Goal: Task Accomplishment & Management: Complete application form

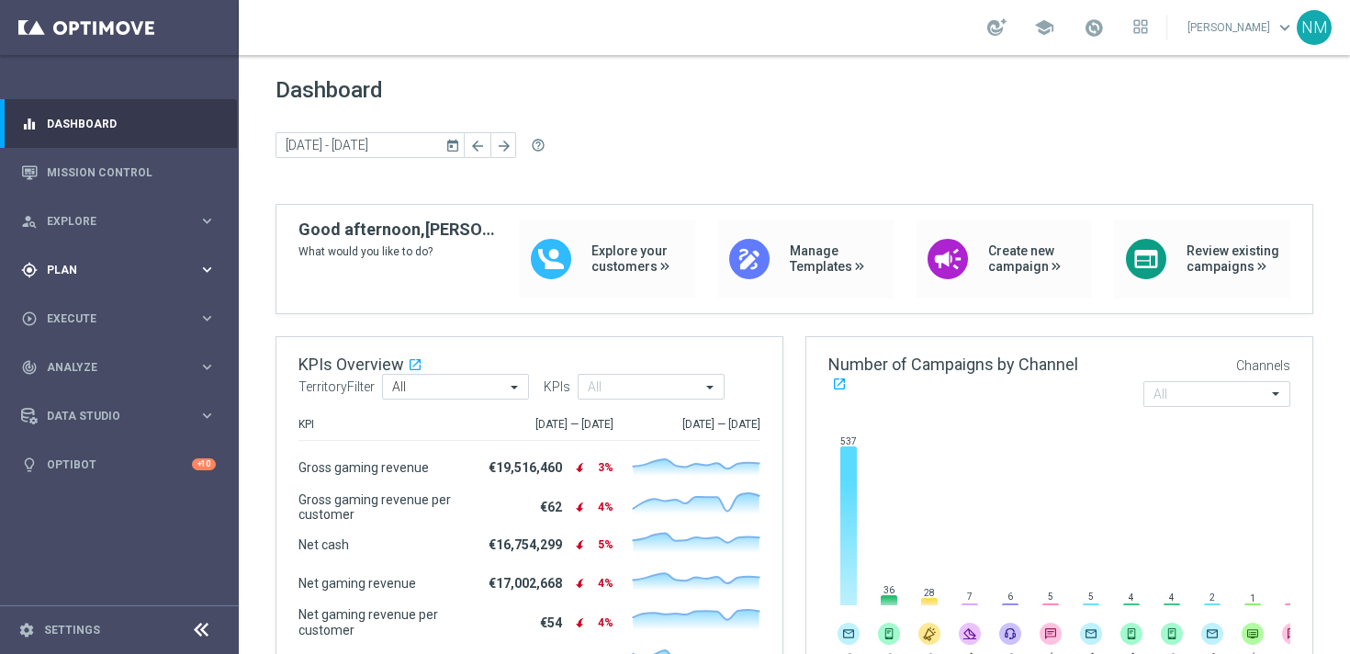
click at [79, 268] on span "Plan" at bounding box center [123, 269] width 152 height 11
click at [92, 358] on span "Templates" at bounding box center [114, 362] width 131 height 11
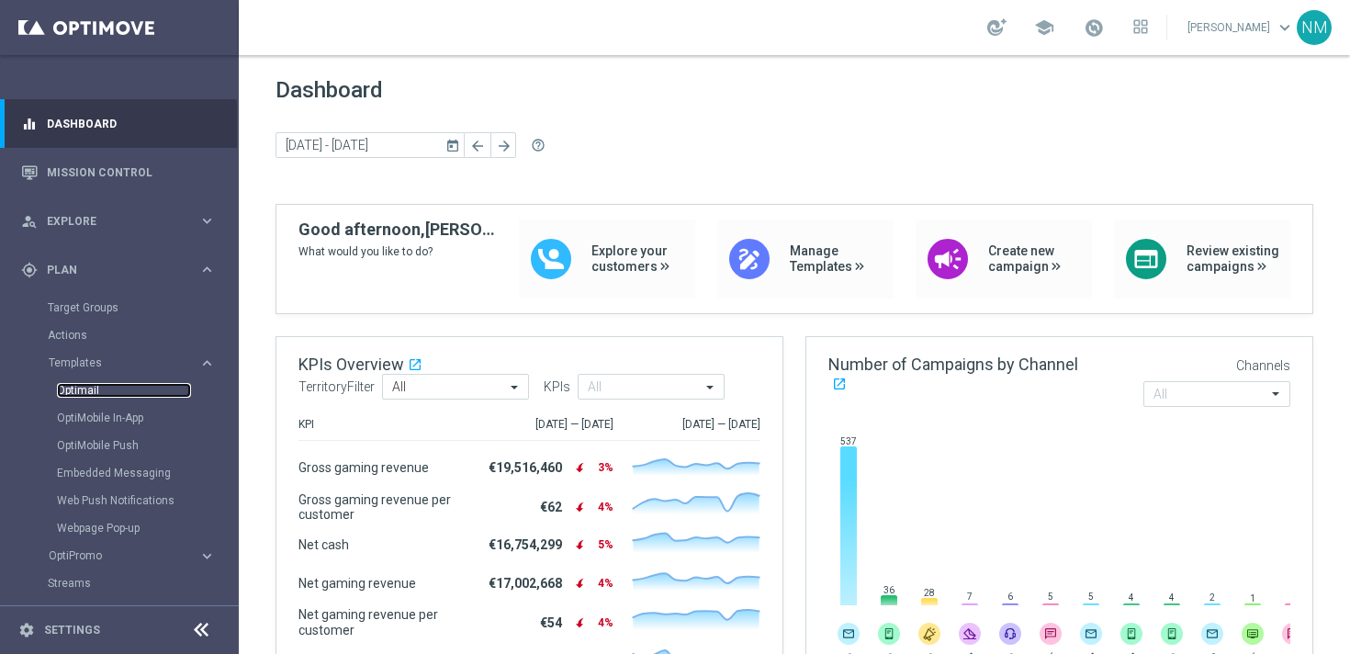
click at [85, 388] on link "Optimail" at bounding box center [124, 390] width 134 height 15
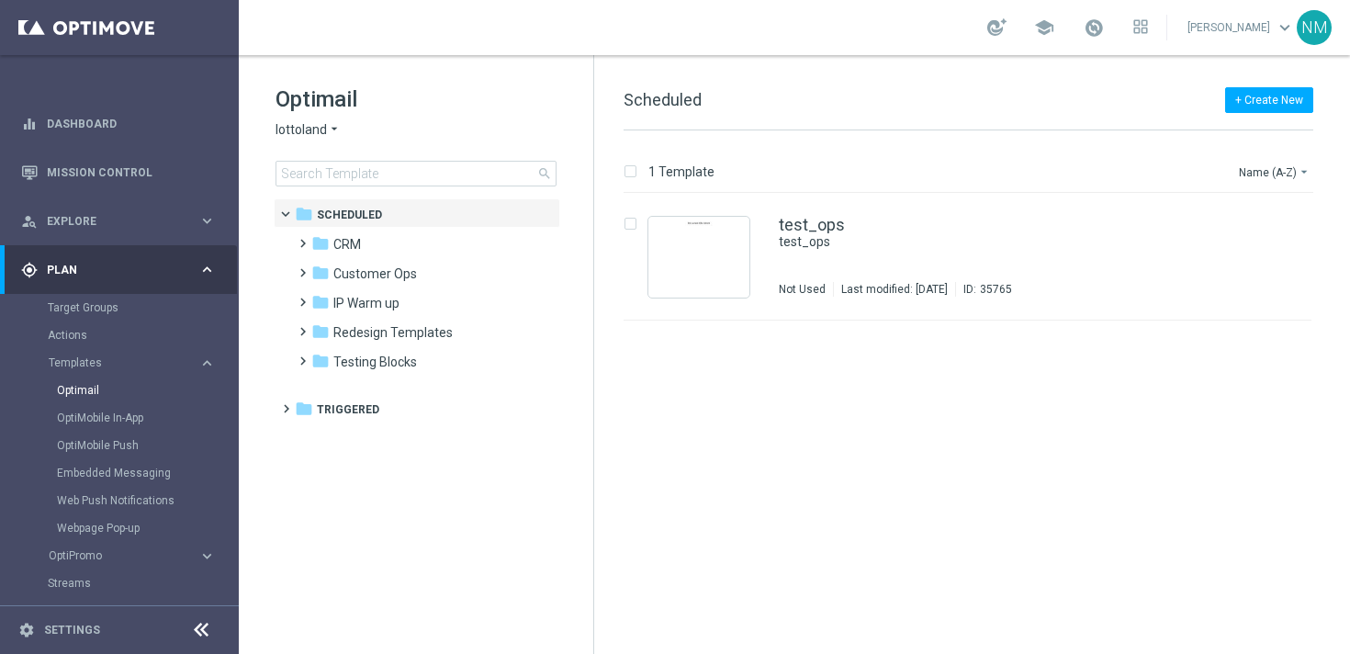
click at [316, 129] on span "lottoland" at bounding box center [300, 129] width 51 height 17
click at [423, 126] on div "lottoland arrow_drop_down × lottoland lottoland [GEOGRAPHIC_DATA] Sorte Online …" at bounding box center [415, 129] width 281 height 17
click at [295, 239] on span at bounding box center [299, 234] width 8 height 7
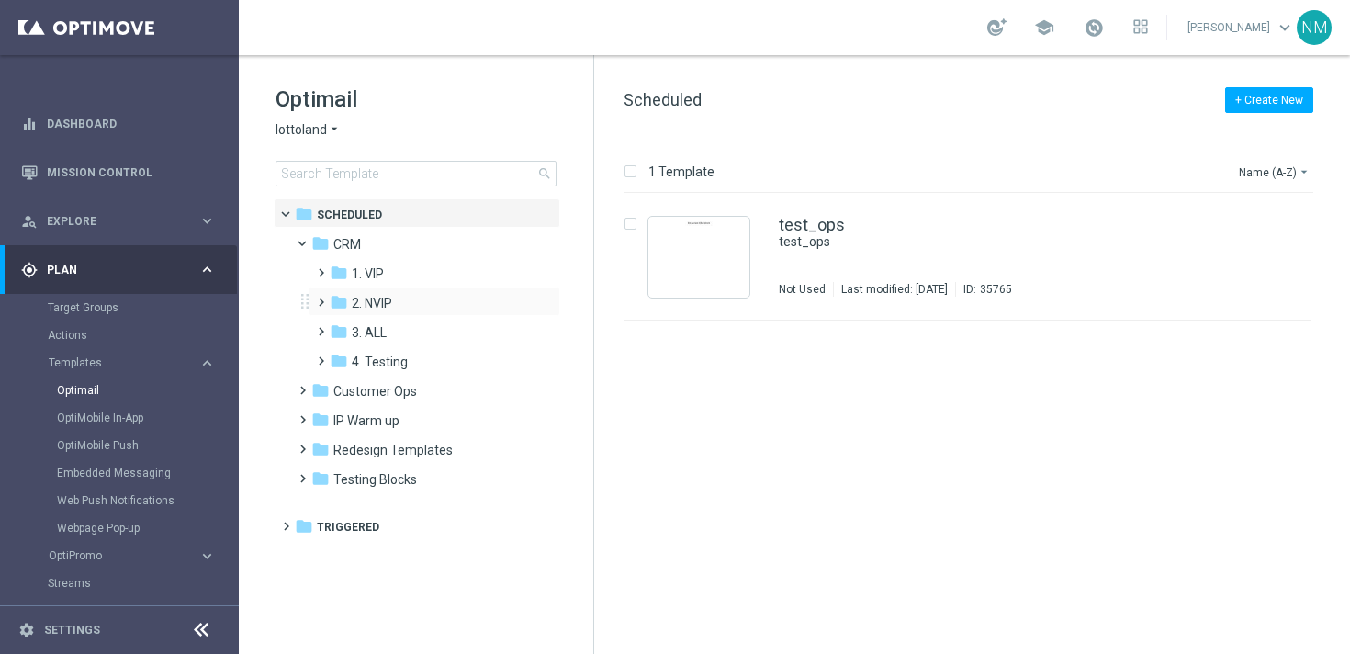
click at [320, 298] on span at bounding box center [317, 293] width 8 height 7
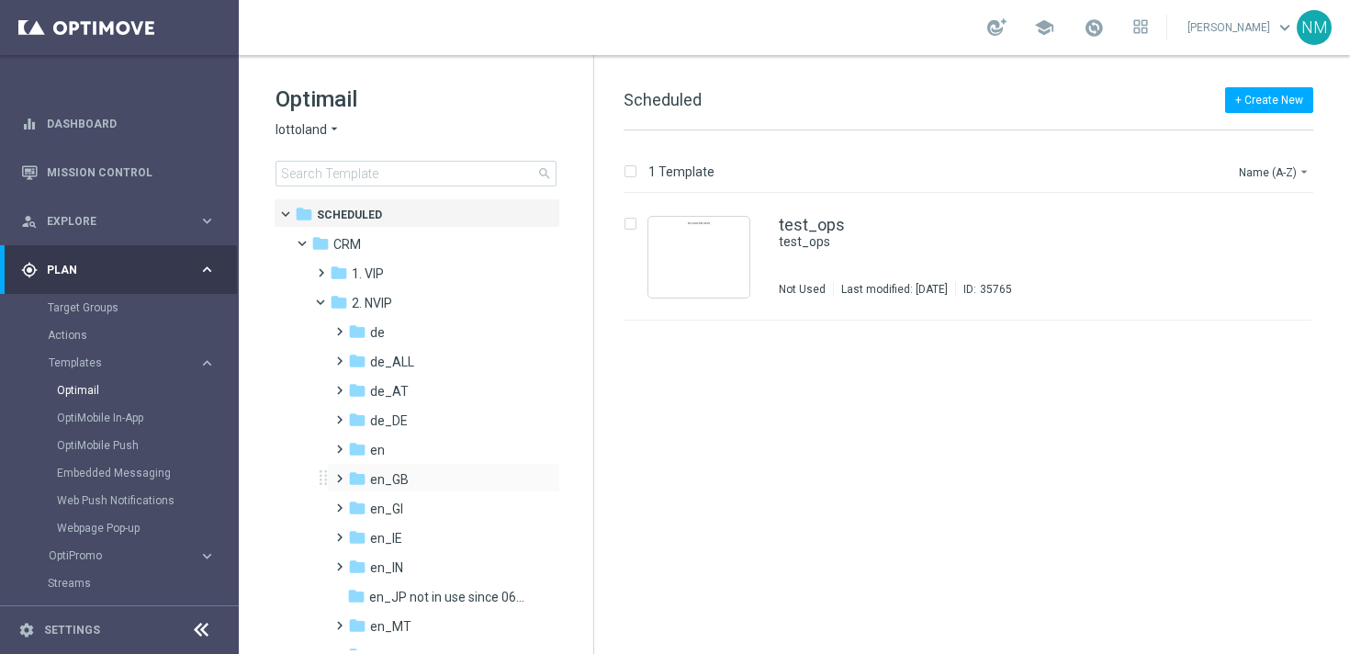
click at [340, 474] on span at bounding box center [335, 469] width 8 height 7
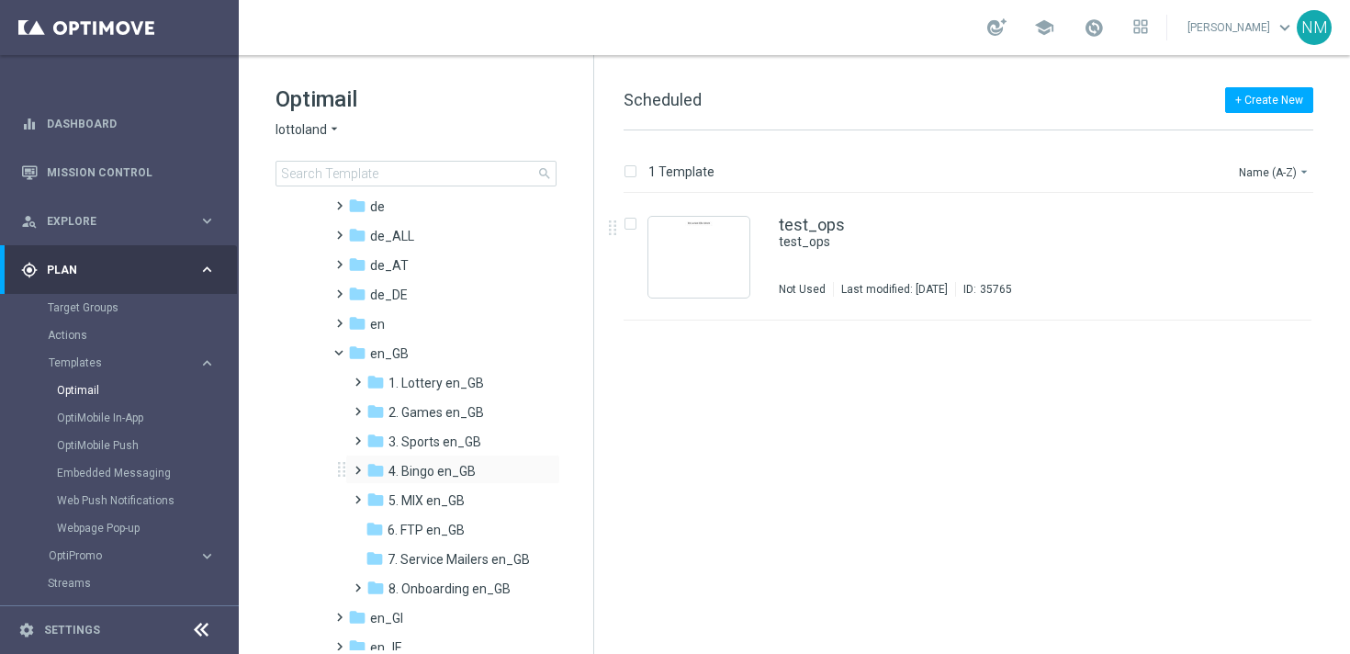
scroll to position [178, 0]
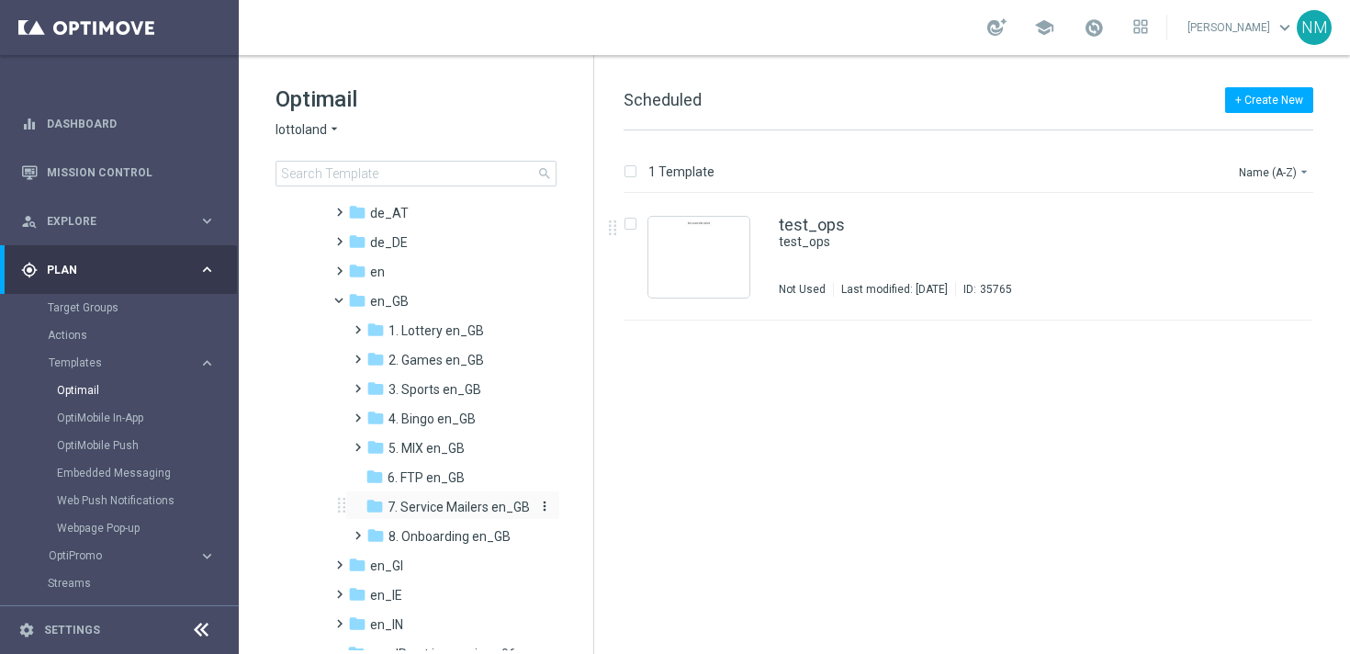
click at [411, 504] on span "7. Service Mailers en_GB" at bounding box center [458, 507] width 142 height 17
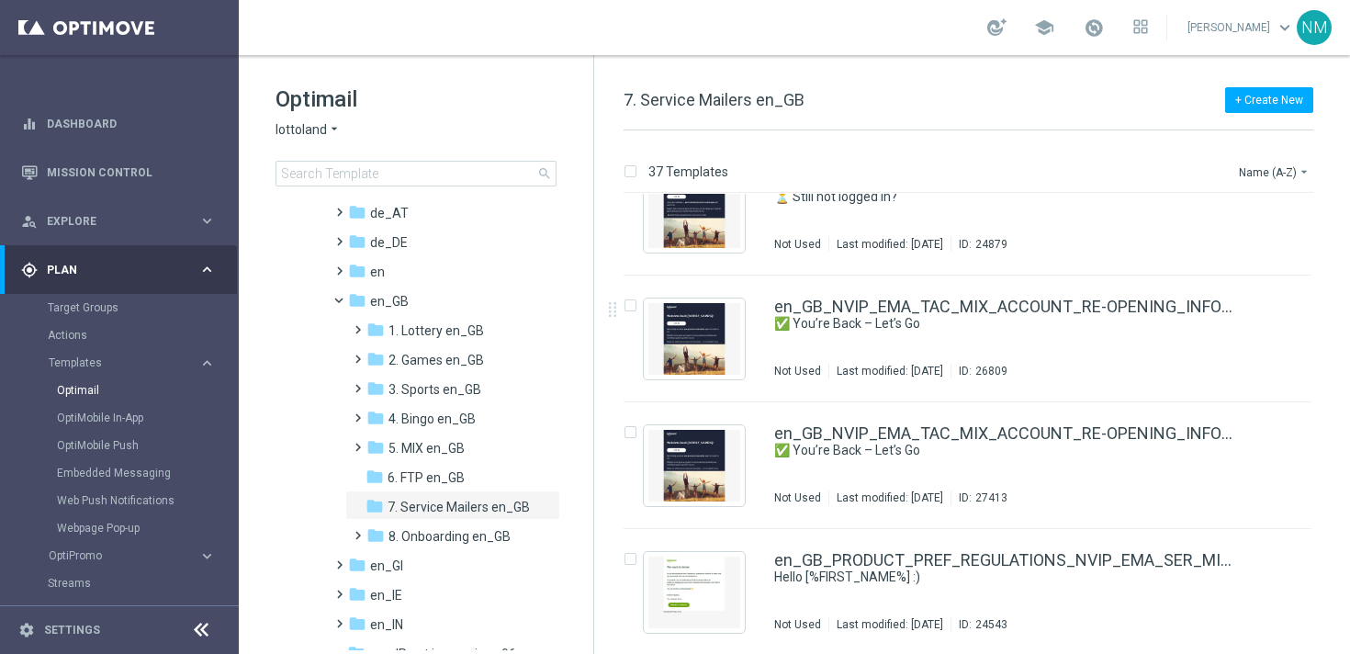
scroll to position [2834, 0]
drag, startPoint x: 938, startPoint y: 313, endPoint x: 1135, endPoint y: 5, distance: 365.8
click at [0, 0] on main "equalizer Dashboard Mission Control" at bounding box center [675, 327] width 1350 height 654
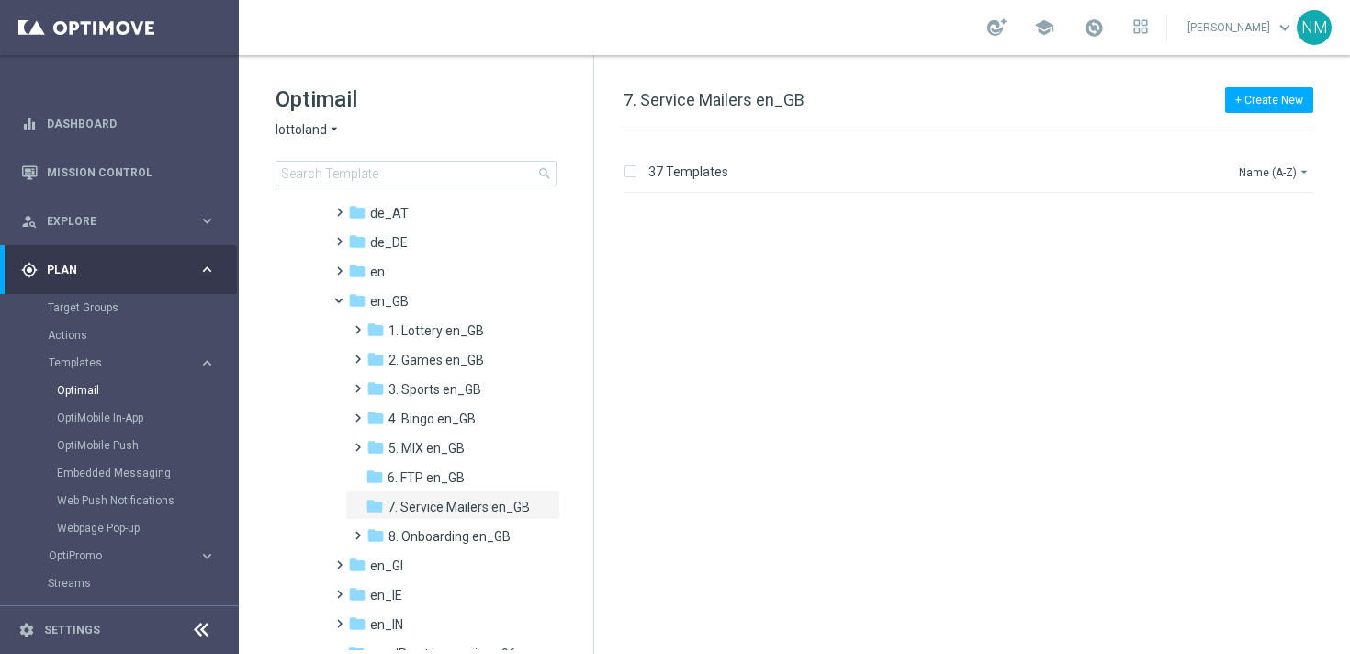
scroll to position [0, 0]
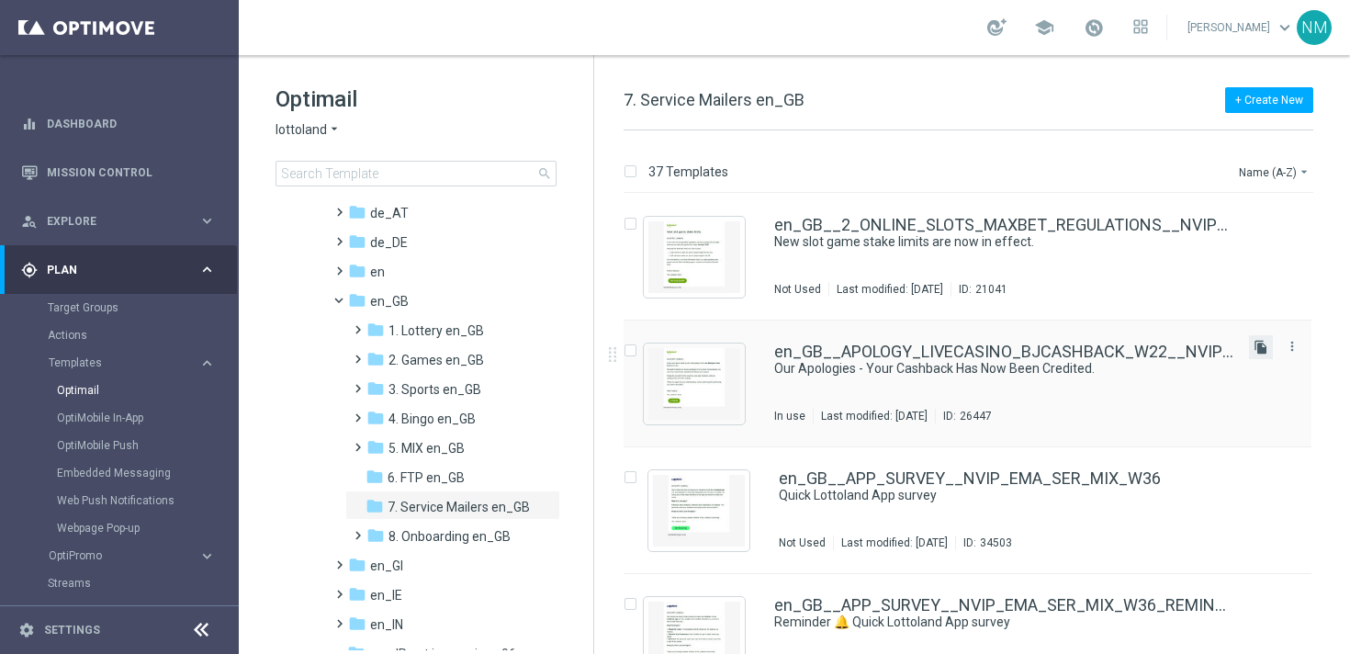
click at [1254, 344] on icon "file_copy" at bounding box center [1260, 347] width 15 height 15
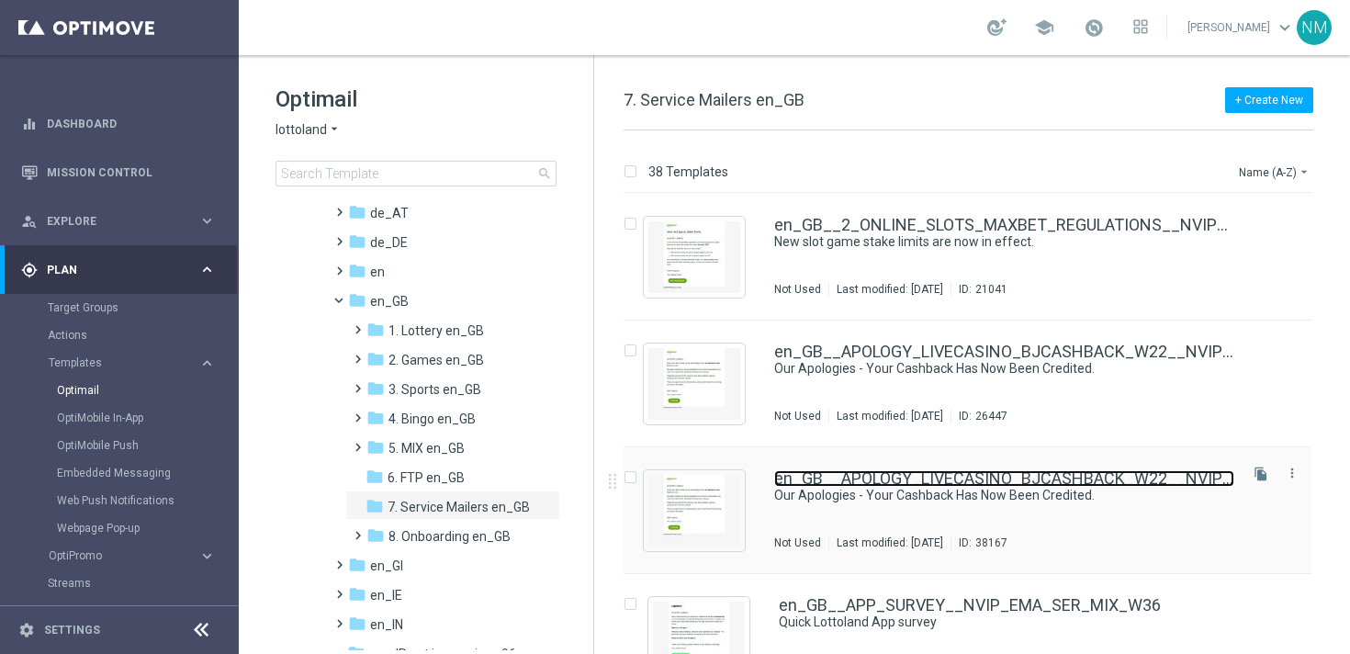
click at [969, 478] on link "en_GB__APOLOGY_LIVECASINO_BJCASHBACK_W22__NVIP_EMA_SER_GM(1)" at bounding box center [1004, 478] width 460 height 17
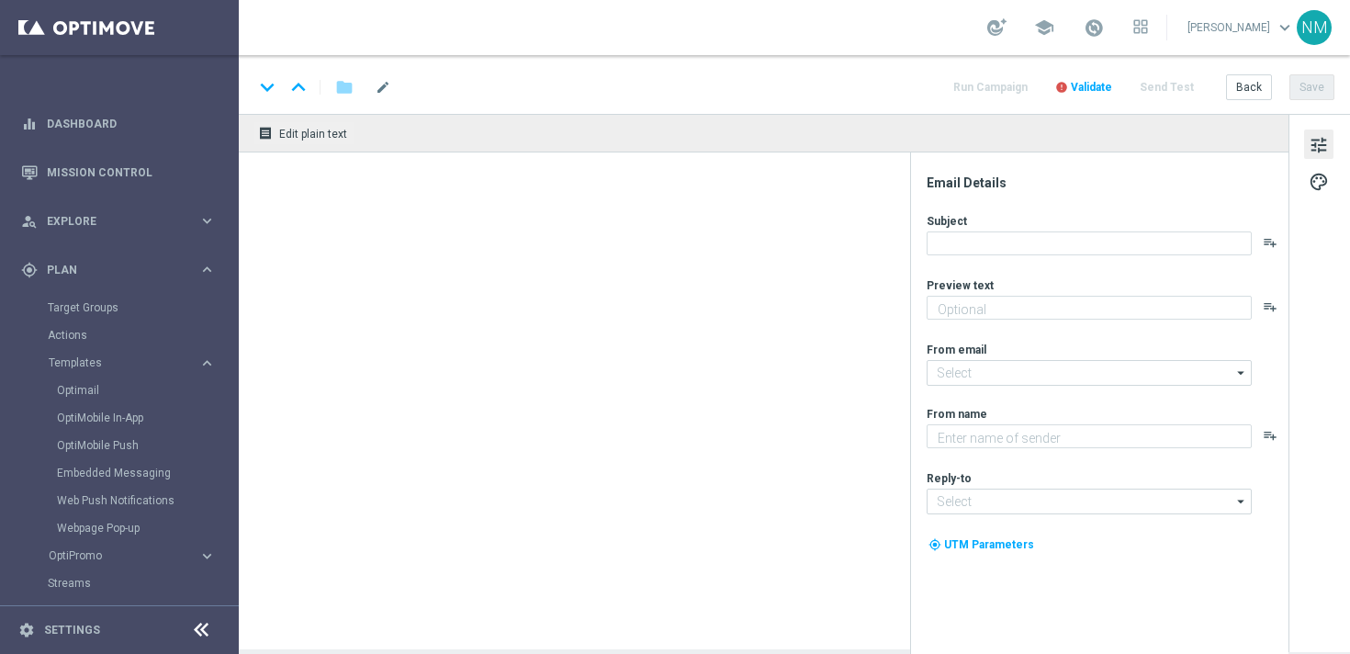
type textarea "Live Blackjack Cashback."
type textarea "Lottoland"
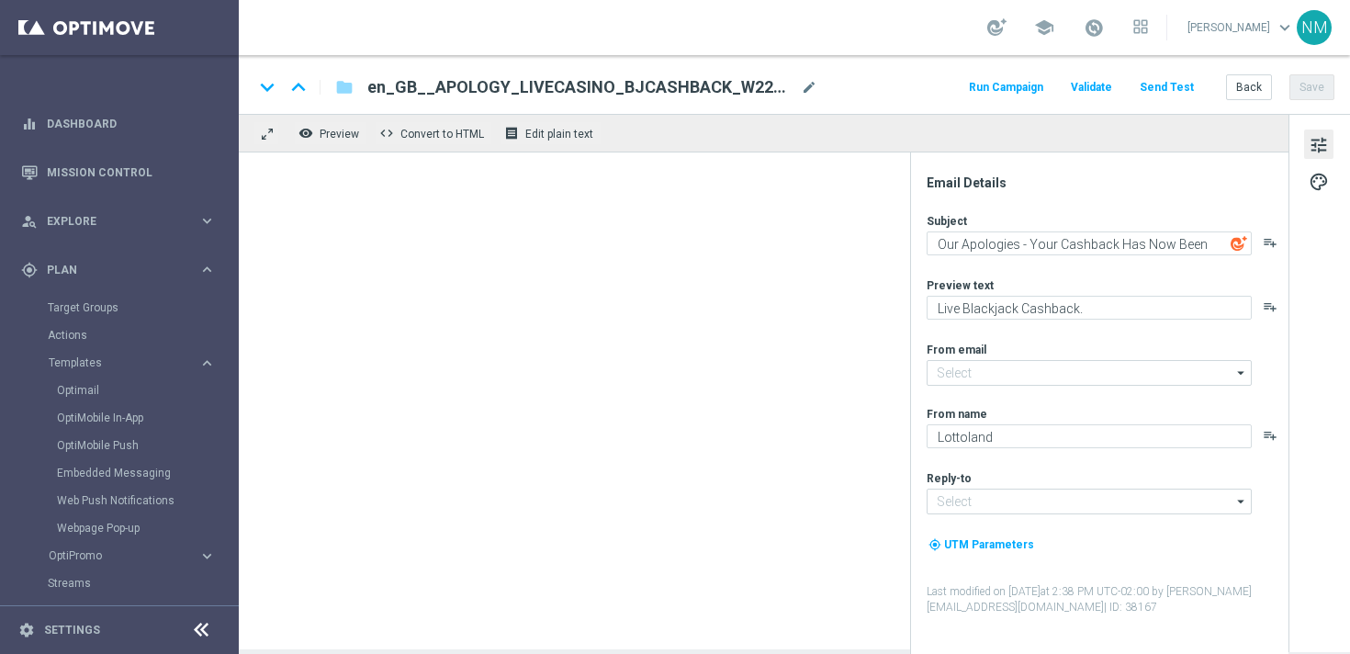
type input "[EMAIL_ADDRESS][DOMAIN_NAME]"
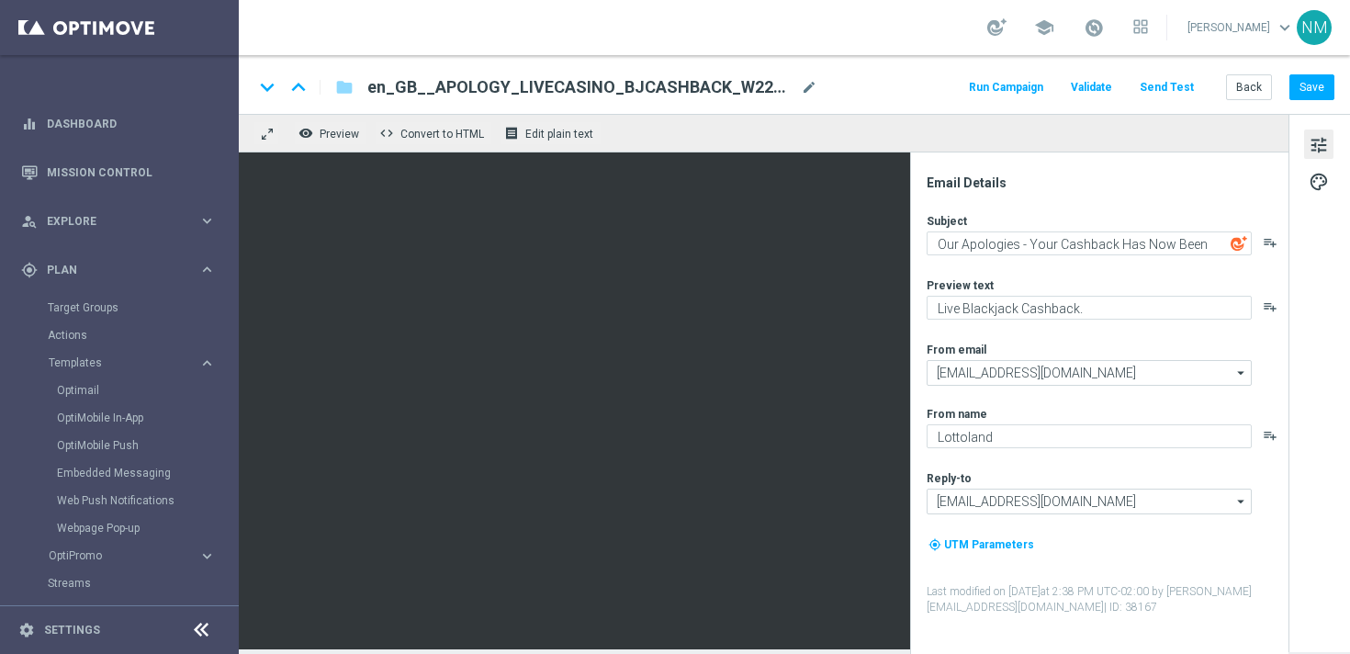
click at [573, 82] on span "en_GB__APOLOGY_LIVECASINO_BJCASHBACK_W22__NVIP_EMA_SER_GM(1)" at bounding box center [580, 87] width 426 height 22
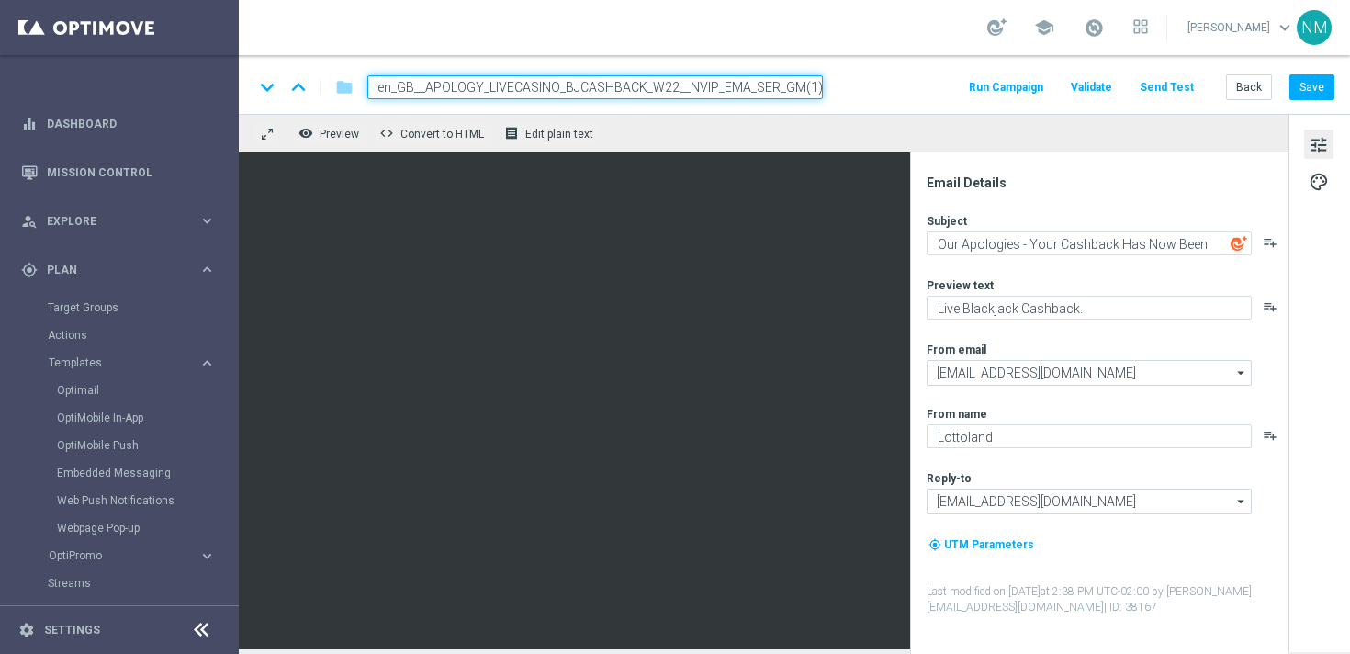
click at [573, 82] on input "en_GB__APOLOGY_LIVECASINO_BJCASHBACK_W22__NVIP_EMA_SER_GM(1)" at bounding box center [594, 87] width 455 height 24
click at [672, 87] on input "en_GB__APOLOGY_LIVECASINO_BJCASHBACK_W22__NVIP_EMA_SER_GM(1)" at bounding box center [594, 87] width 455 height 24
drag, startPoint x: 645, startPoint y: 85, endPoint x: 488, endPoint y: 87, distance: 157.0
click at [488, 87] on input "en_GB__APOLOGY_LIVECASINO_BJCASHBACK_W42__NVIP_EMA_SER_GM(1)" at bounding box center [594, 87] width 455 height 24
click at [801, 85] on input "en_GB__APOLOGY_CASINO_APPEXCL_35FS_W42__NVIP_EMA_SER_GM(1)" at bounding box center [594, 87] width 455 height 24
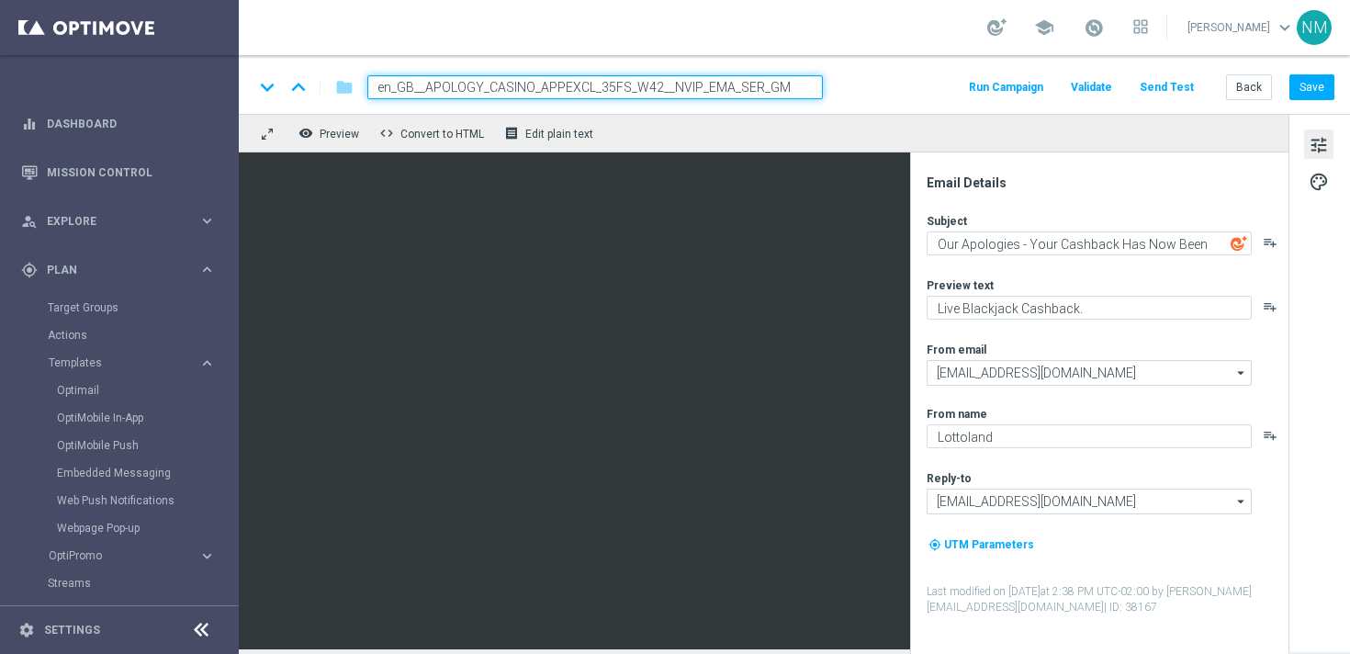
type input "en_GB__APOLOGY_CASINO_APPEXCL_35FS_W42__NVIP_EMA_SER_GM"
click at [849, 84] on div "keyboard_arrow_down keyboard_arrow_up folder en_GB__APOLOGY_CASINO_APPEXCL_35FS…" at bounding box center [793, 87] width 1081 height 24
click at [421, 90] on input "en_GB__APOLOGY_CASINO_APPEXCL_35FS_W42__NVIP_EMA_SER_GM" at bounding box center [594, 87] width 455 height 24
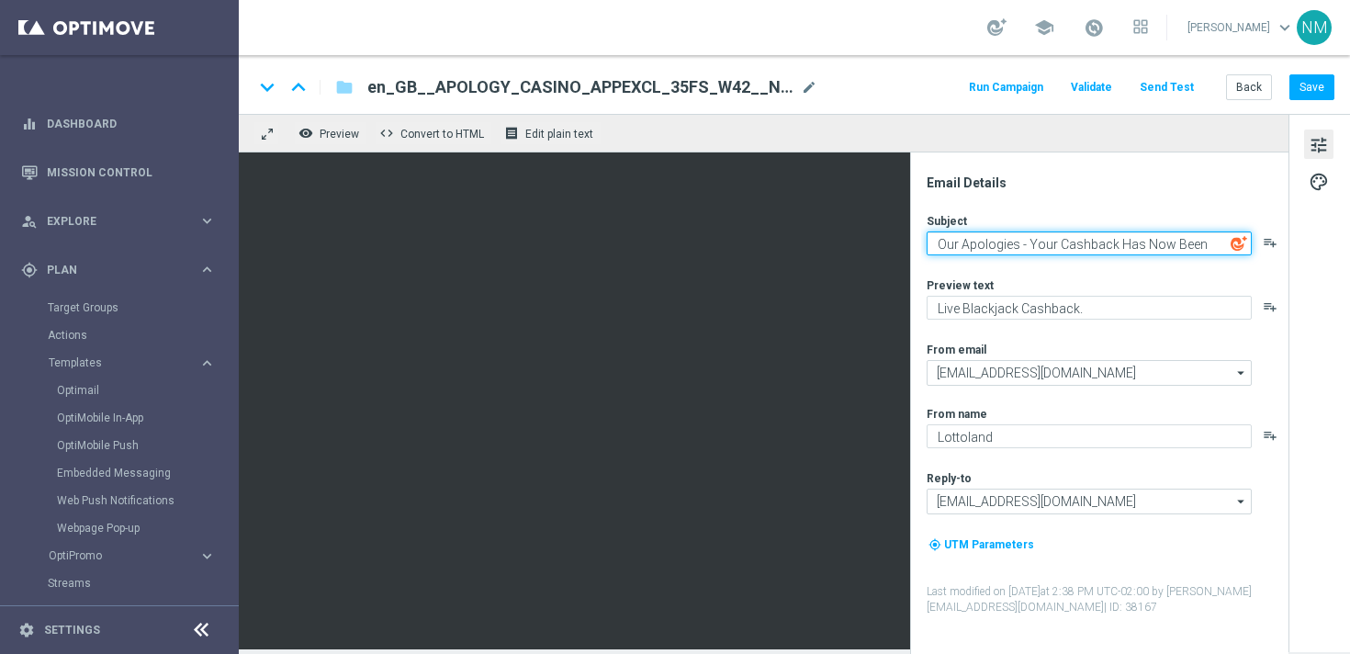
drag, startPoint x: 1027, startPoint y: 241, endPoint x: 1133, endPoint y: 242, distance: 106.5
click at [1133, 242] on textarea "Our Apologies - Your Cashback Has Now Been Credited." at bounding box center [1088, 243] width 325 height 24
click at [1159, 236] on textarea "Our Apologies - Your Free Spins Have Now Been Credited." at bounding box center [1088, 243] width 325 height 24
drag, startPoint x: 1117, startPoint y: 245, endPoint x: 1322, endPoint y: 248, distance: 205.7
click at [1322, 248] on div "Email Details Subject Our Apologies - Your Free Spins Have Now Been Credited. p…" at bounding box center [1319, 381] width 62 height 535
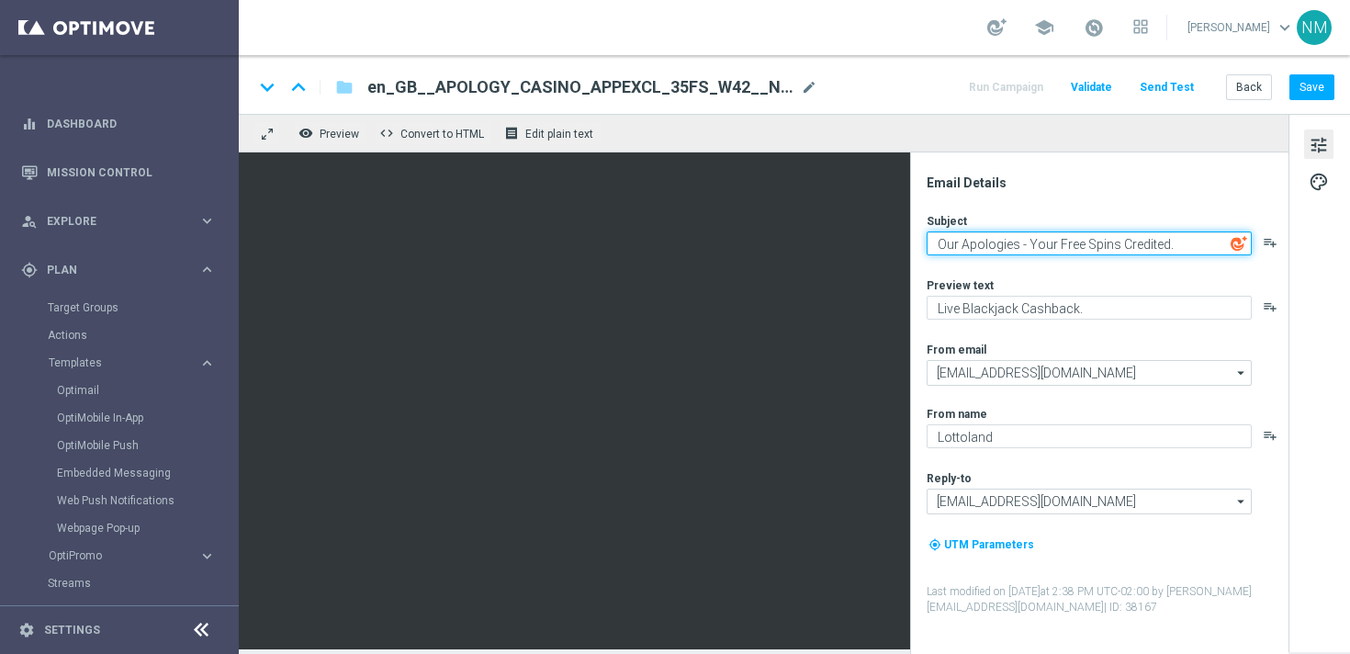
drag, startPoint x: 1192, startPoint y: 242, endPoint x: 1117, endPoint y: 244, distance: 74.4
click at [1117, 244] on textarea "Our Apologies - Your Free Spins Credited." at bounding box center [1088, 243] width 325 height 24
type textarea "Our Apologies - Your Free Spins have now been credited"
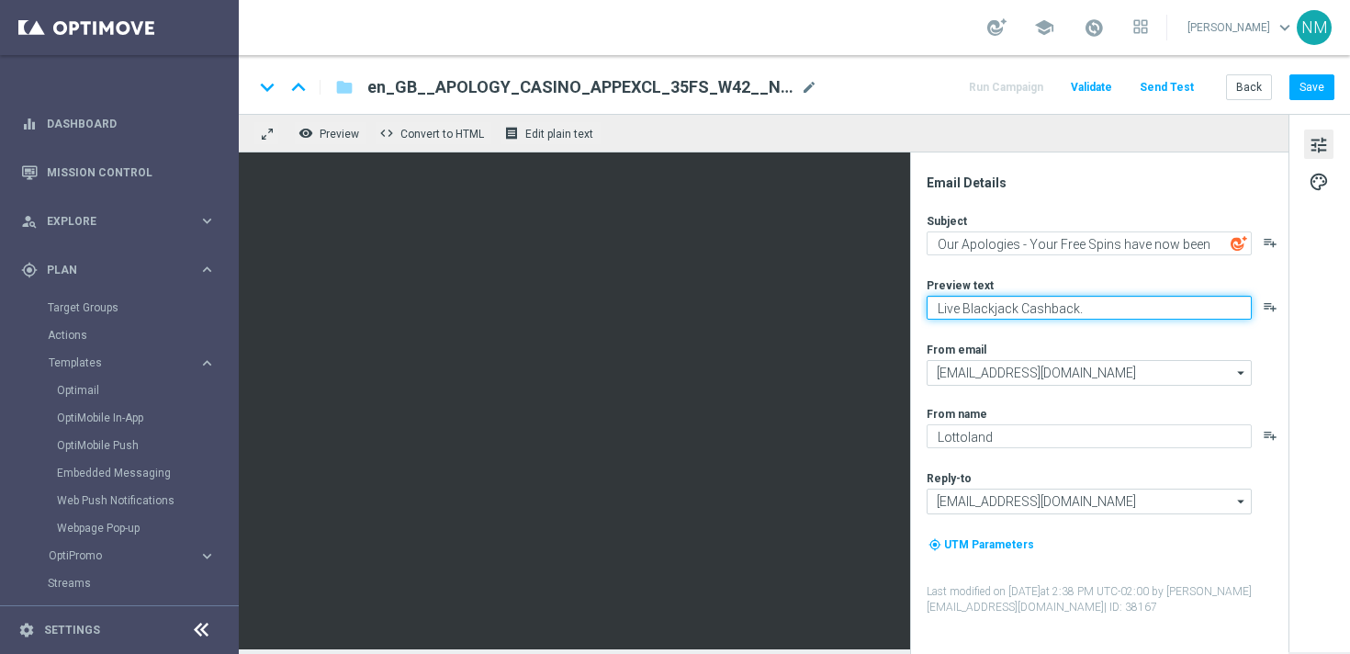
click at [1026, 302] on textarea "Live Blackjack Cashback." at bounding box center [1088, 308] width 325 height 24
type textarea "A"
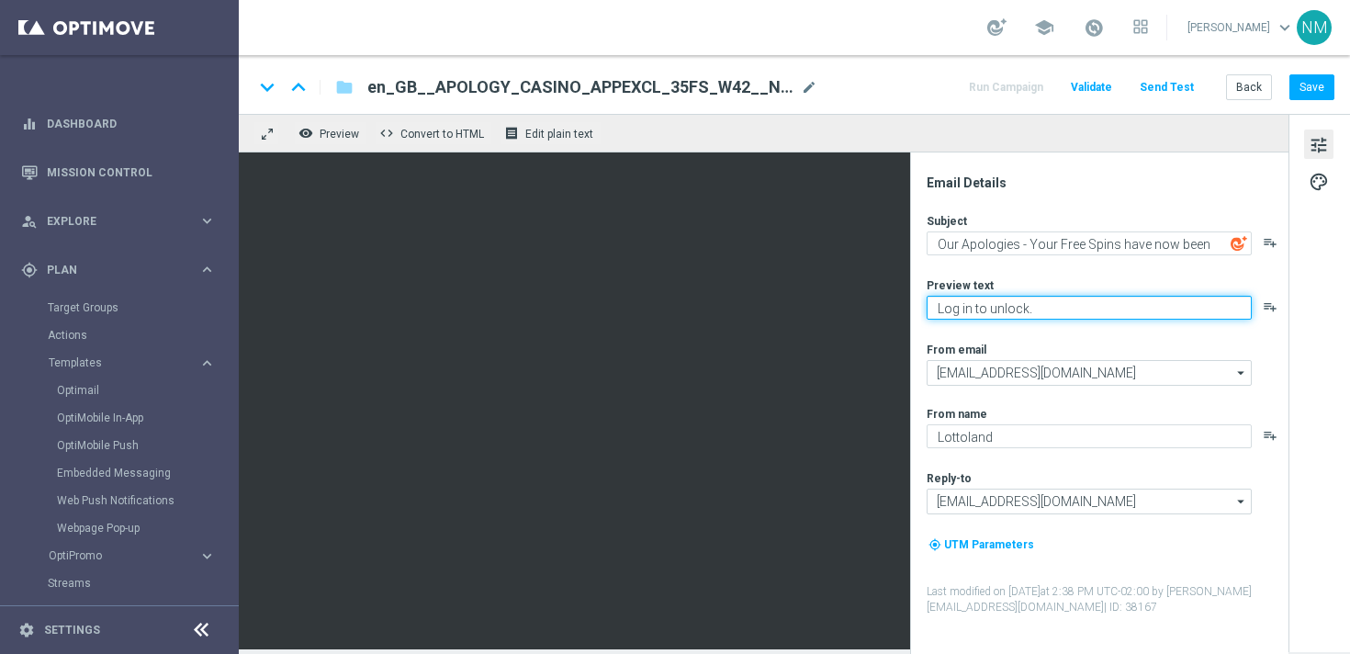
type textarea "Log in to unlock."
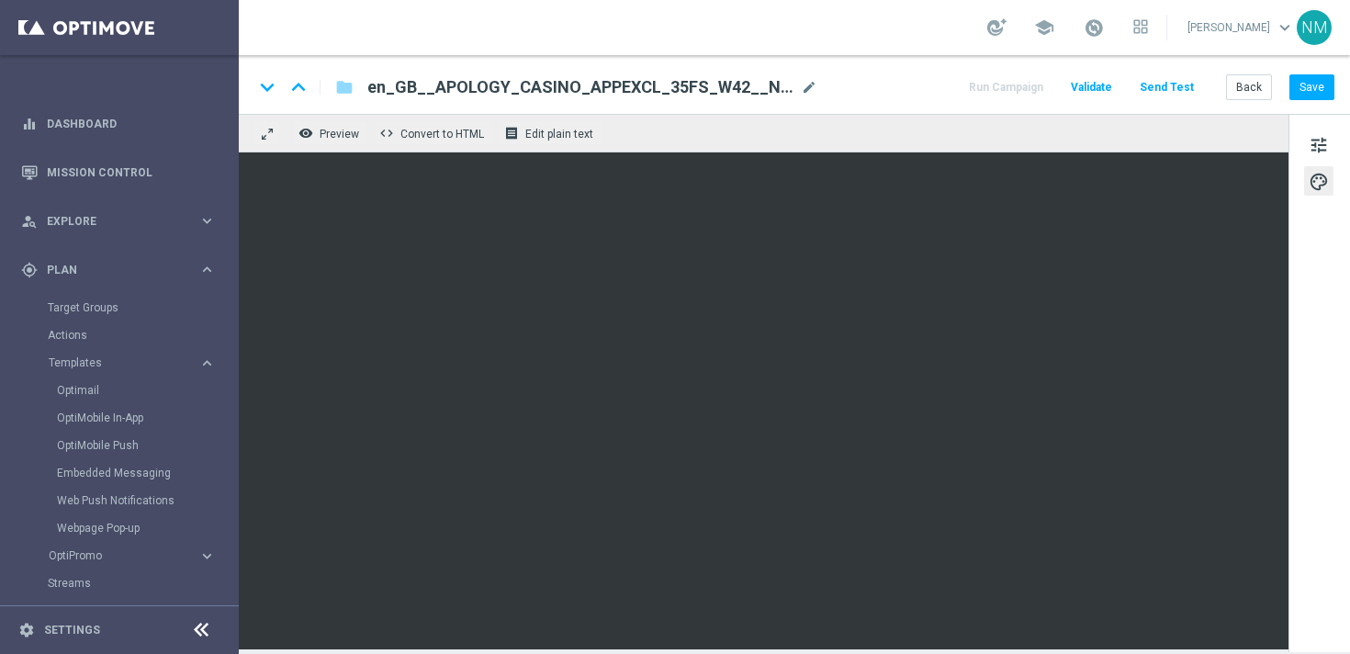
click at [727, 90] on span "en_GB__APOLOGY_CASINO_APPEXCL_35FS_W42__NVIP_EMA_SER_GM" at bounding box center [580, 87] width 426 height 22
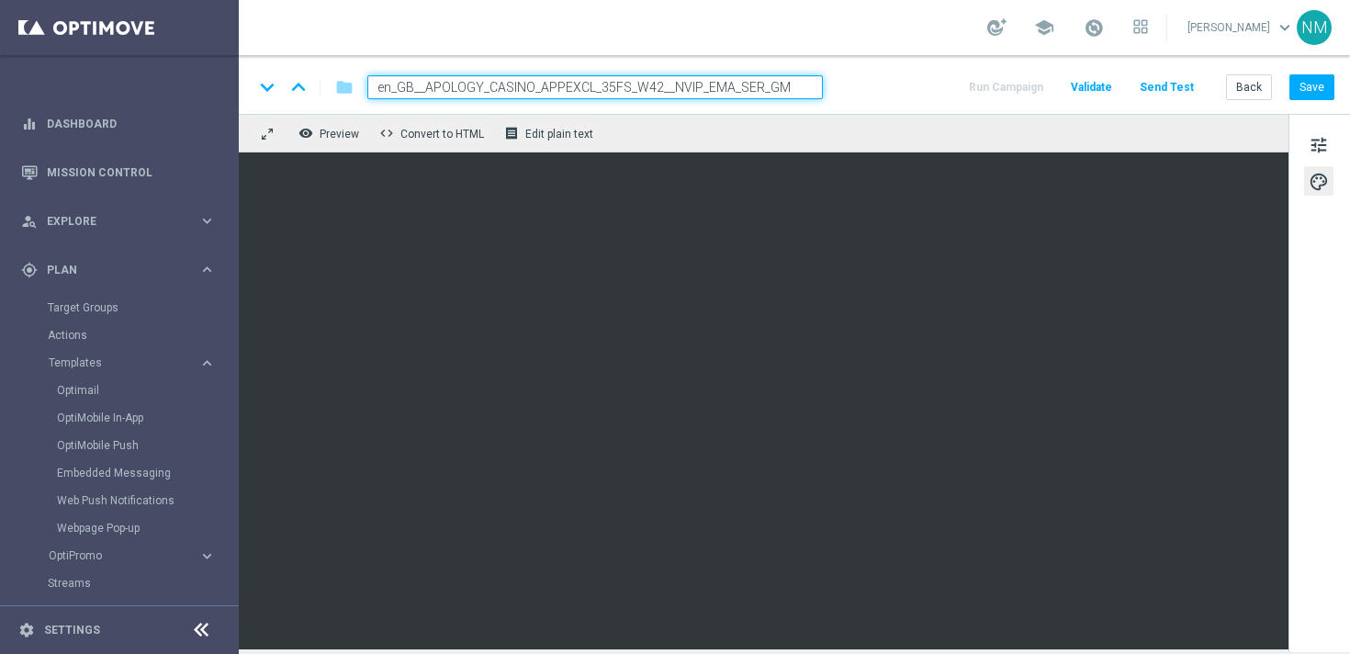
click at [727, 90] on input "en_GB__APOLOGY_CASINO_APPEXCL_35FS_W42__NVIP_EMA_SER_GM" at bounding box center [594, 87] width 455 height 24
click at [811, 87] on input "en_GB__APOLOGY_CASINO_APPEXCL_35FS_W42__NVIP_EMA_SER_GM" at bounding box center [594, 87] width 455 height 24
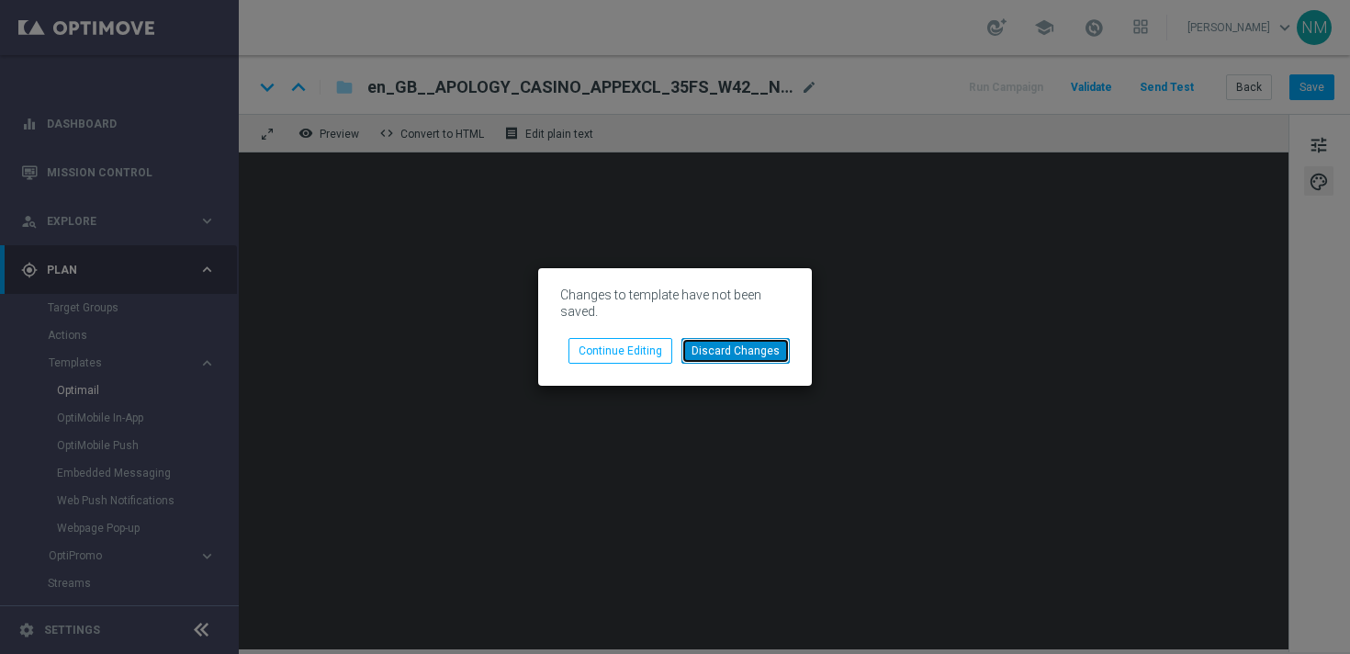
click at [701, 343] on button "Discard Changes" at bounding box center [735, 351] width 108 height 26
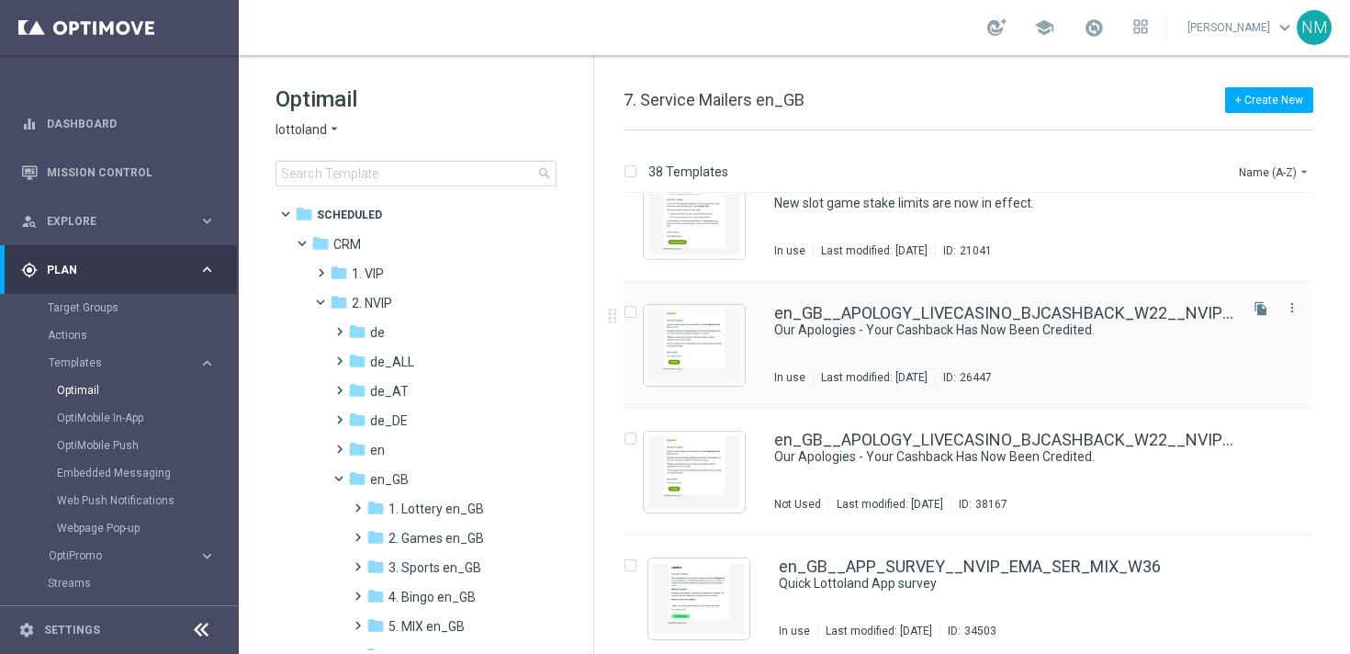
scroll to position [48, 0]
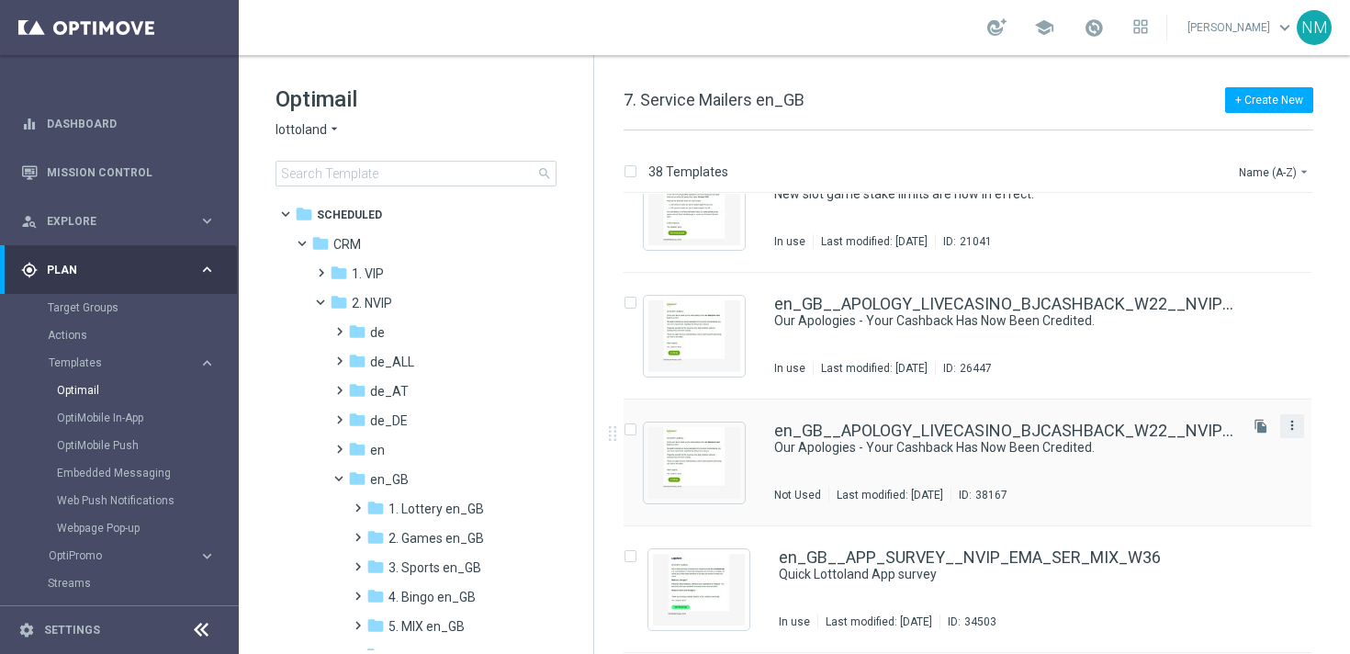
click at [1285, 426] on icon "more_vert" at bounding box center [1292, 425] width 15 height 15
click at [1190, 496] on span "Delete" at bounding box center [1177, 496] width 34 height 13
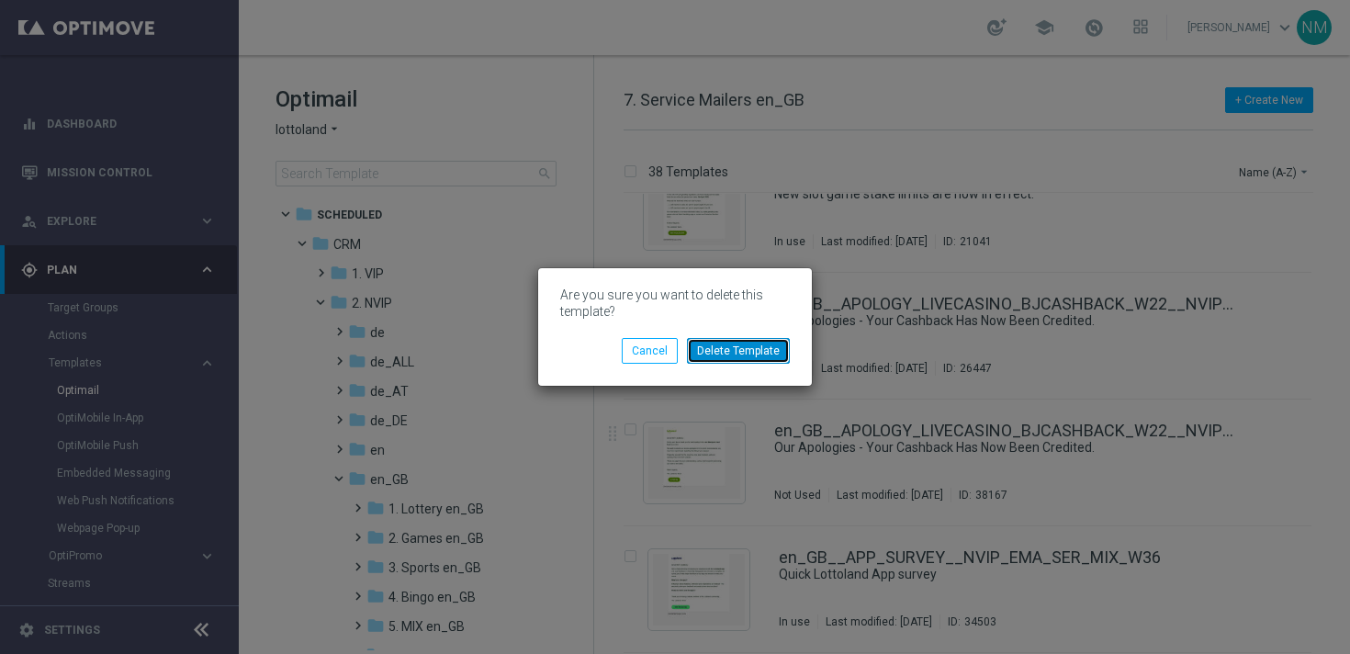
click at [777, 347] on button "Delete Template" at bounding box center [738, 351] width 103 height 26
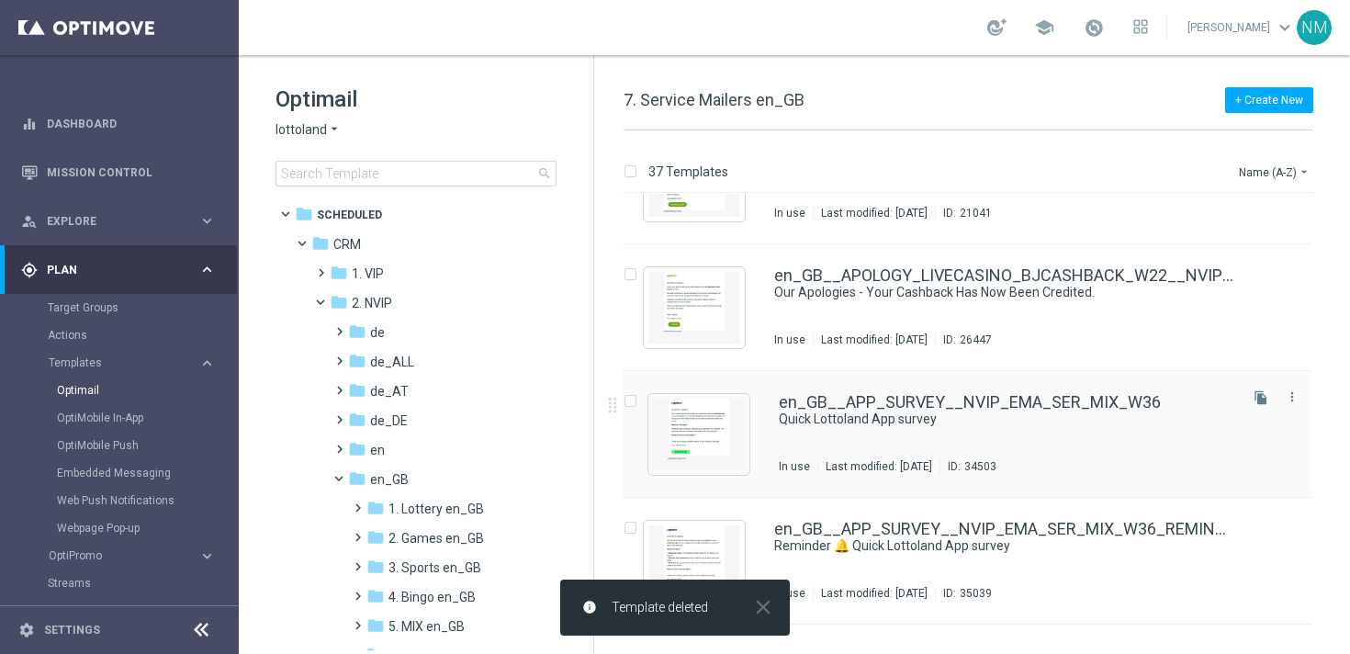
scroll to position [77, 0]
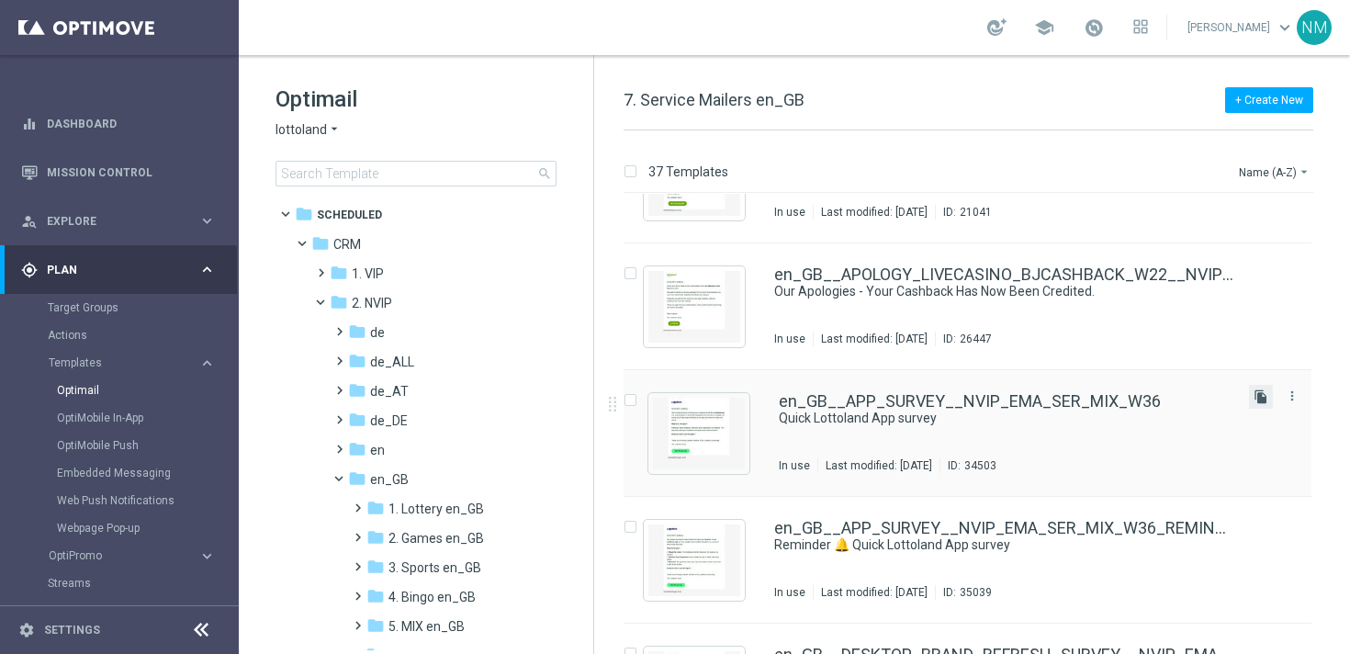
click at [1254, 402] on icon "file_copy" at bounding box center [1260, 396] width 15 height 15
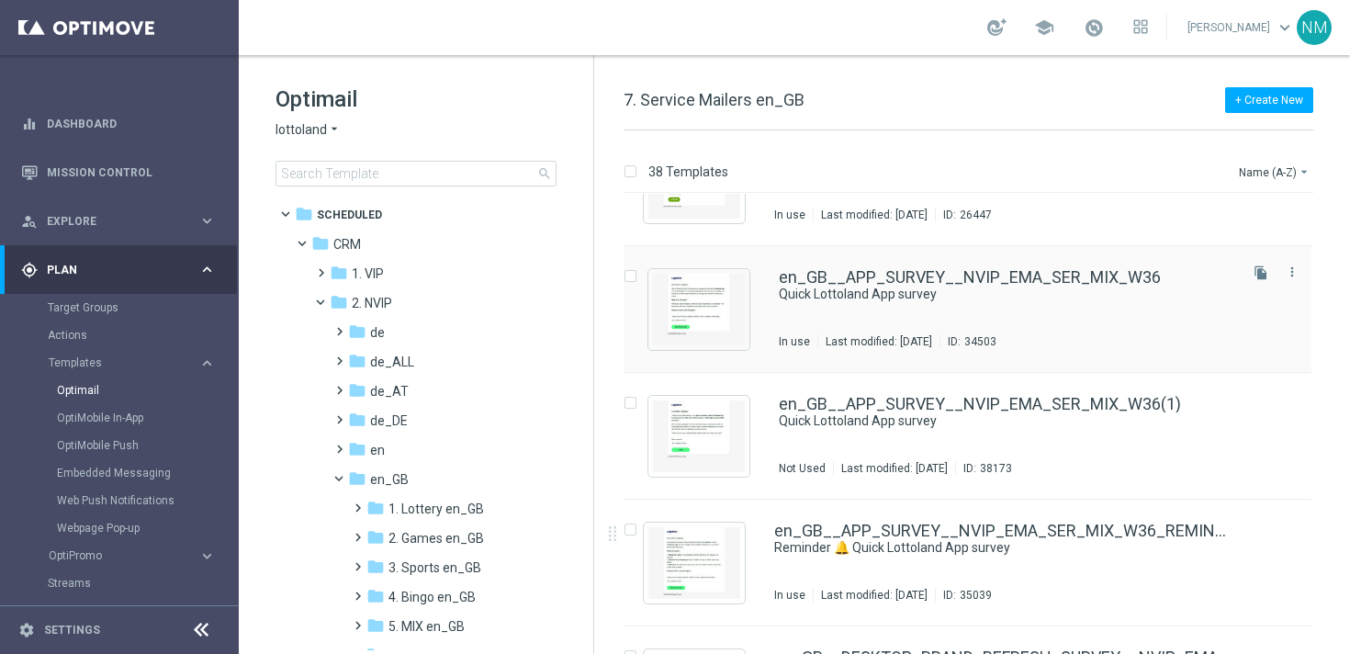
scroll to position [230, 0]
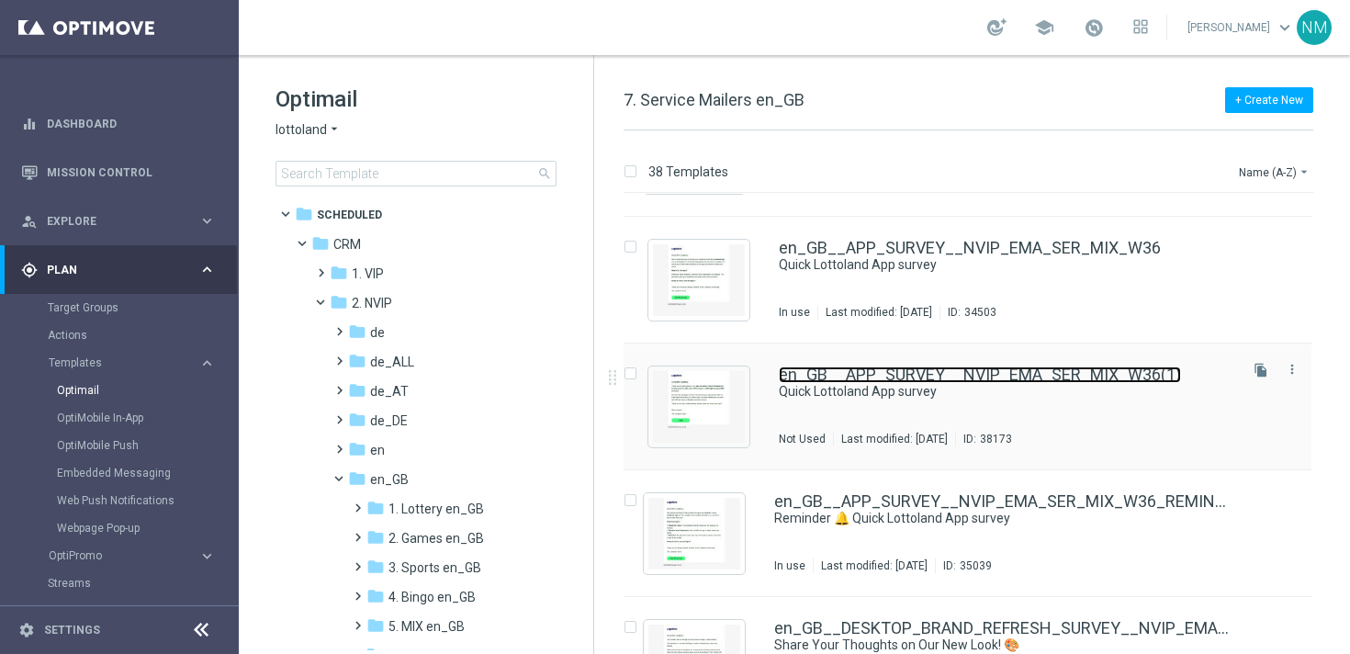
click at [837, 379] on link "en_GB__APP_SURVEY__NVIP_EMA_SER_MIX_W36(1)" at bounding box center [980, 374] width 402 height 17
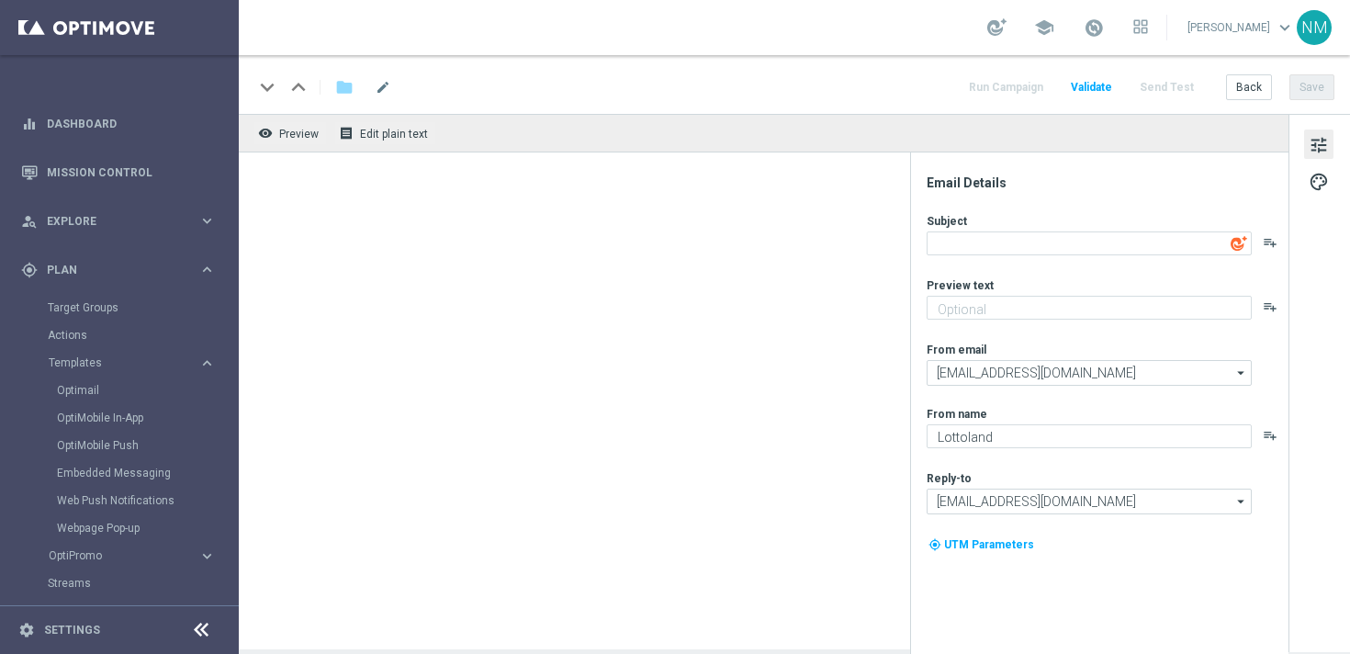
type textarea "Quick Lottoland App survey"
type textarea "We Value Your Opinion! 🌟"
type input "[EMAIL_ADDRESS][DOMAIN_NAME]"
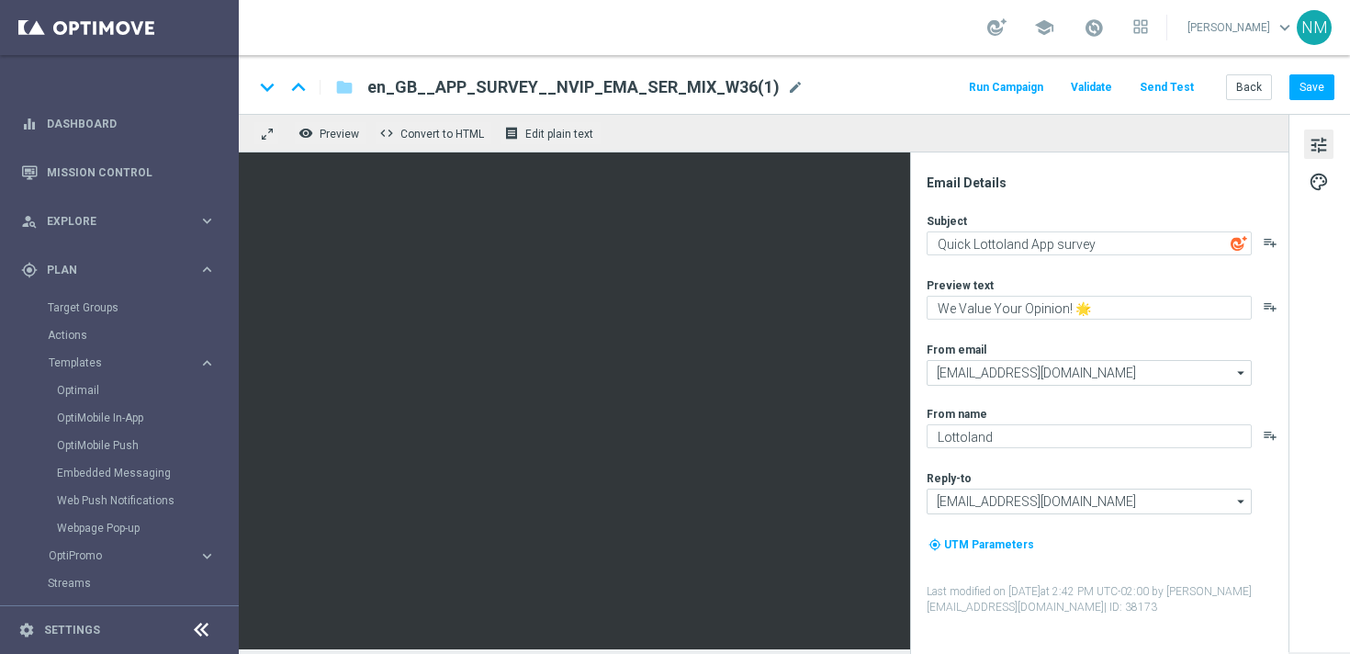
click at [484, 86] on span "en_GB__APP_SURVEY__NVIP_EMA_SER_MIX_W36(1)" at bounding box center [573, 87] width 412 height 22
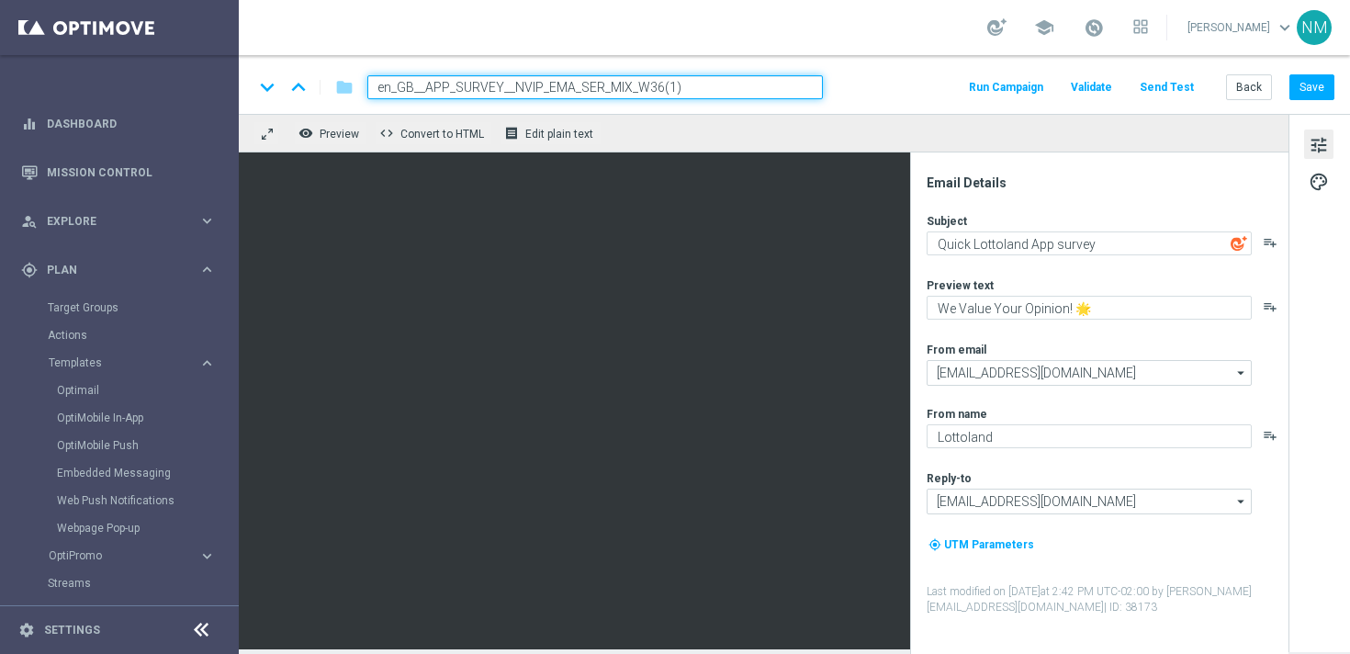
click at [472, 86] on input "en_GB__APP_SURVEY__NVIP_EMA_SER_MIX_W36(1)" at bounding box center [594, 87] width 455 height 24
paste input "OLOGY_CASINO_APPEXCL_35FS_W42__NVIP_EMA_SER_GM"
type input "en_GB__APOLOGY_CASINO_APPEXCL_35FS_W42__NVIP_EMA_SER_GM"
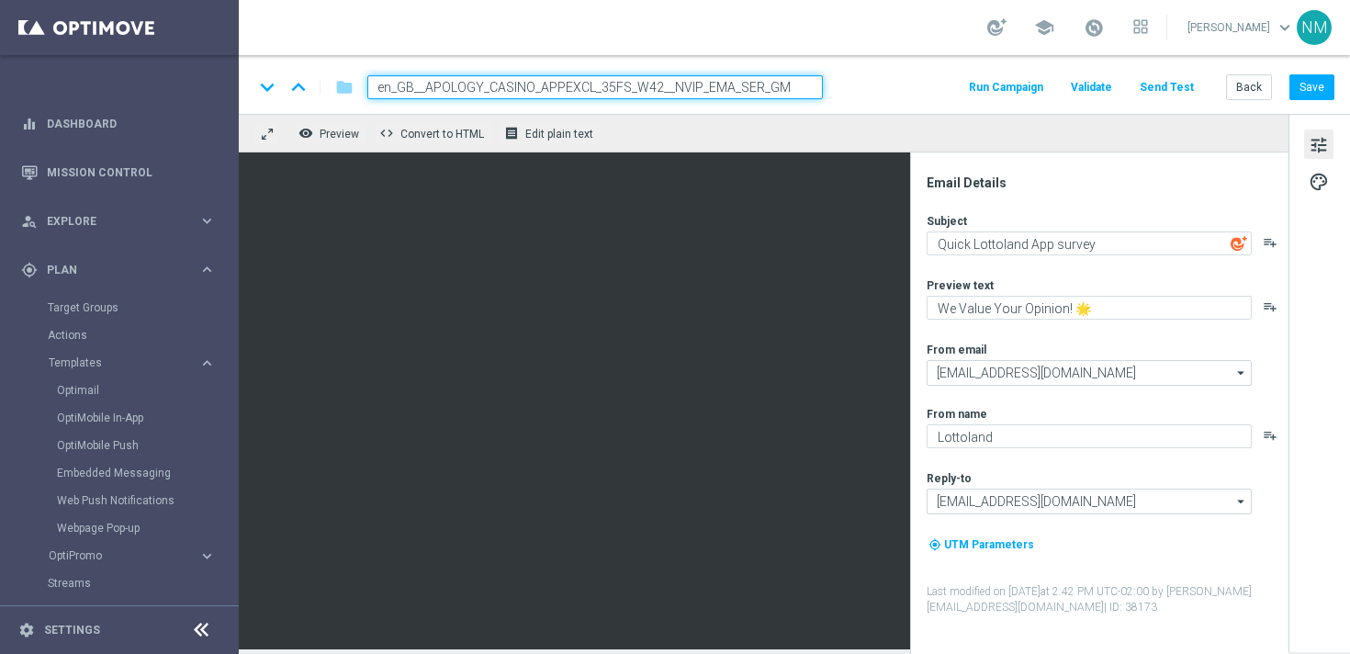
click at [929, 79] on div "keyboard_arrow_down keyboard_arrow_up folder en_GB__APOLOGY_CASINO_APPEXCL_35FS…" at bounding box center [793, 87] width 1081 height 24
click at [854, 91] on div "keyboard_arrow_down keyboard_arrow_up folder en_GB__APOLOGY_CASINO_APPEXCL_35FS…" at bounding box center [793, 87] width 1081 height 24
click at [771, 91] on input "en_GB__APOLOGY_CASINO_APPEXCL_35FS_W42__NVIP_EMA_SER_GM" at bounding box center [594, 87] width 455 height 24
click at [864, 91] on div "keyboard_arrow_down keyboard_arrow_up folder en_GB__APOLOGY_CASINO_APPEXCL_35FS…" at bounding box center [793, 87] width 1081 height 24
click at [790, 89] on input "en_GB__APOLOGY_CASINO_APPEXCL_35FS_W42__NVIP_EMA_SER_GM" at bounding box center [594, 87] width 455 height 24
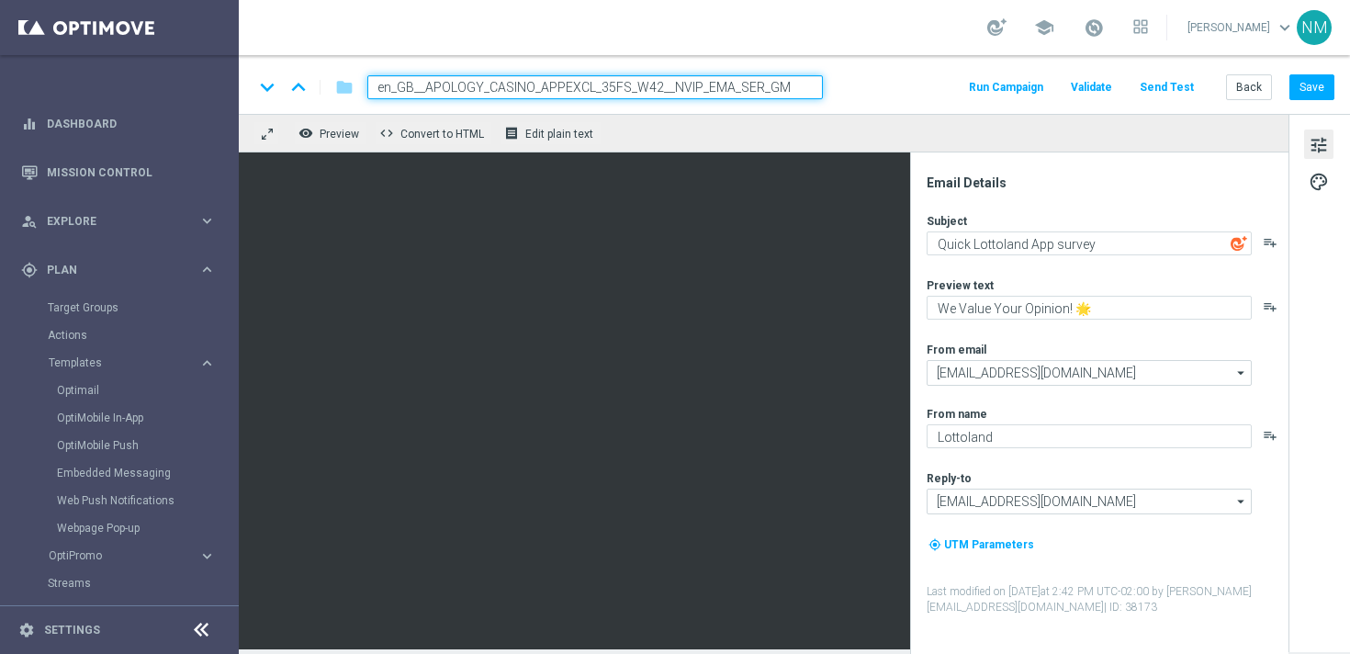
click at [899, 83] on div "keyboard_arrow_down keyboard_arrow_up folder en_GB__APOLOGY_CASINO_APPEXCL_35FS…" at bounding box center [793, 87] width 1081 height 24
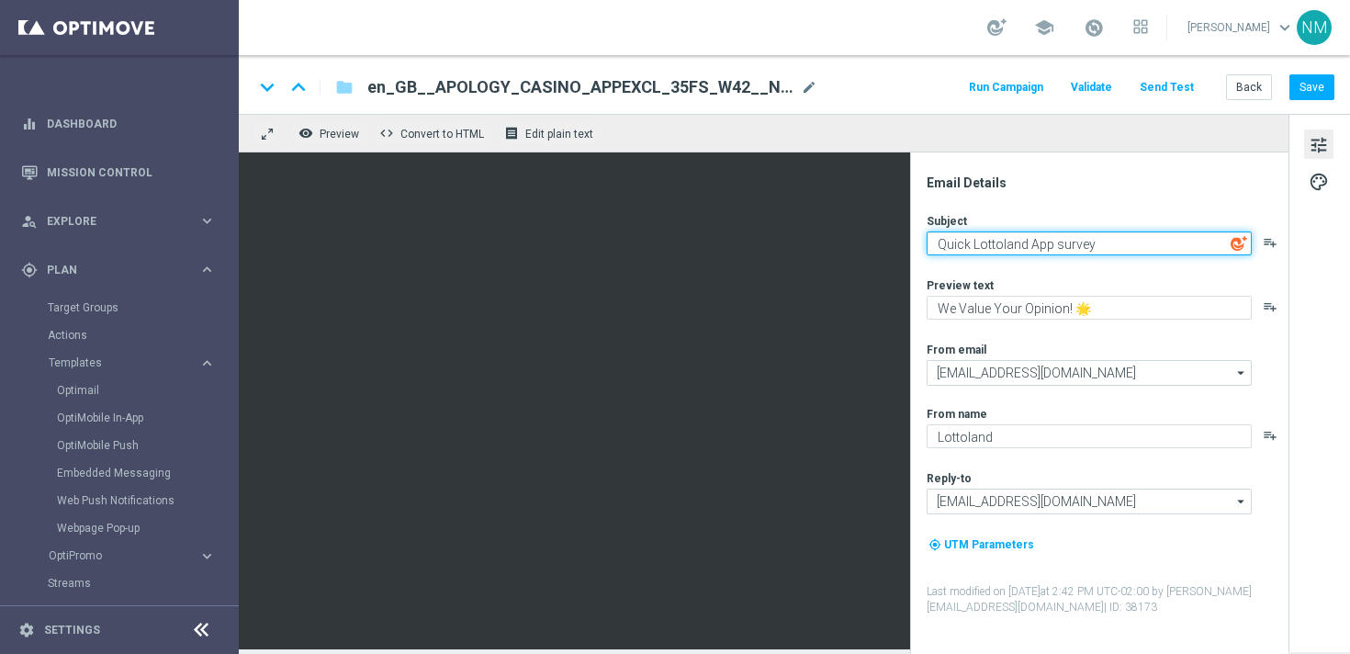
click at [973, 246] on textarea "Quick Lottoland App survey" at bounding box center [1088, 243] width 325 height 24
type textarea "Our Apologies - Your Free Spins have now been credited"
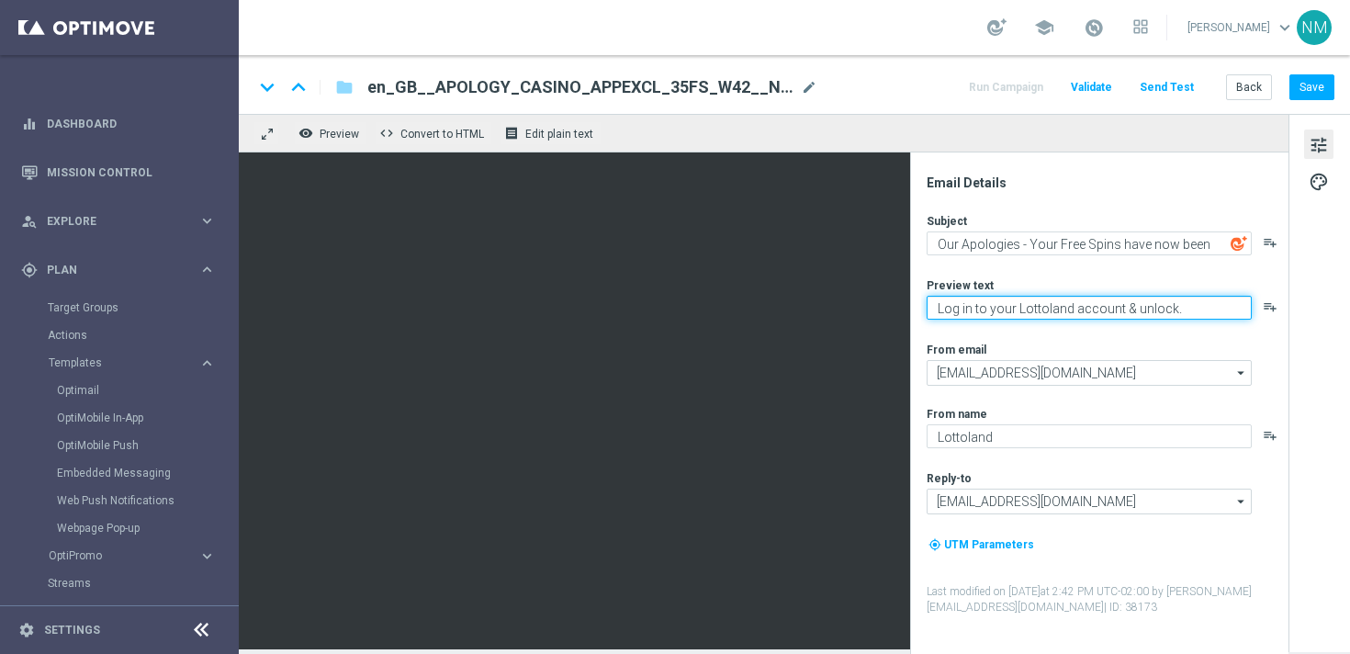
type textarea "Log in to your Lottoland account & unlock."
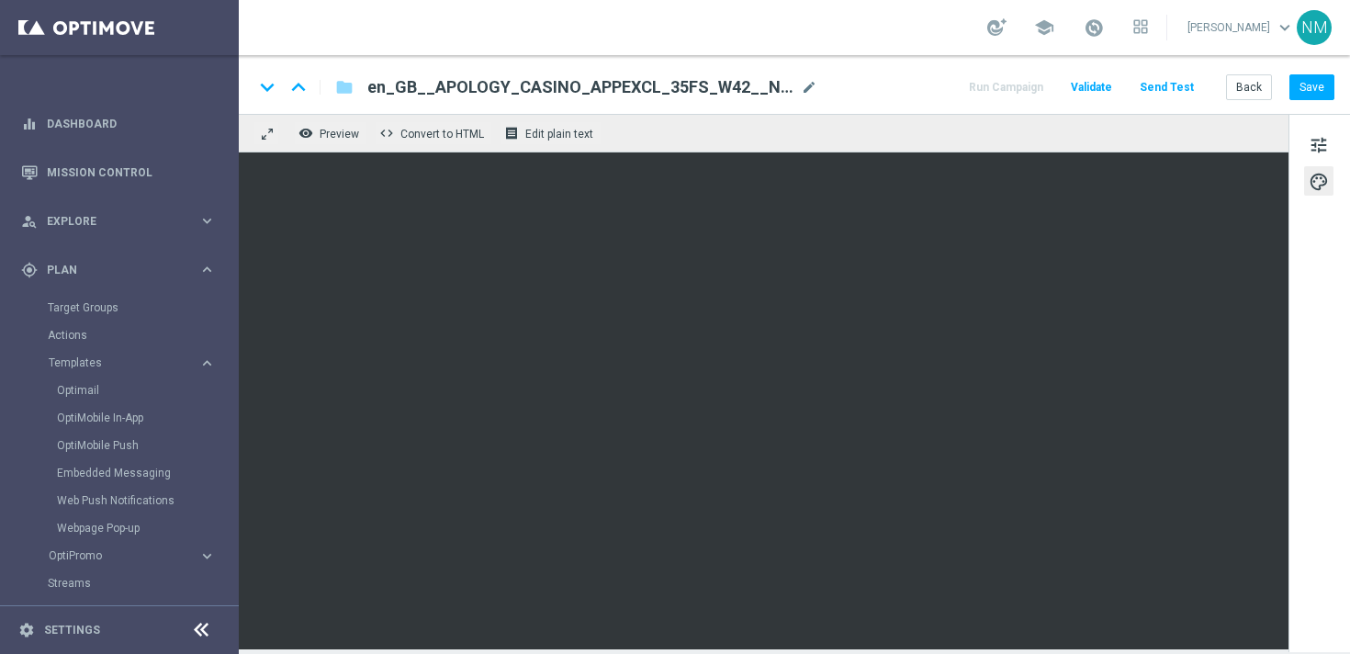
click at [1107, 86] on span "Validate" at bounding box center [1091, 87] width 41 height 13
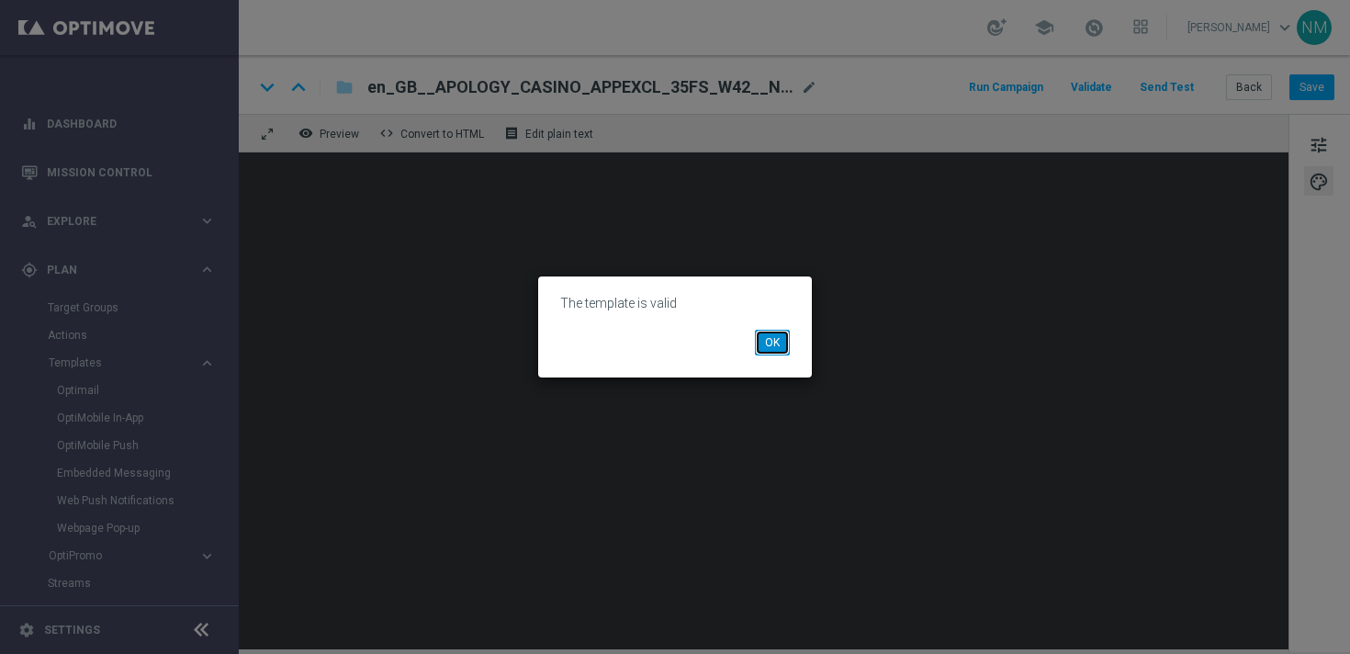
click at [769, 340] on button "OK" at bounding box center [772, 343] width 35 height 26
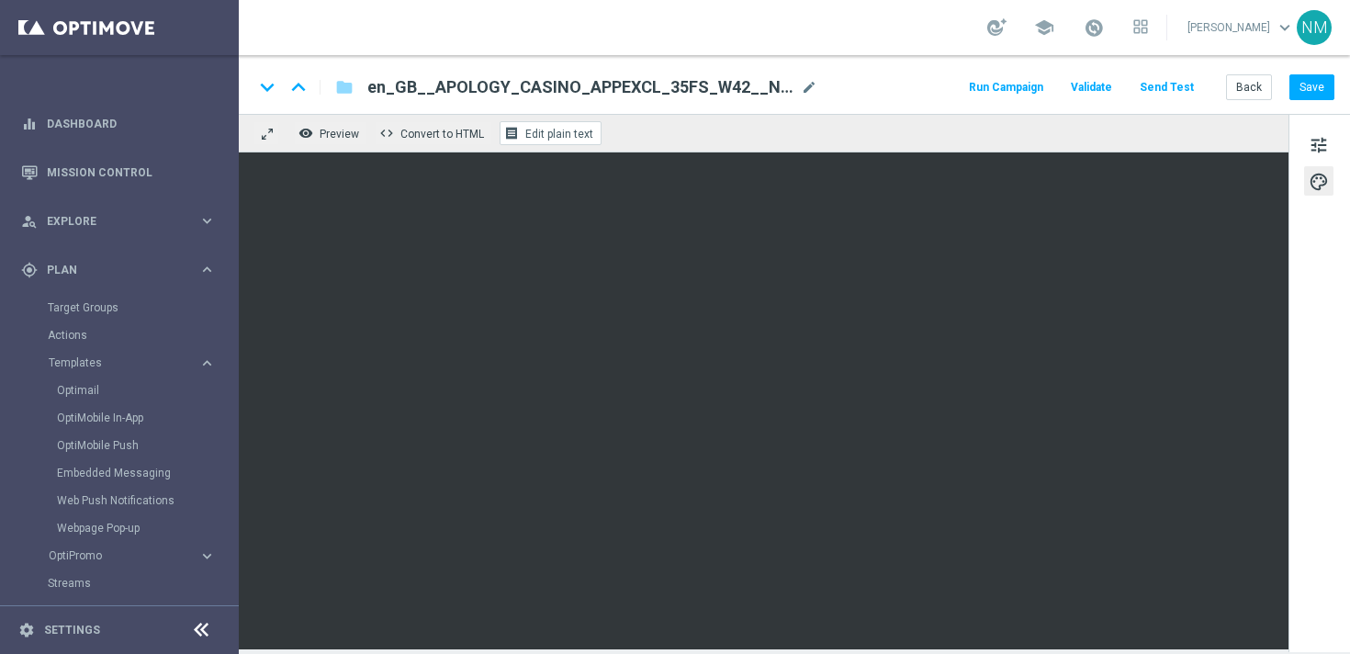
click at [576, 133] on span "Edit plain text" at bounding box center [559, 134] width 68 height 13
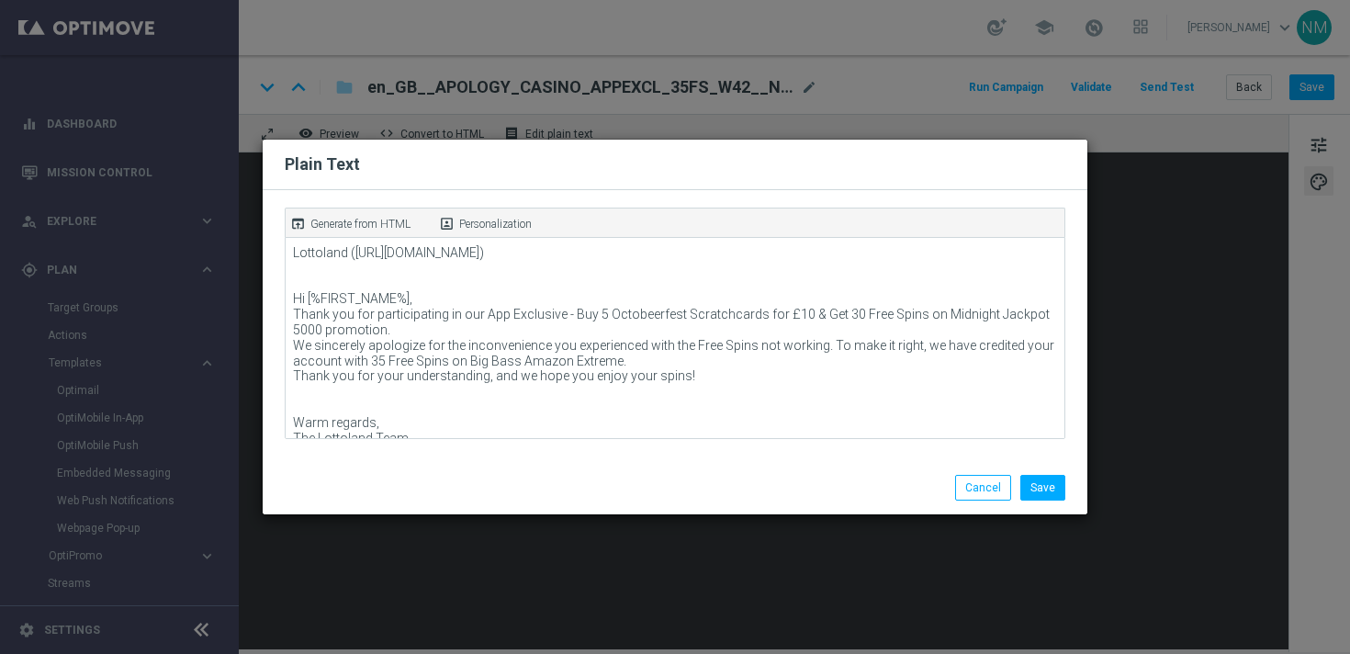
click at [387, 235] on div "open_in_browser Generate from HTML" at bounding box center [360, 224] width 149 height 26
click at [385, 222] on p "Generate from HTML" at bounding box center [360, 224] width 100 height 17
click at [1039, 486] on button "Save" at bounding box center [1042, 488] width 45 height 26
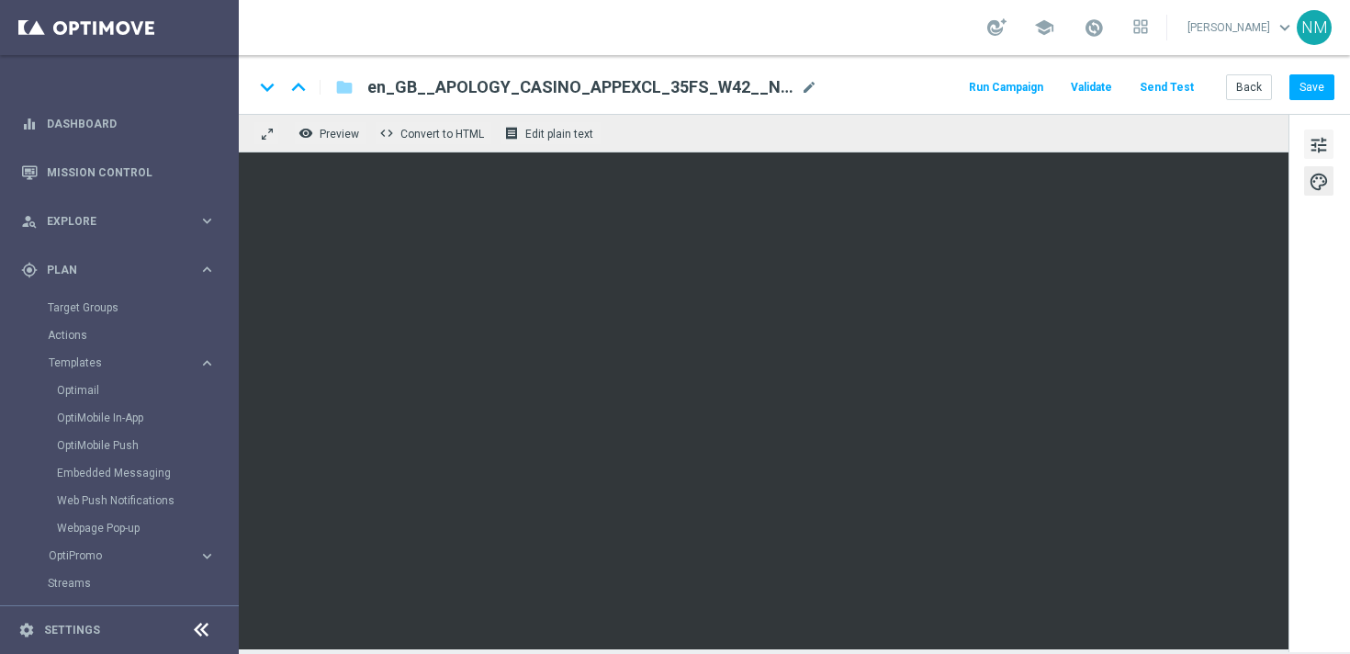
click at [1329, 129] on button "tune" at bounding box center [1318, 143] width 29 height 29
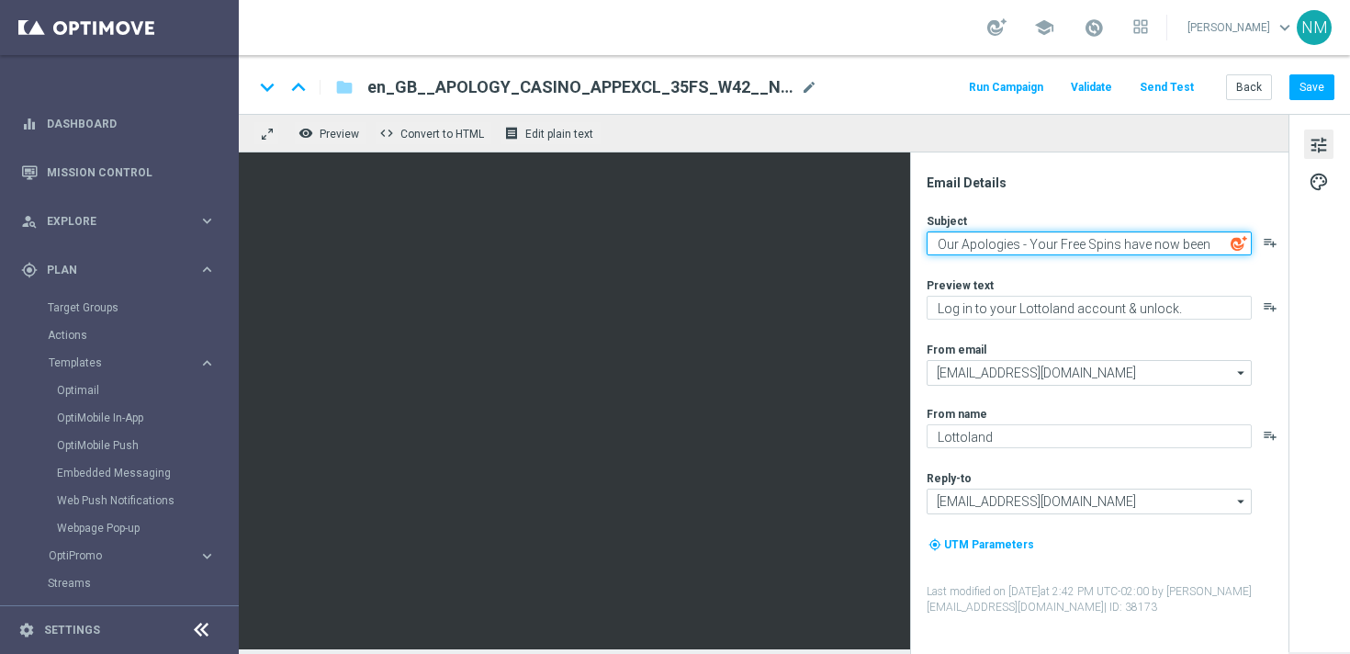
click at [1047, 245] on textarea "Our Apologies - Your Free Spins have now been credited" at bounding box center [1088, 243] width 325 height 24
click at [989, 242] on textarea "Our Apologies - Your Free Spins have now been credited" at bounding box center [1088, 243] width 325 height 24
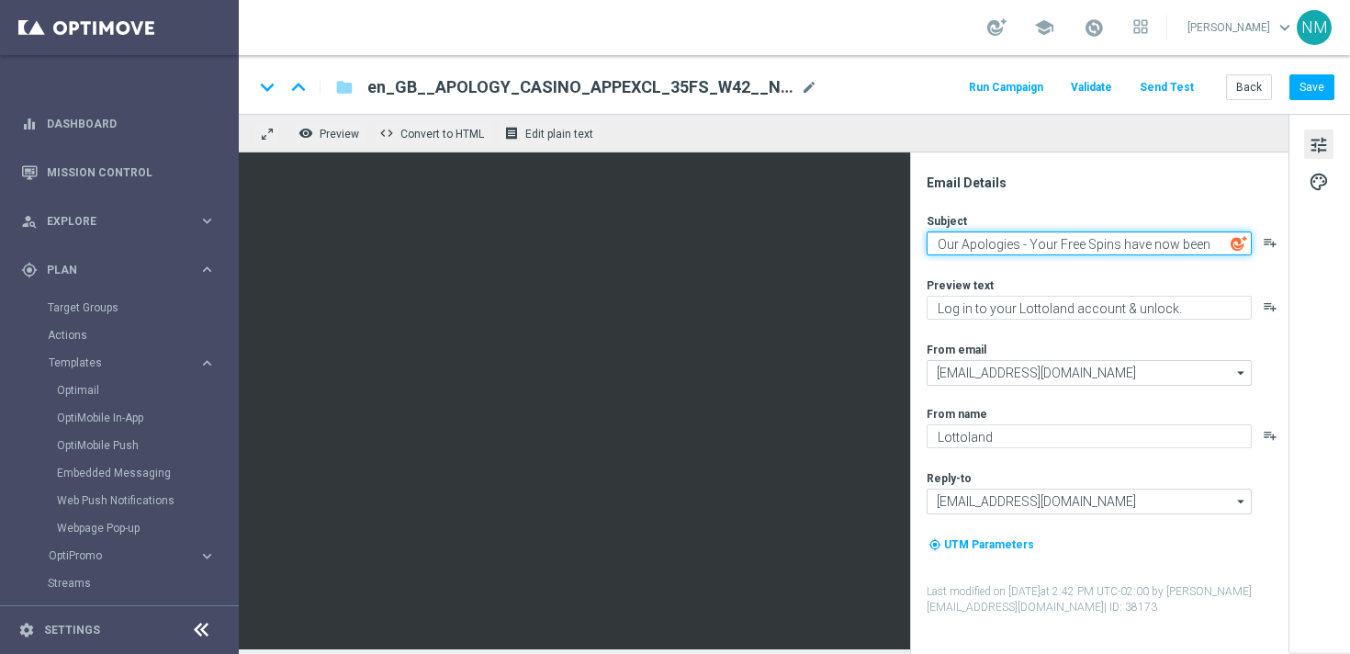
click at [989, 242] on textarea "Our Apologies - Your Free Spins have now been credited" at bounding box center [1088, 243] width 325 height 24
drag, startPoint x: 989, startPoint y: 242, endPoint x: 536, endPoint y: 52, distance: 491.0
click at [536, 53] on section "school [PERSON_NAME] keyboard_arrow_down NM keyboard_arrow_down keyboard_arrow_…" at bounding box center [794, 327] width 1111 height 654
click at [949, 245] on textarea "Our Apologies - Your Free Spins have now been credited" at bounding box center [1088, 243] width 325 height 24
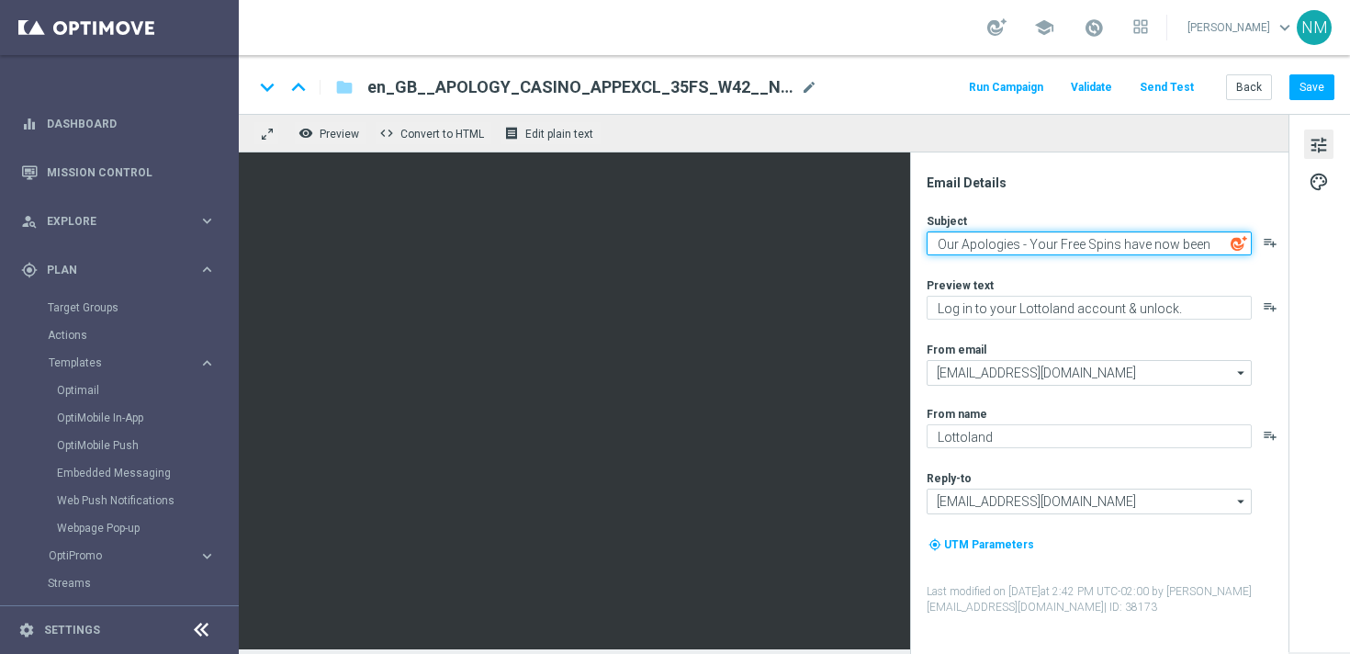
click at [949, 245] on textarea "Our Apologies - Your Free Spins have now been credited" at bounding box center [1088, 243] width 325 height 24
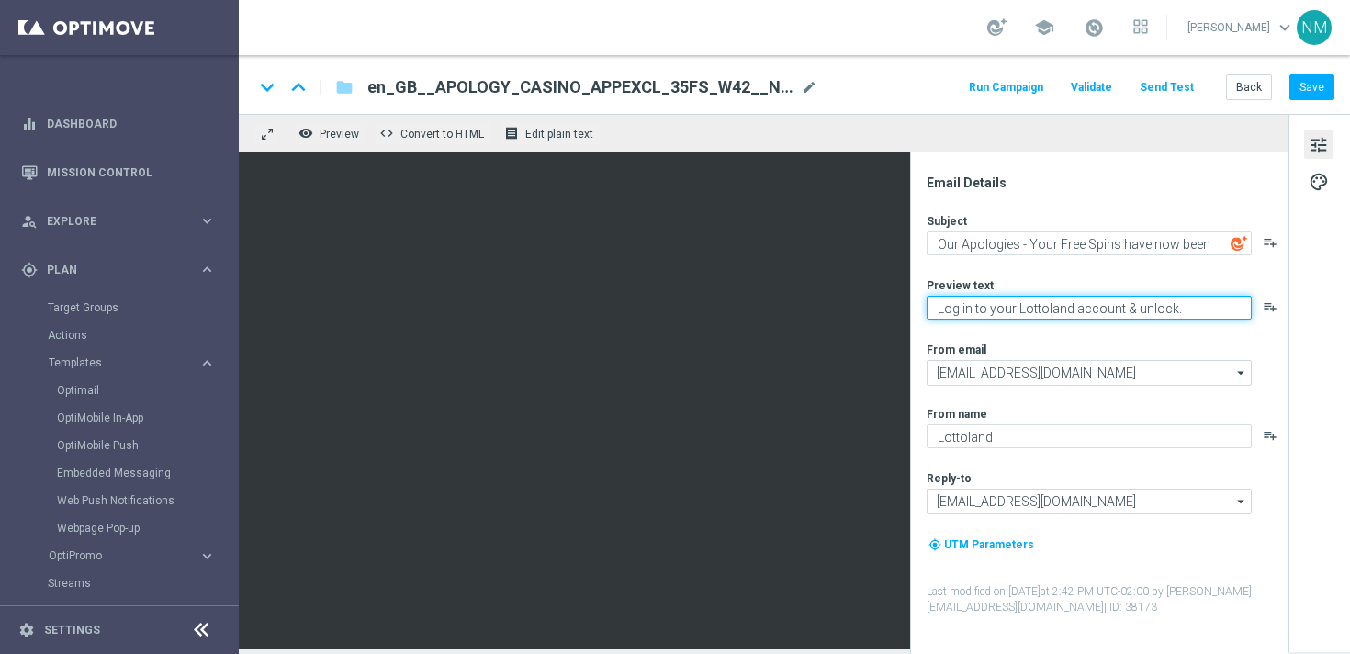
click at [991, 309] on textarea "Log in to your Lottoland account & unlock." at bounding box center [1088, 308] width 325 height 24
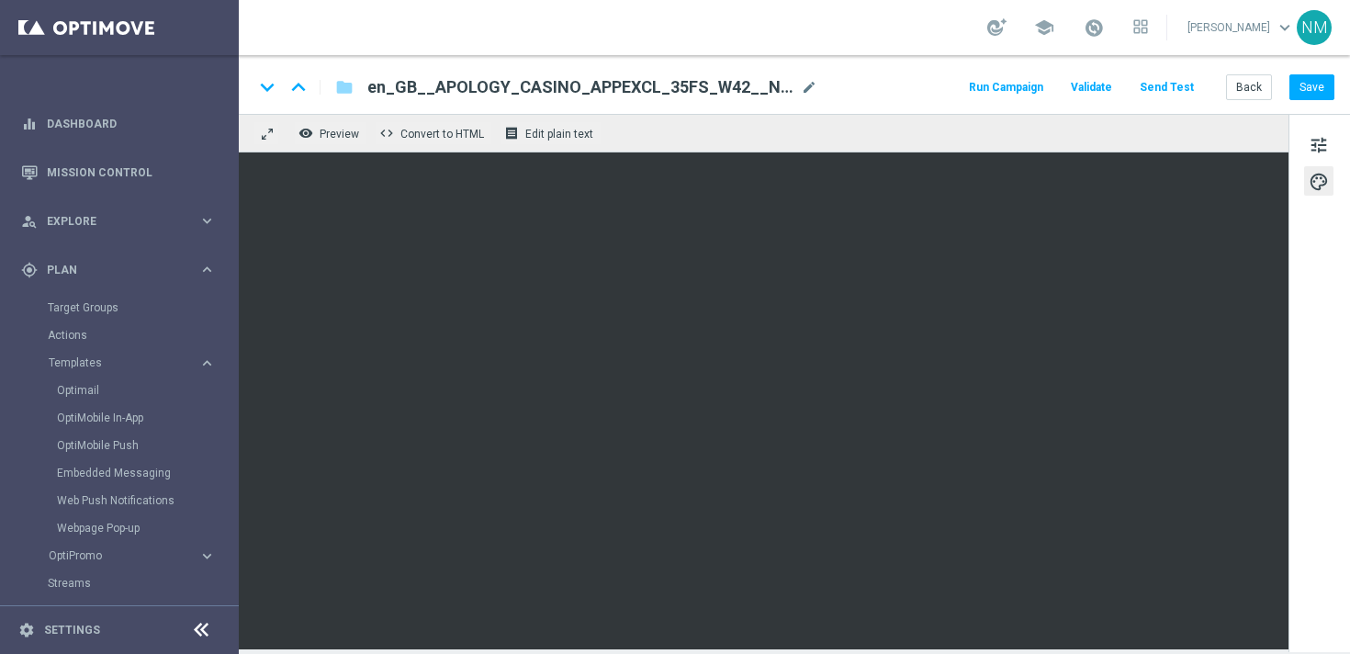
click at [1184, 92] on button "Send Test" at bounding box center [1167, 87] width 60 height 25
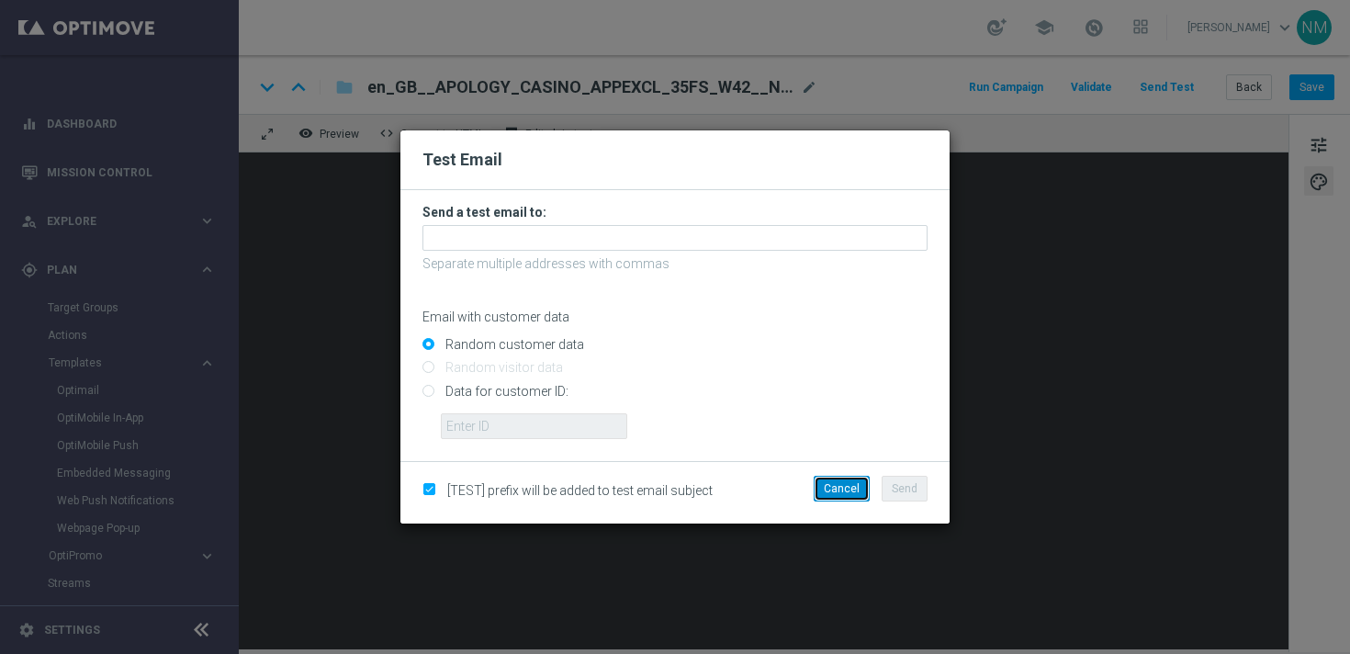
click at [841, 494] on button "Cancel" at bounding box center [842, 489] width 56 height 26
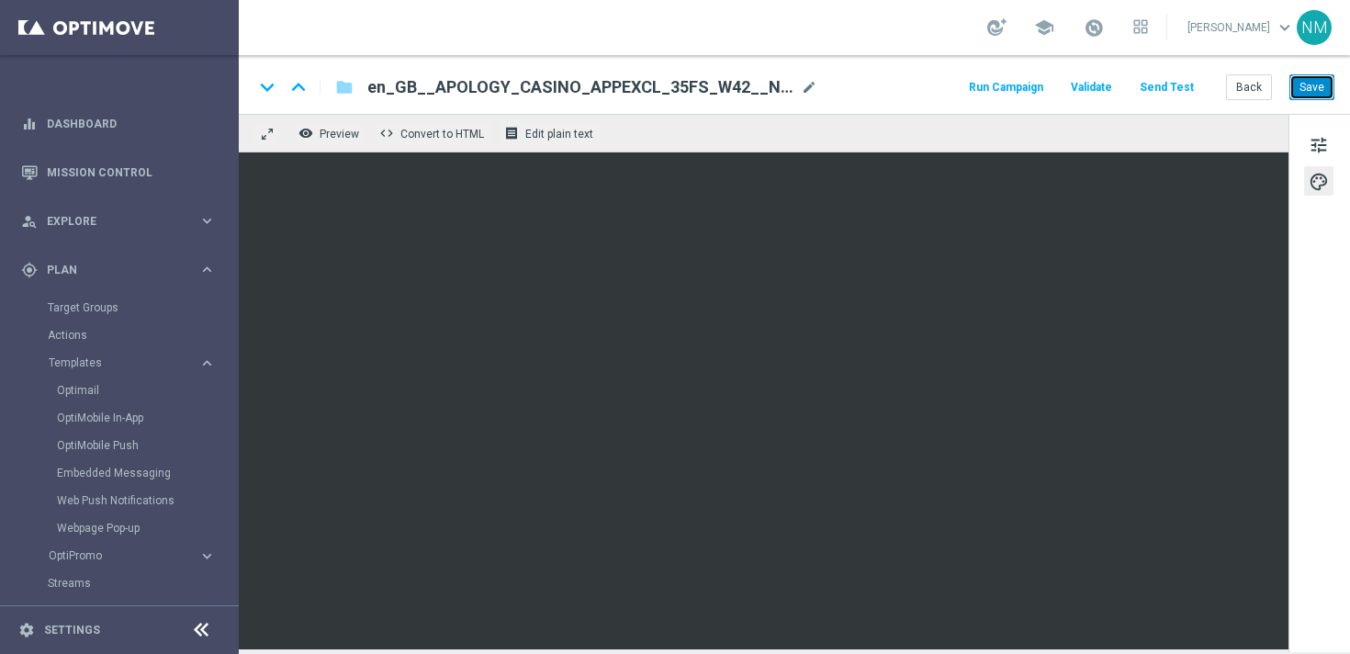
click at [1297, 92] on button "Save" at bounding box center [1311, 87] width 45 height 26
click at [1158, 91] on button "Send Test" at bounding box center [1167, 87] width 60 height 25
click at [1179, 82] on button "Send Test" at bounding box center [1167, 87] width 60 height 25
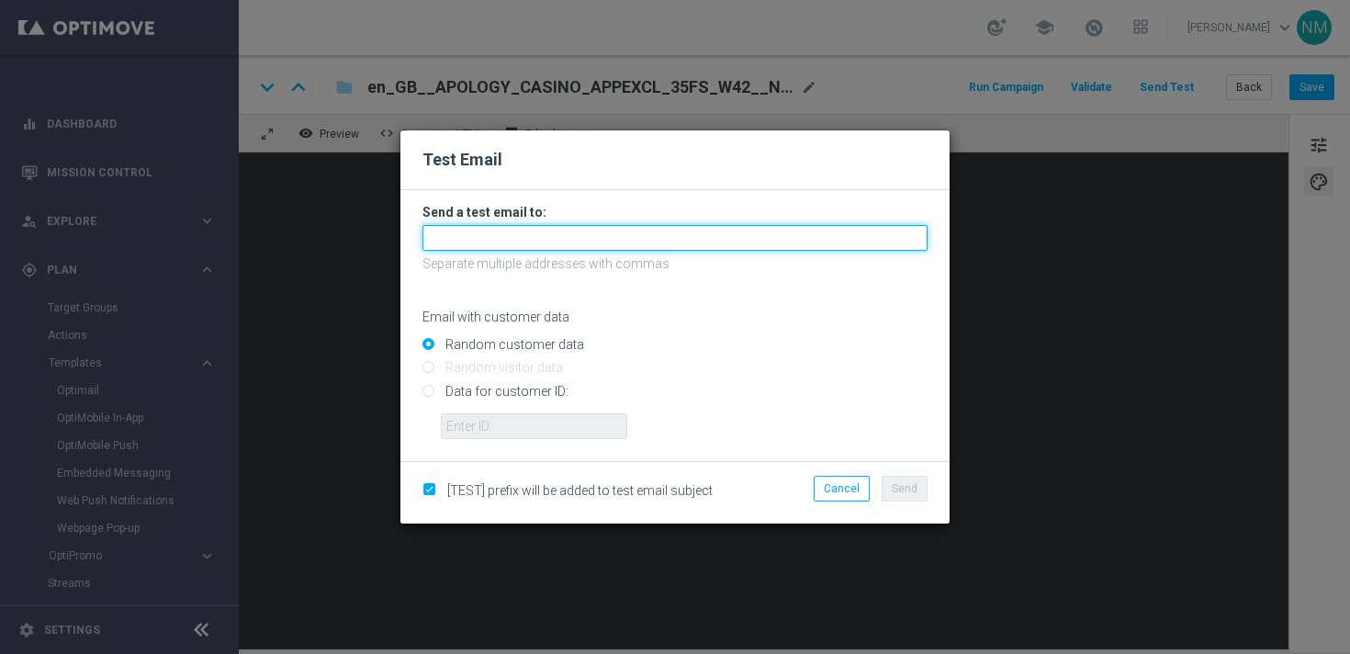
click at [766, 237] on input "text" at bounding box center [674, 238] width 505 height 26
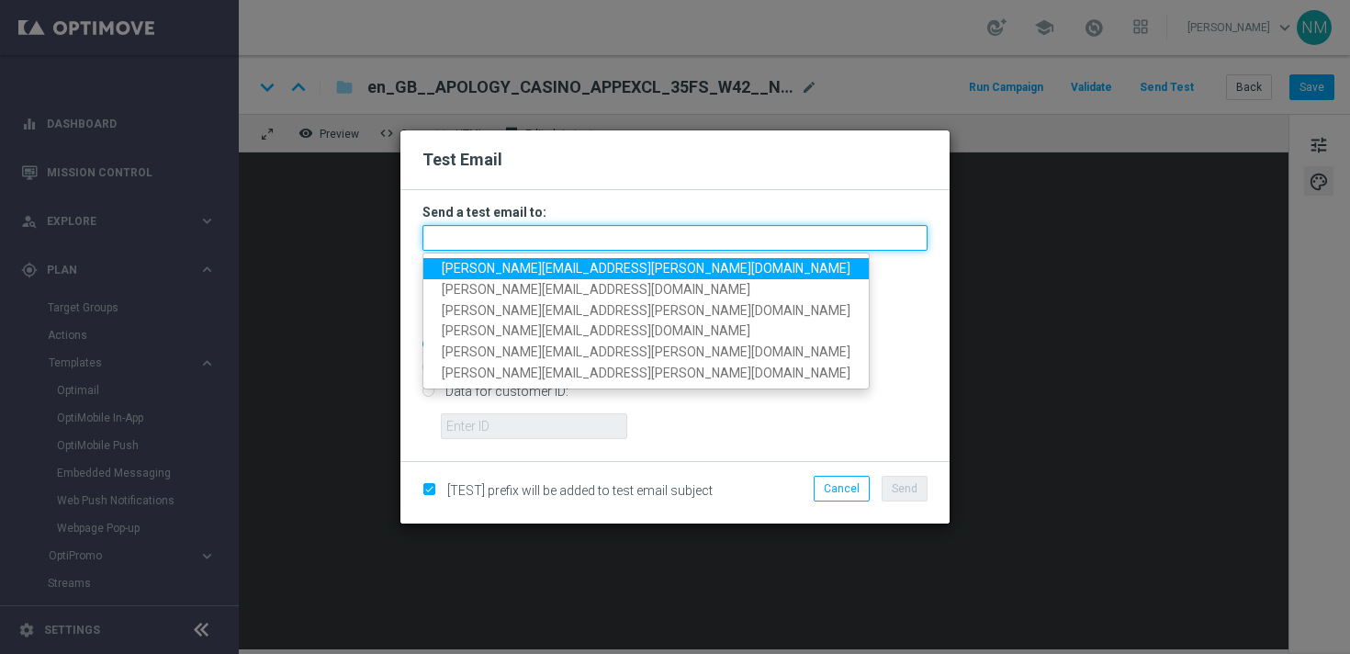
paste input "220553462"
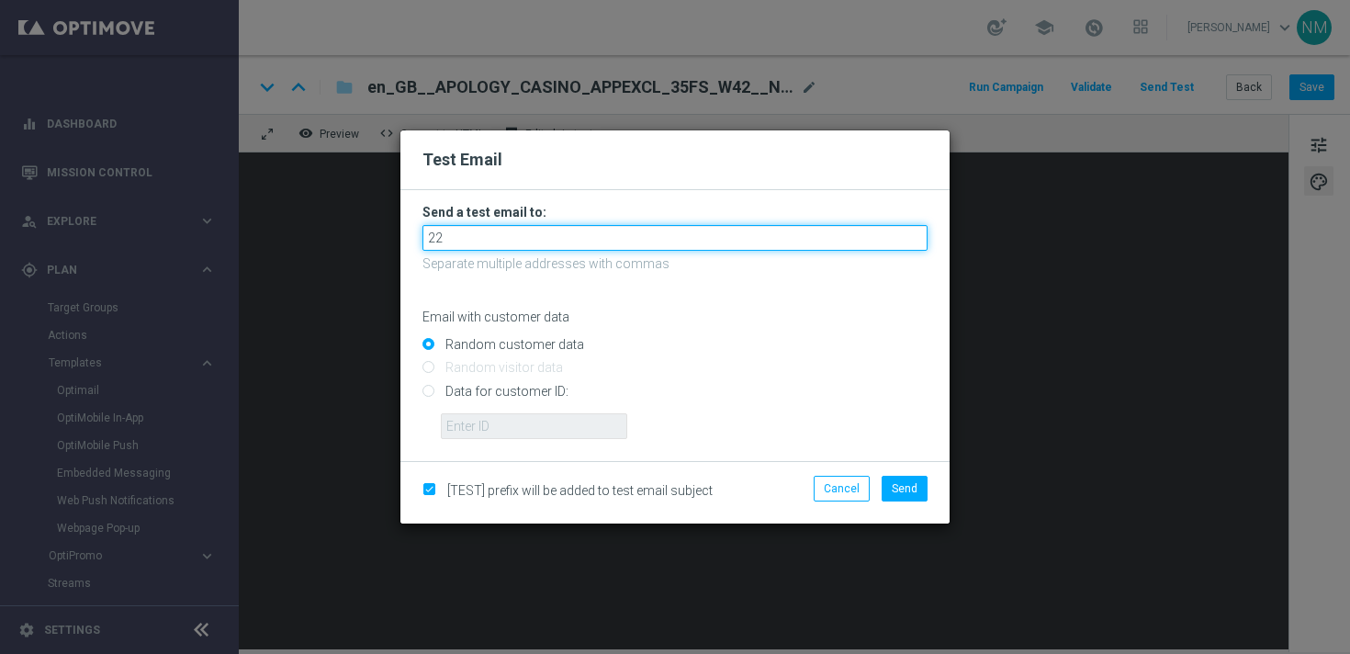
type input "2"
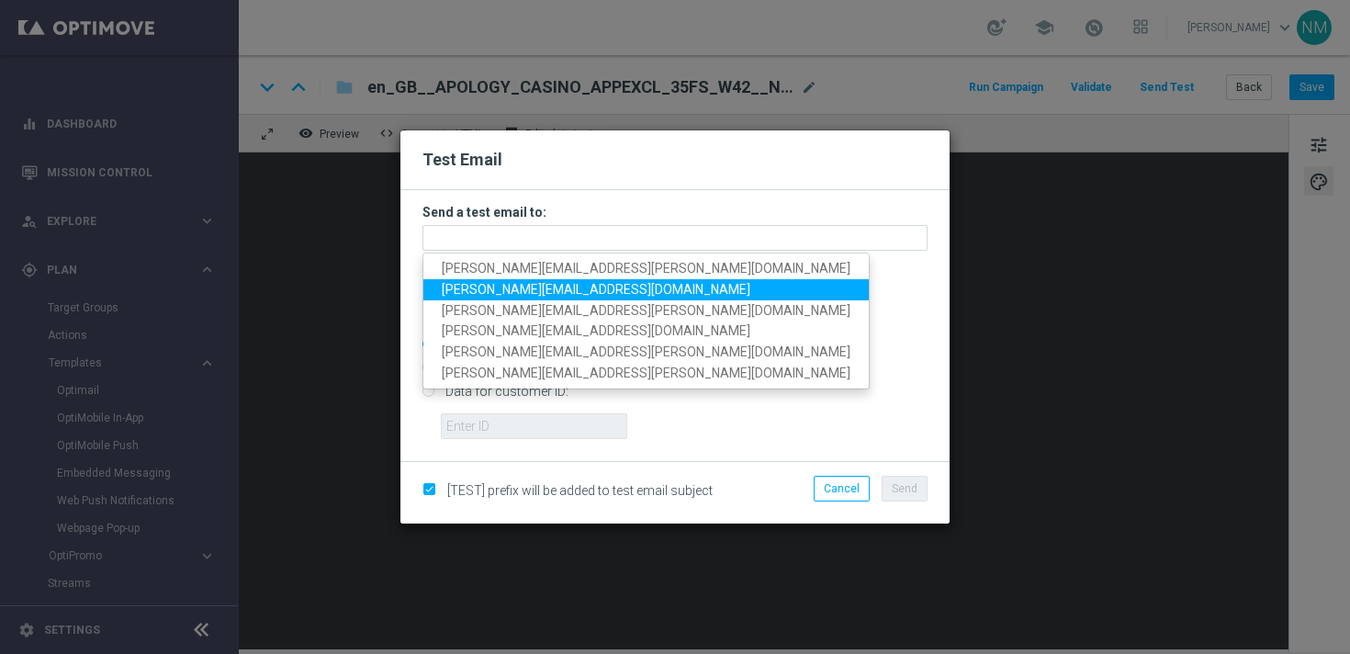
click at [534, 284] on span "[PERSON_NAME][EMAIL_ADDRESS][DOMAIN_NAME]" at bounding box center [596, 289] width 309 height 15
type input "[PERSON_NAME][EMAIL_ADDRESS][DOMAIN_NAME]"
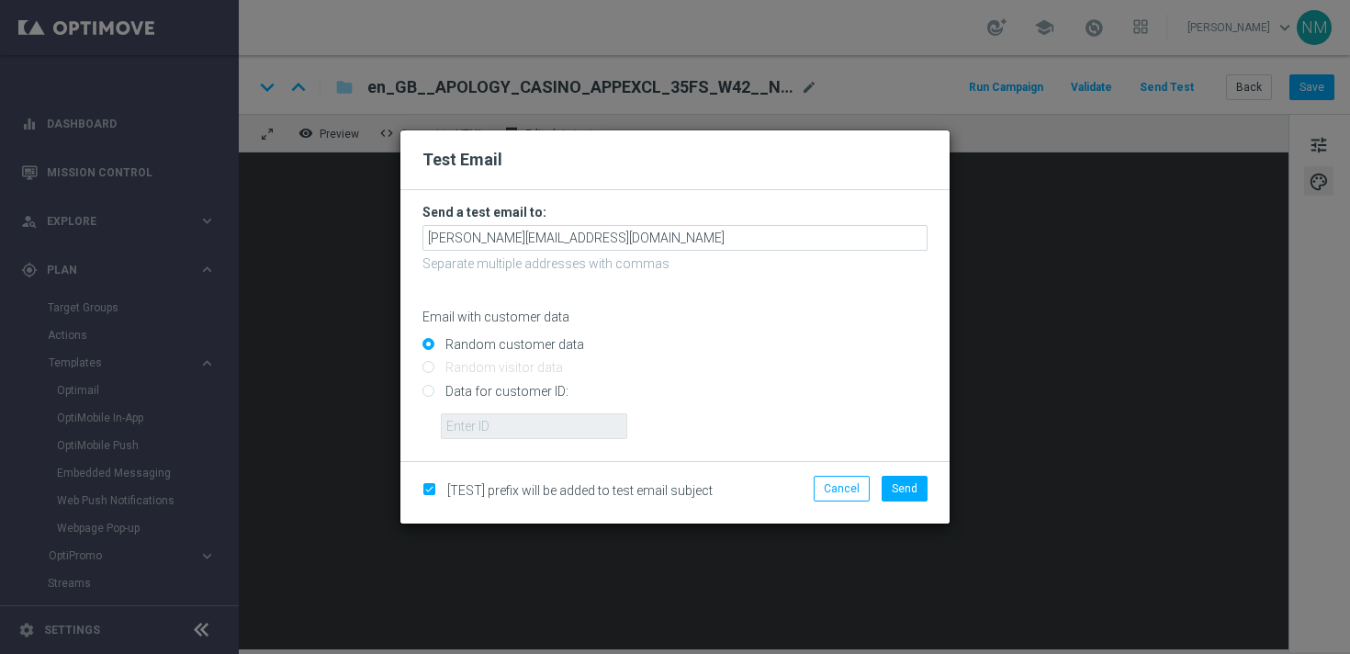
click at [473, 393] on input "Data for customer ID:" at bounding box center [674, 399] width 505 height 26
radio input "true"
click at [473, 414] on input "text" at bounding box center [534, 426] width 186 height 26
paste input "220553462"
type input "220553462"
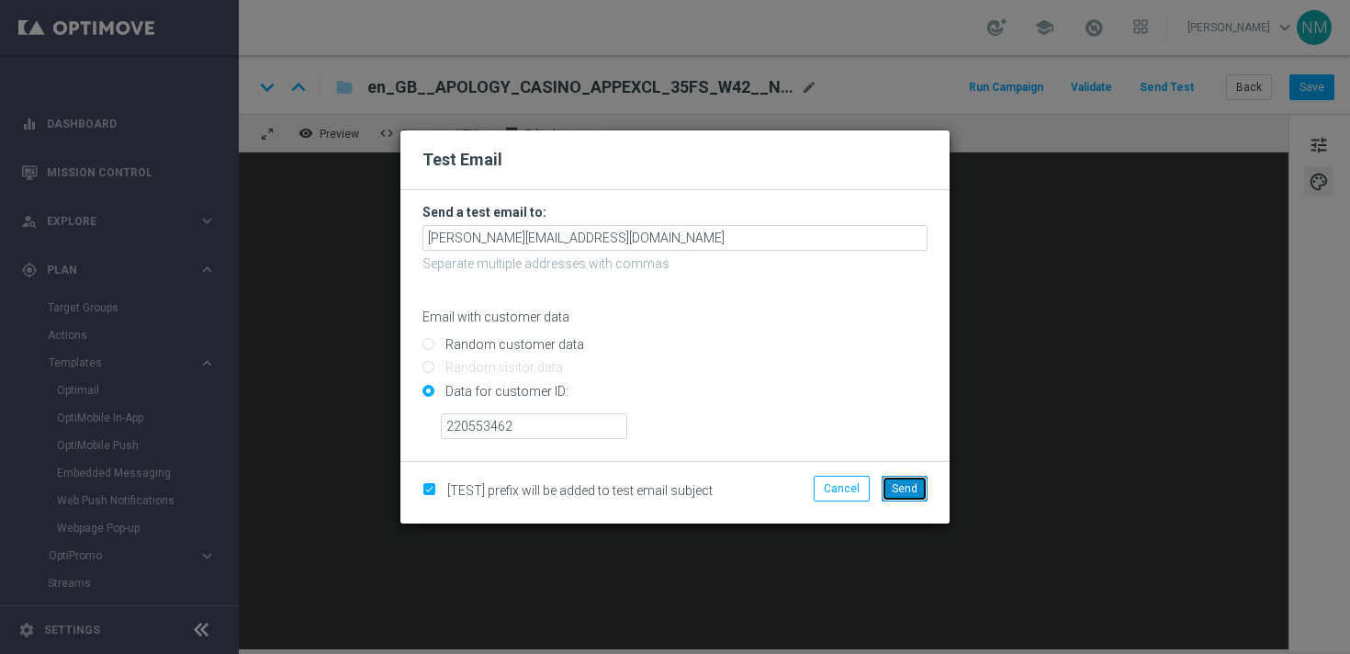
click at [913, 492] on span "Send" at bounding box center [905, 488] width 26 height 13
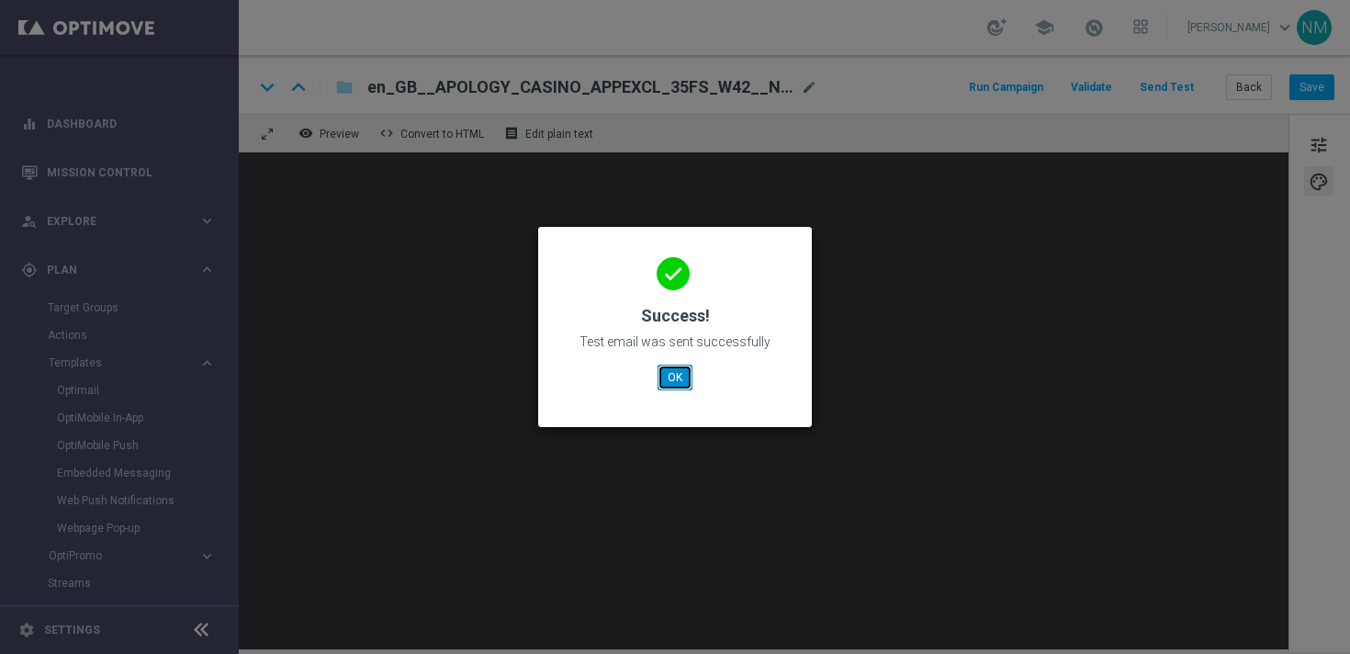
click at [678, 382] on button "OK" at bounding box center [674, 378] width 35 height 26
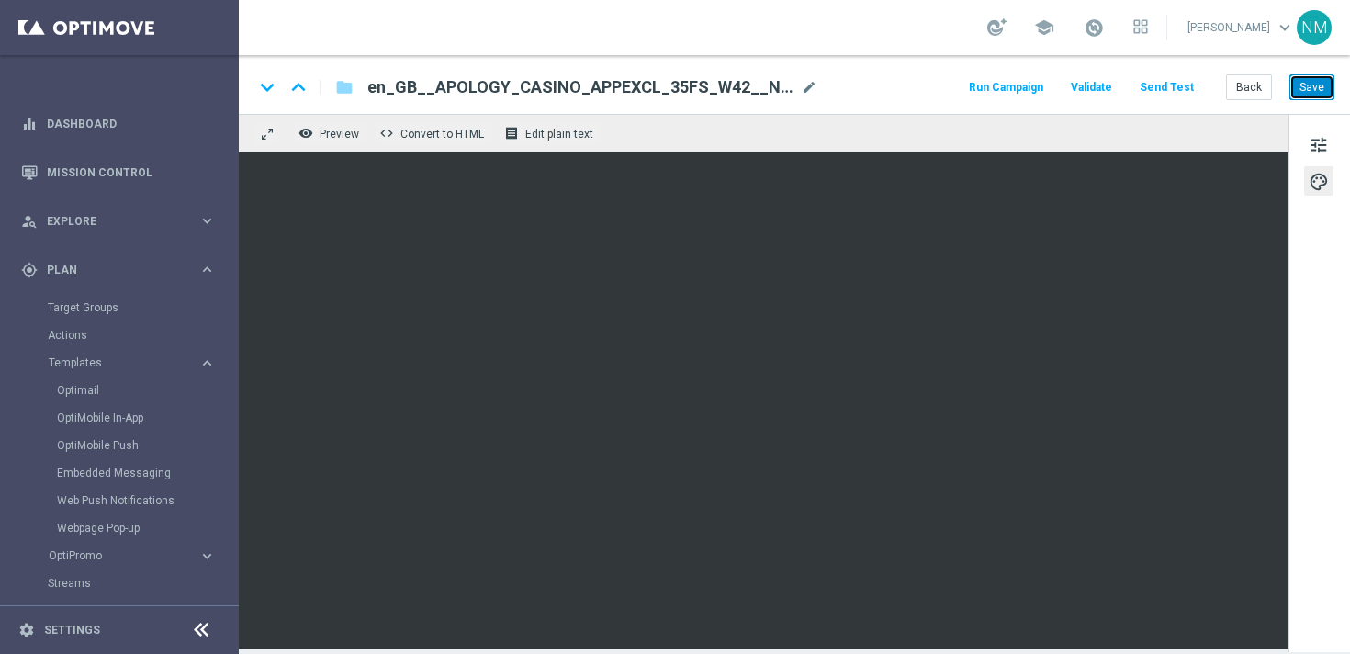
click at [1312, 84] on button "Save" at bounding box center [1311, 87] width 45 height 26
click at [1184, 93] on button "Send Test" at bounding box center [1167, 87] width 60 height 25
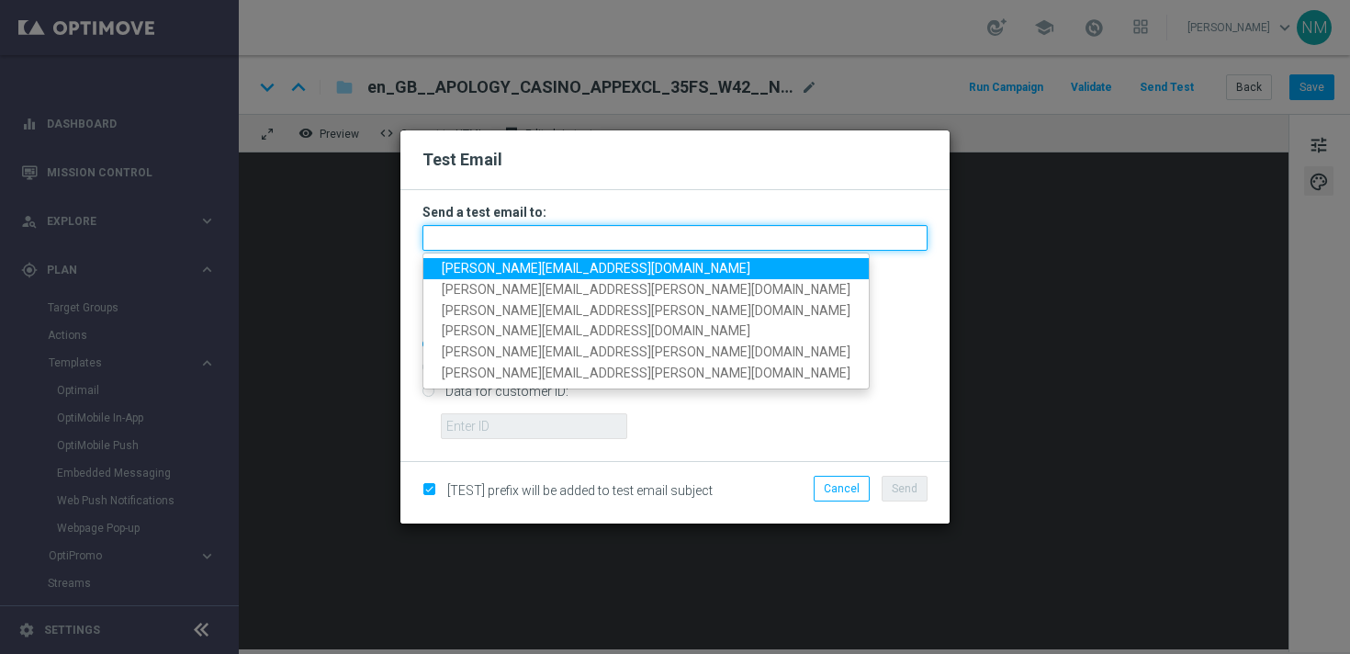
click at [479, 243] on input "text" at bounding box center [674, 238] width 505 height 26
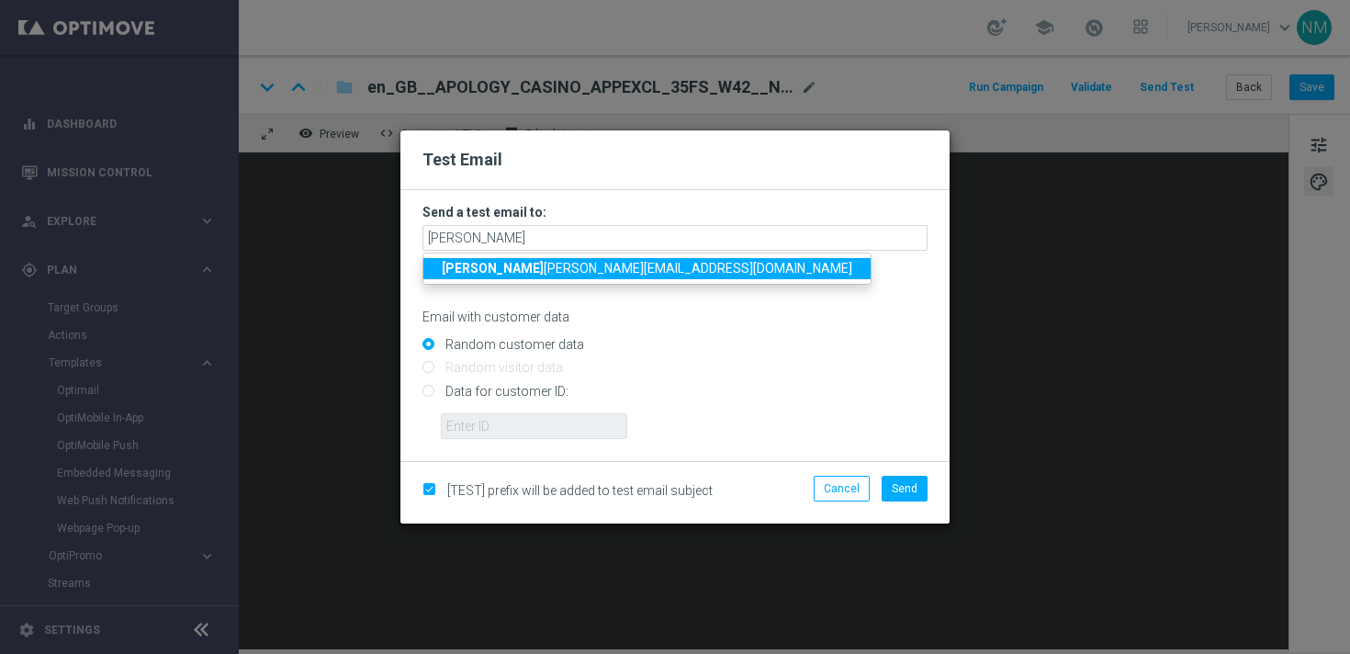
click at [455, 265] on strong "[PERSON_NAME]" at bounding box center [493, 268] width 102 height 15
type input "[PERSON_NAME][EMAIL_ADDRESS][PERSON_NAME][DOMAIN_NAME]"
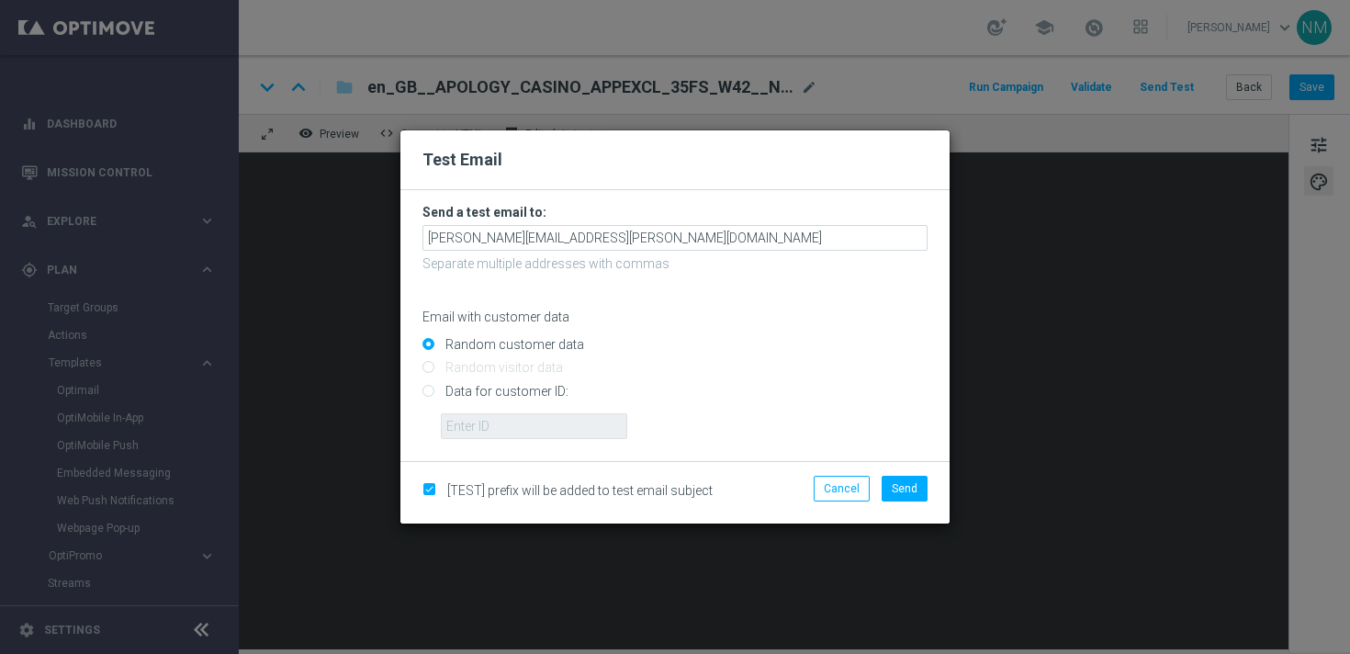
click at [473, 399] on input "Data for customer ID:" at bounding box center [674, 399] width 505 height 26
radio input "true"
click at [474, 420] on input "text" at bounding box center [534, 426] width 186 height 26
paste input "9388689"
type input "9388689"
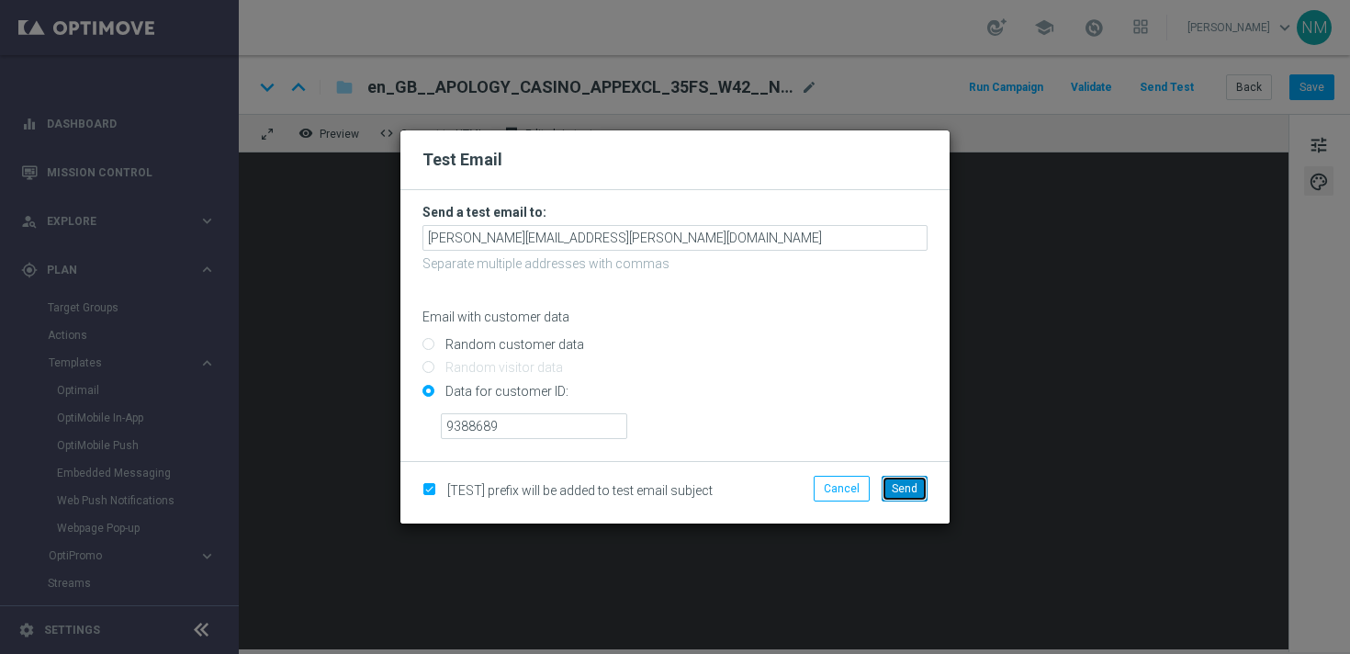
click at [904, 489] on span "Send" at bounding box center [905, 488] width 26 height 13
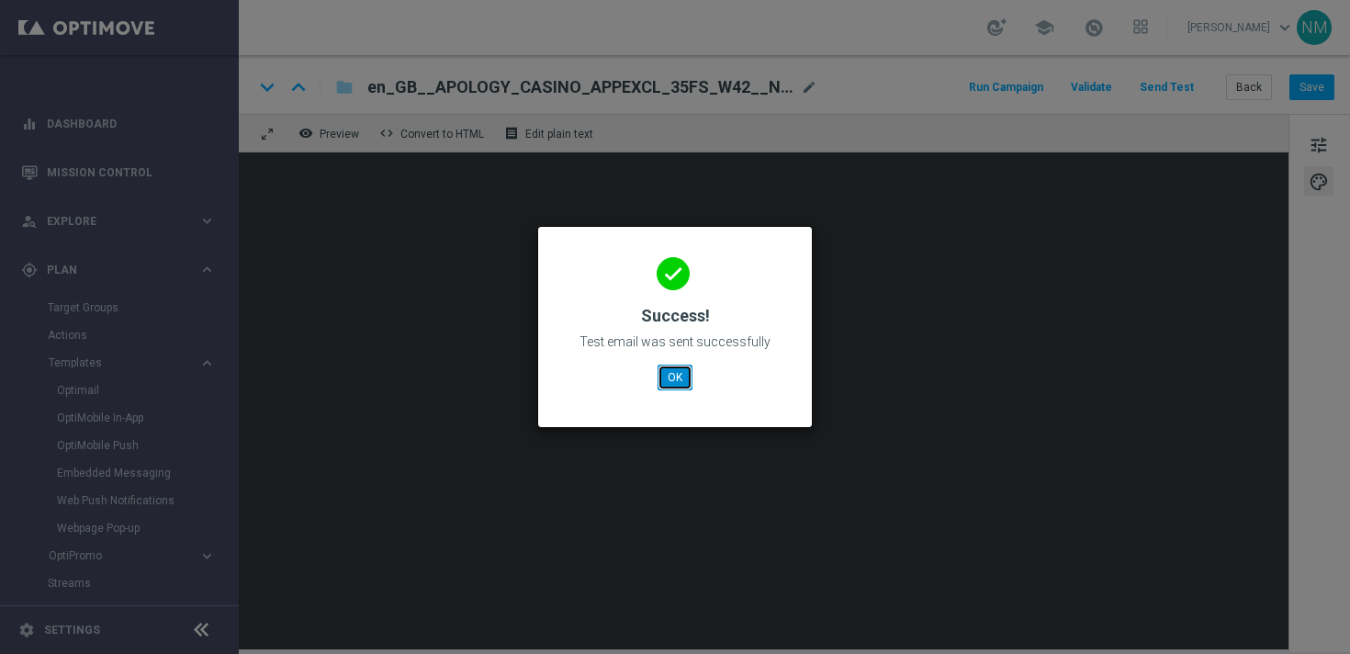
click at [677, 373] on button "OK" at bounding box center [674, 378] width 35 height 26
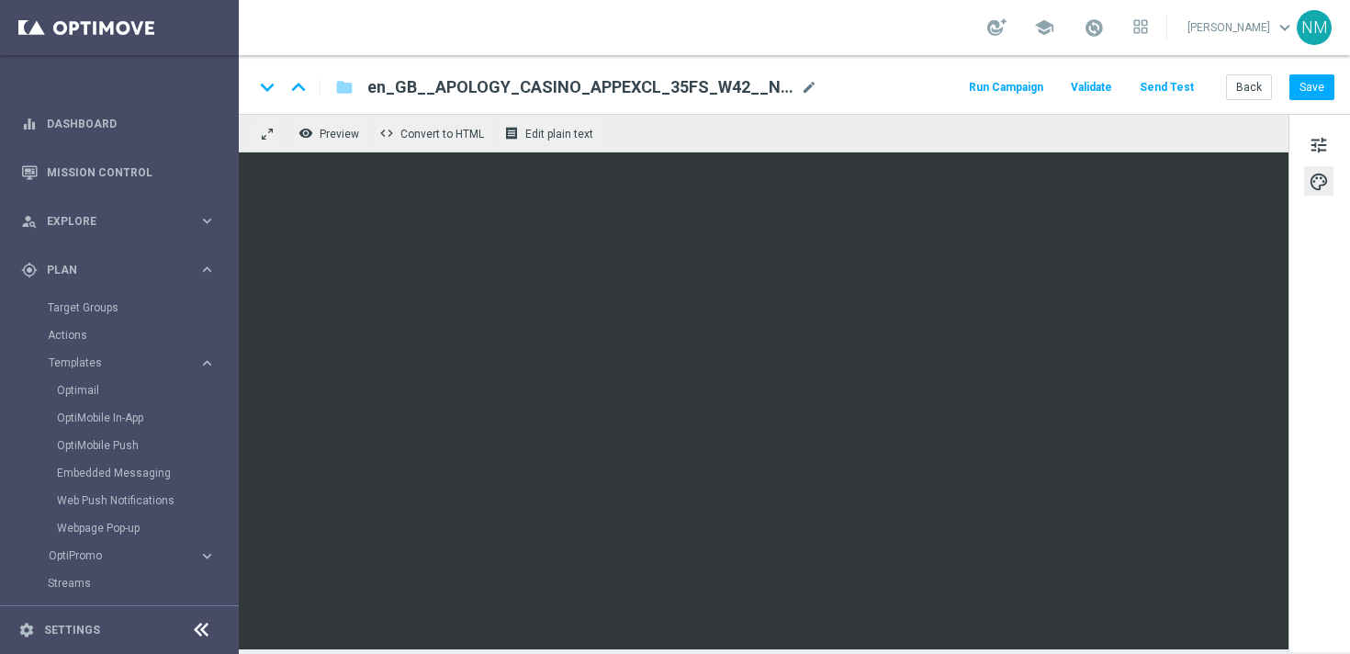
click at [1143, 94] on button "Send Test" at bounding box center [1167, 87] width 60 height 25
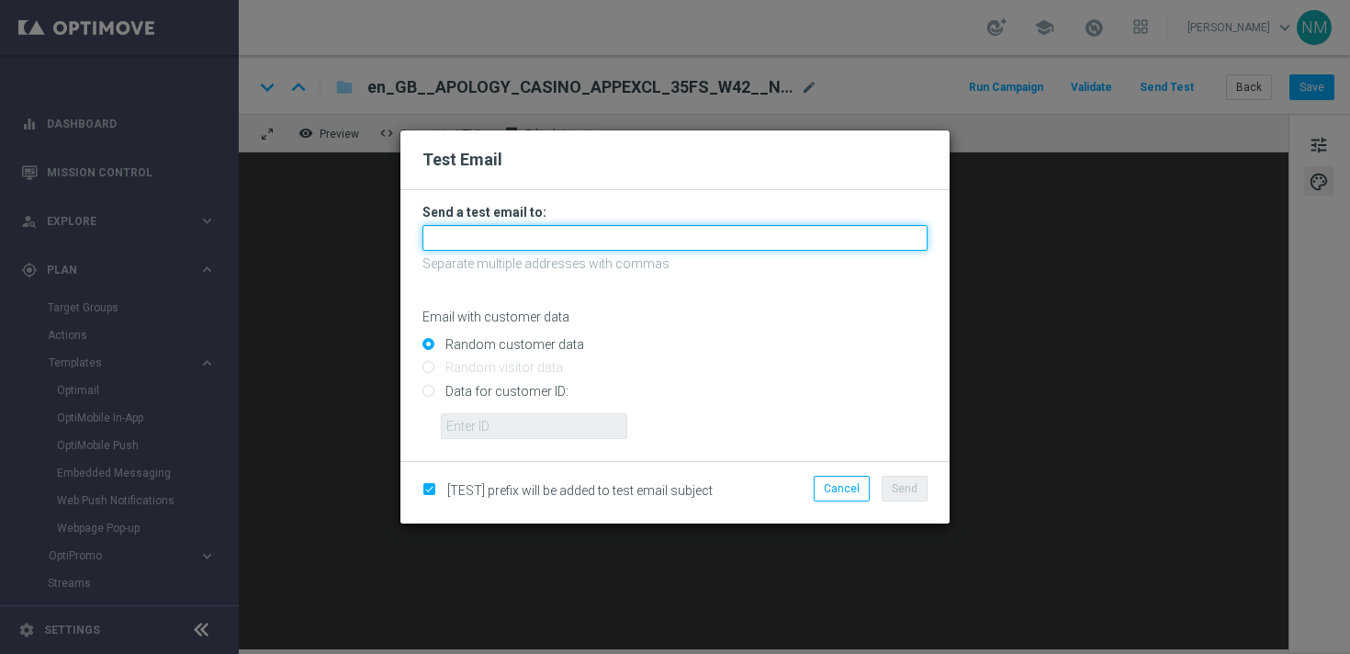
click at [666, 226] on input "text" at bounding box center [674, 238] width 505 height 26
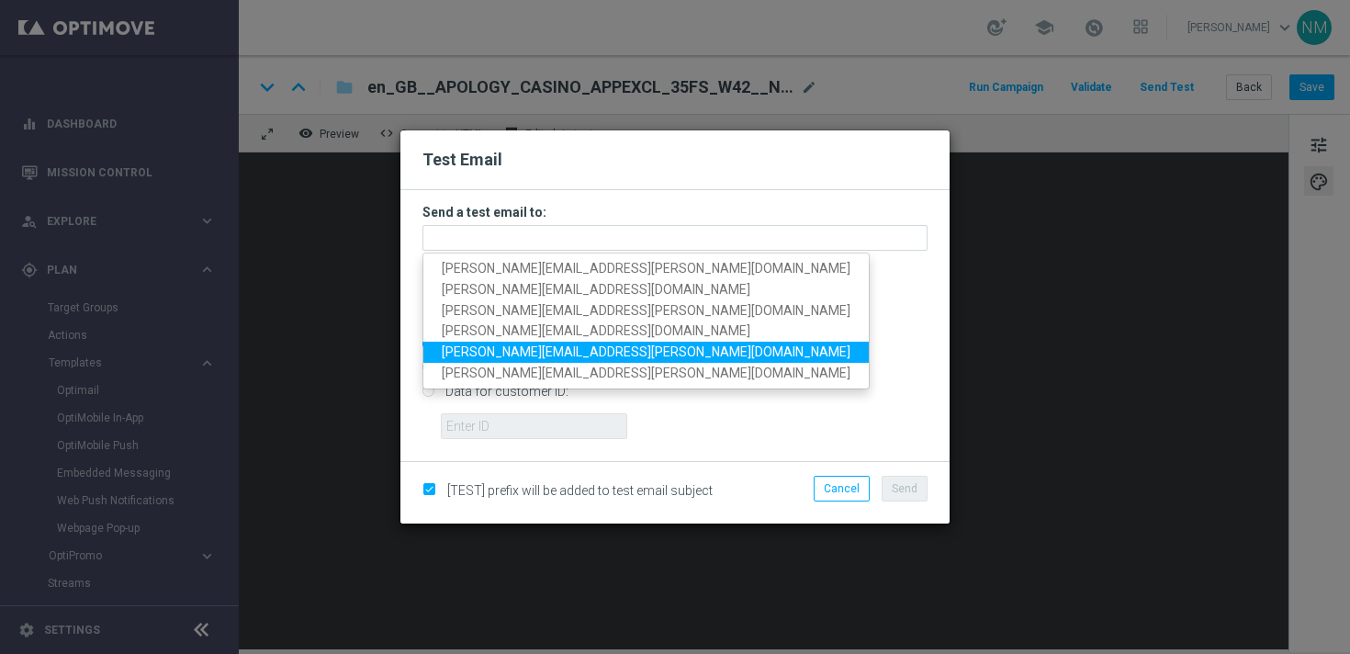
click at [487, 348] on span "[PERSON_NAME][EMAIL_ADDRESS][PERSON_NAME][DOMAIN_NAME]" at bounding box center [646, 351] width 409 height 15
type input "[PERSON_NAME][EMAIL_ADDRESS][PERSON_NAME][DOMAIN_NAME]"
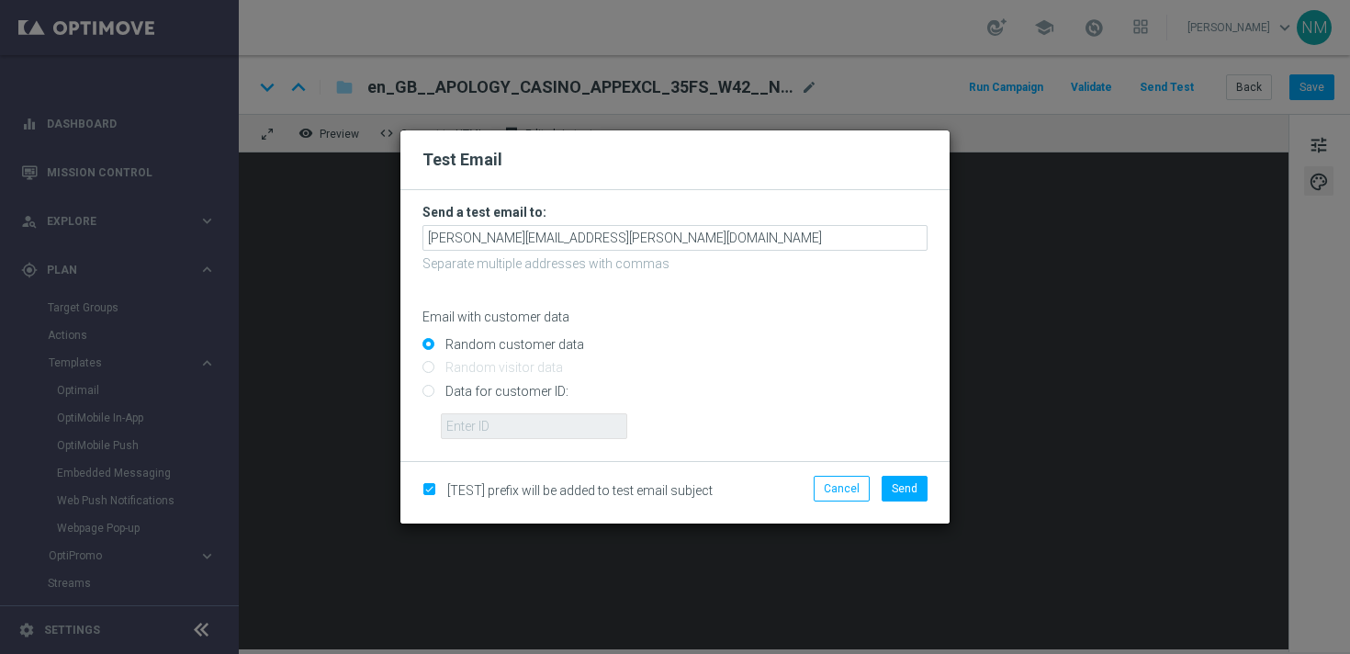
click at [474, 390] on input "Data for customer ID:" at bounding box center [674, 399] width 505 height 26
radio input "true"
click at [471, 426] on input "text" at bounding box center [534, 426] width 186 height 26
paste input "223901476"
type input "223901476"
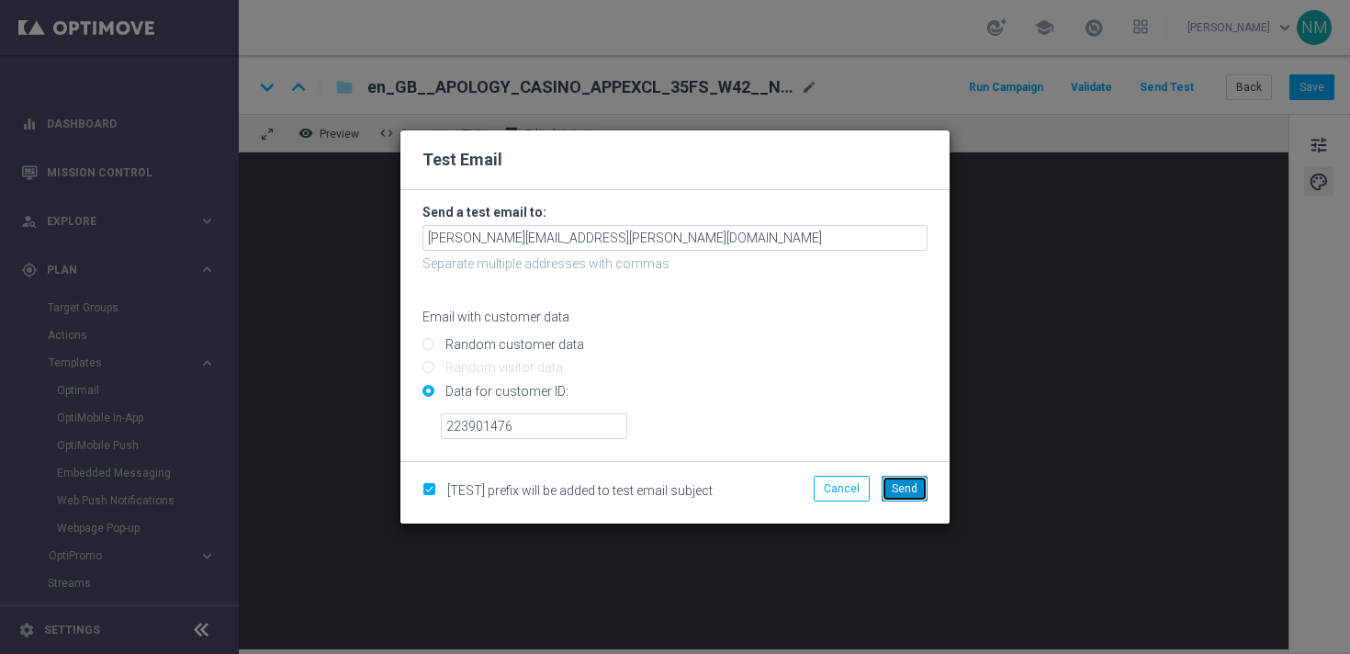
click at [909, 494] on button "Send" at bounding box center [904, 489] width 46 height 26
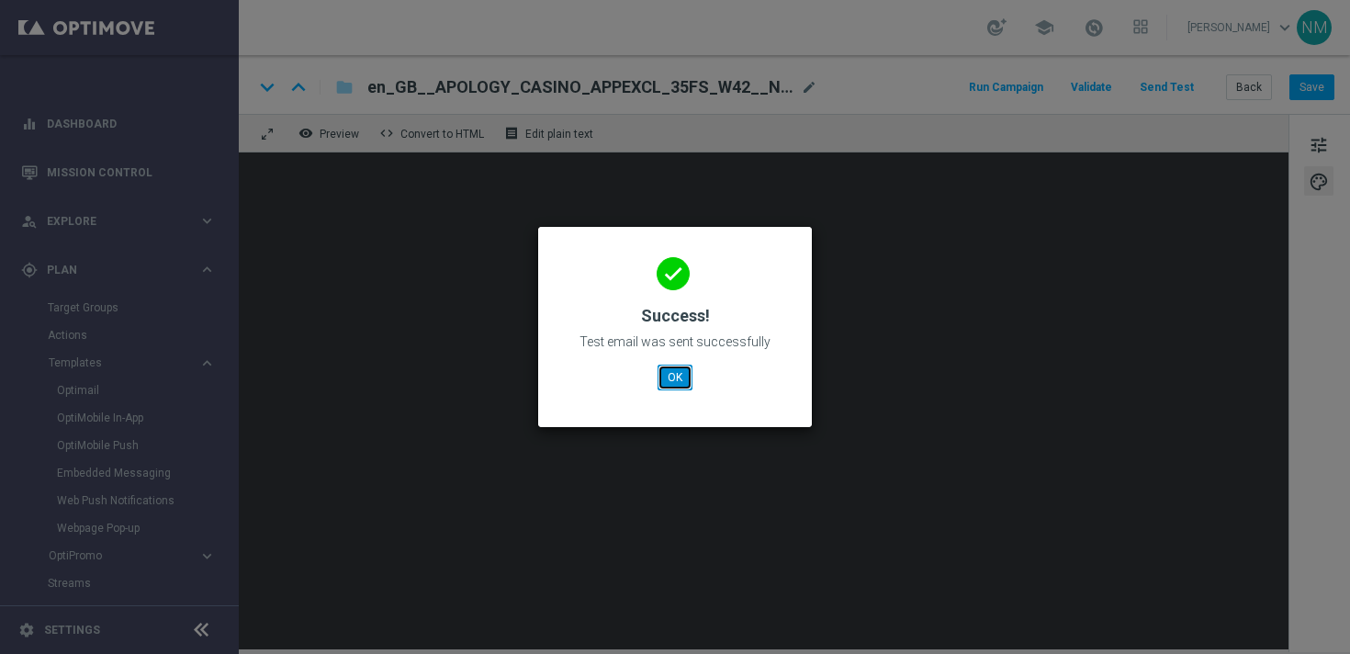
click at [683, 381] on button "OK" at bounding box center [674, 378] width 35 height 26
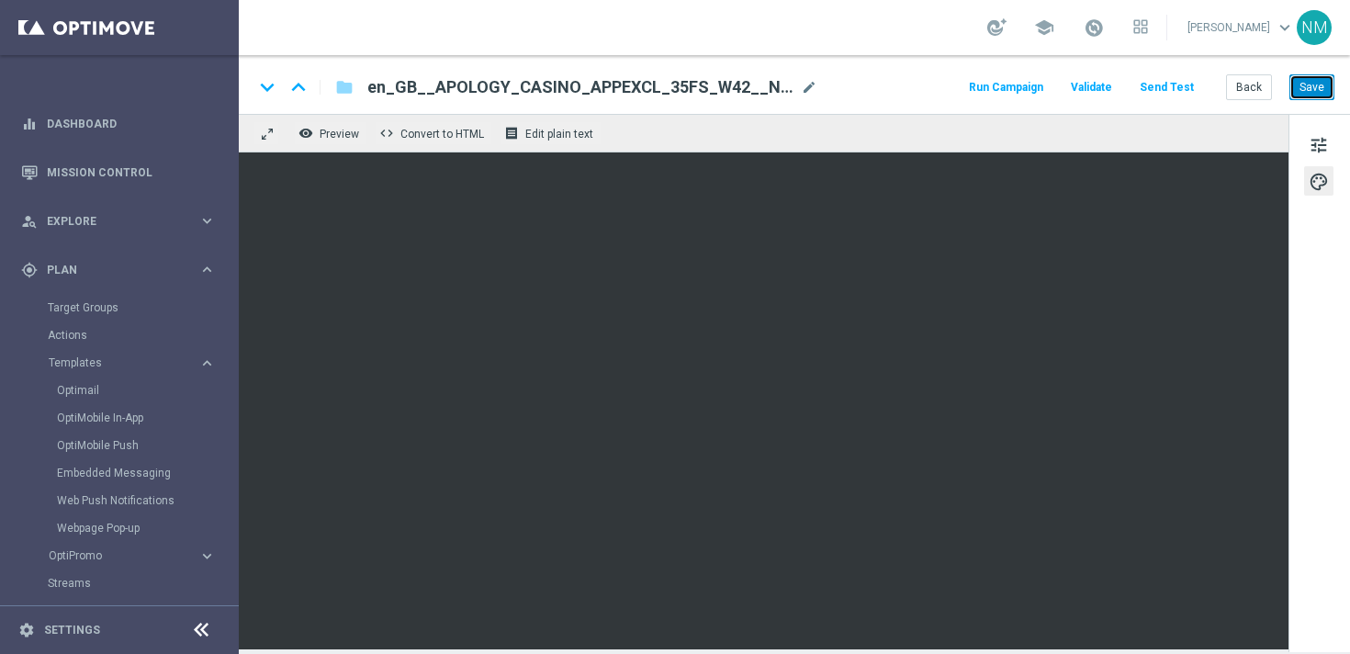
click at [1319, 93] on button "Save" at bounding box center [1311, 87] width 45 height 26
click at [100, 307] on link "Target Groups" at bounding box center [119, 307] width 143 height 15
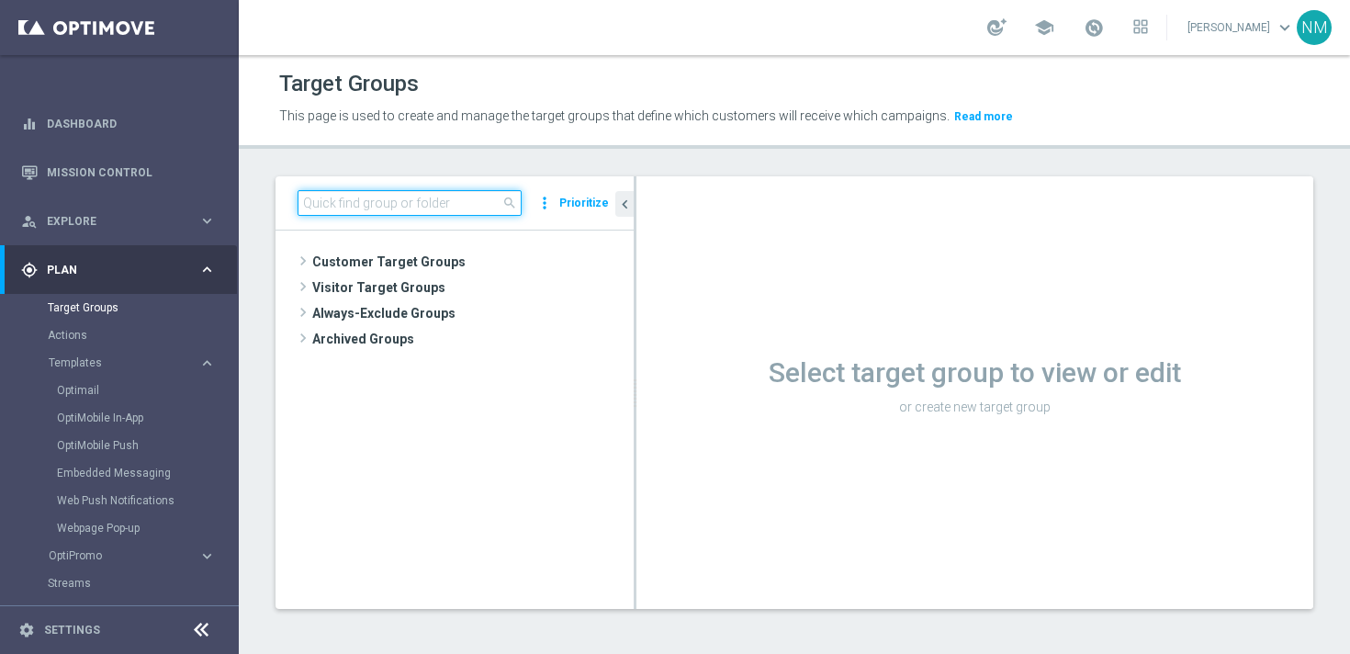
click at [456, 201] on input at bounding box center [410, 203] width 224 height 26
paste input "UK_SERVICE_MESSAGES_EMAIL"
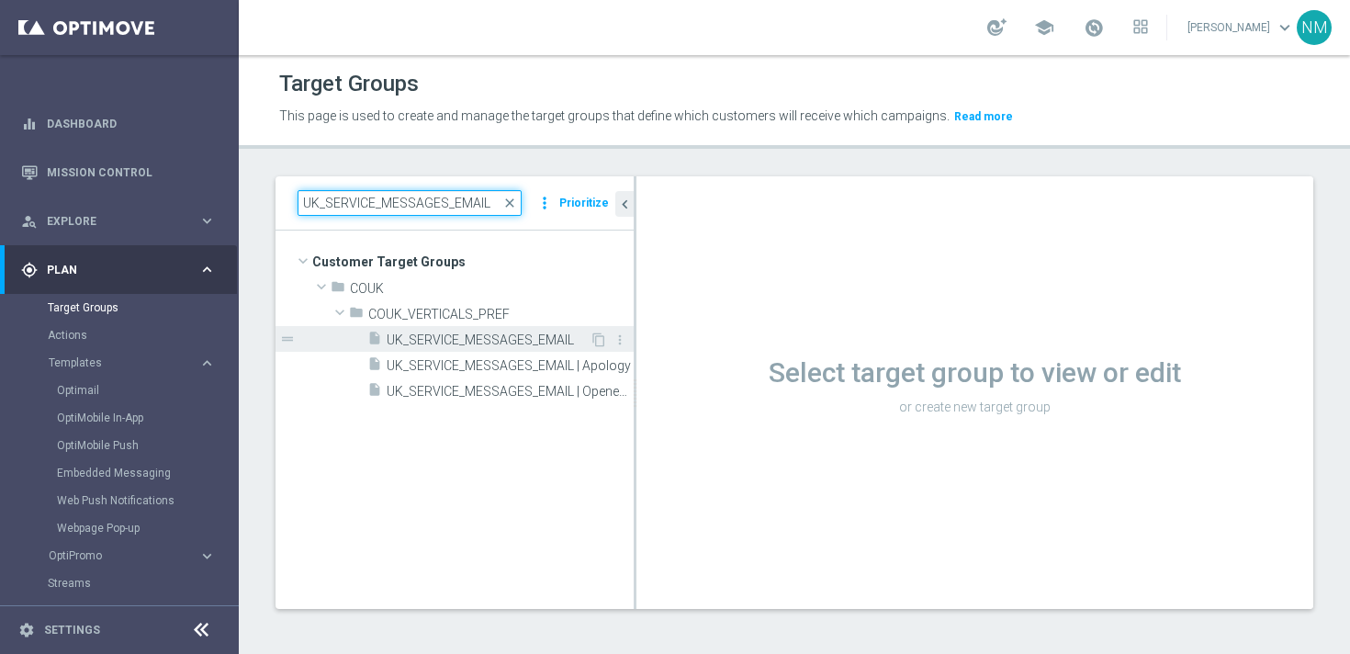
type input "UK_SERVICE_MESSAGES_EMAIL"
click at [460, 331] on div "insert_drive_file UK_SERVICE_MESSAGES_EMAIL" at bounding box center [478, 339] width 222 height 26
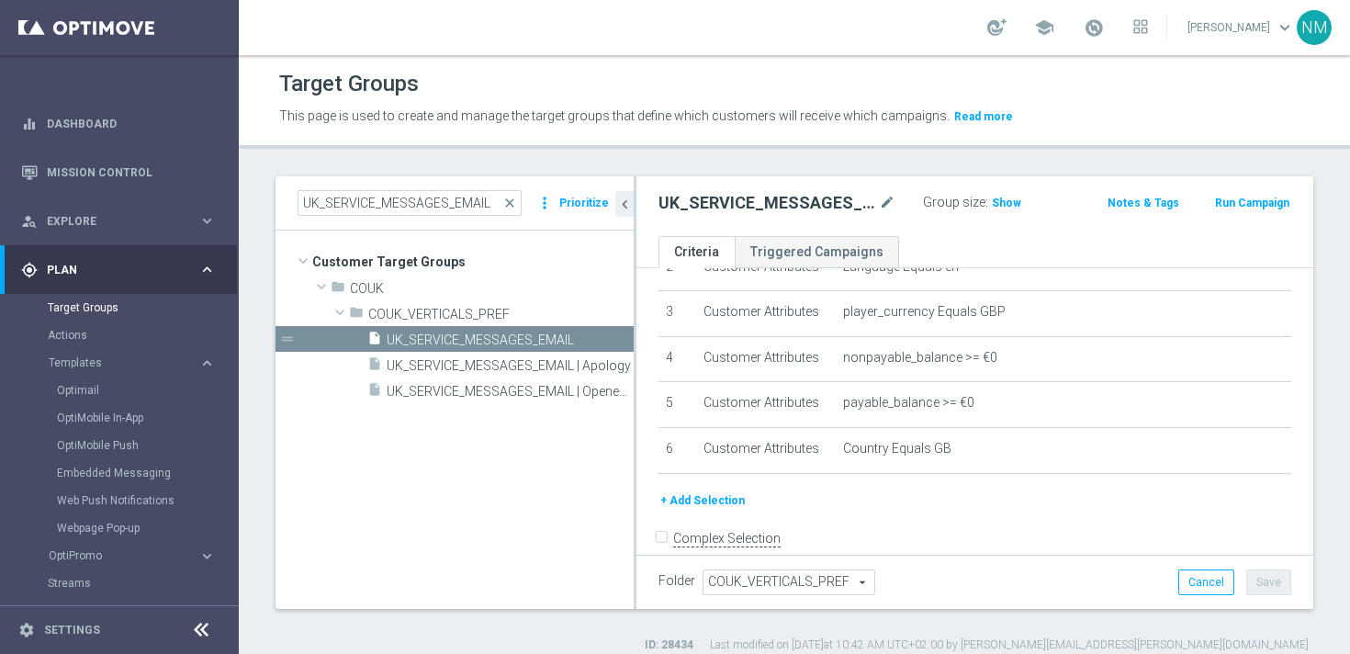
scroll to position [155, 0]
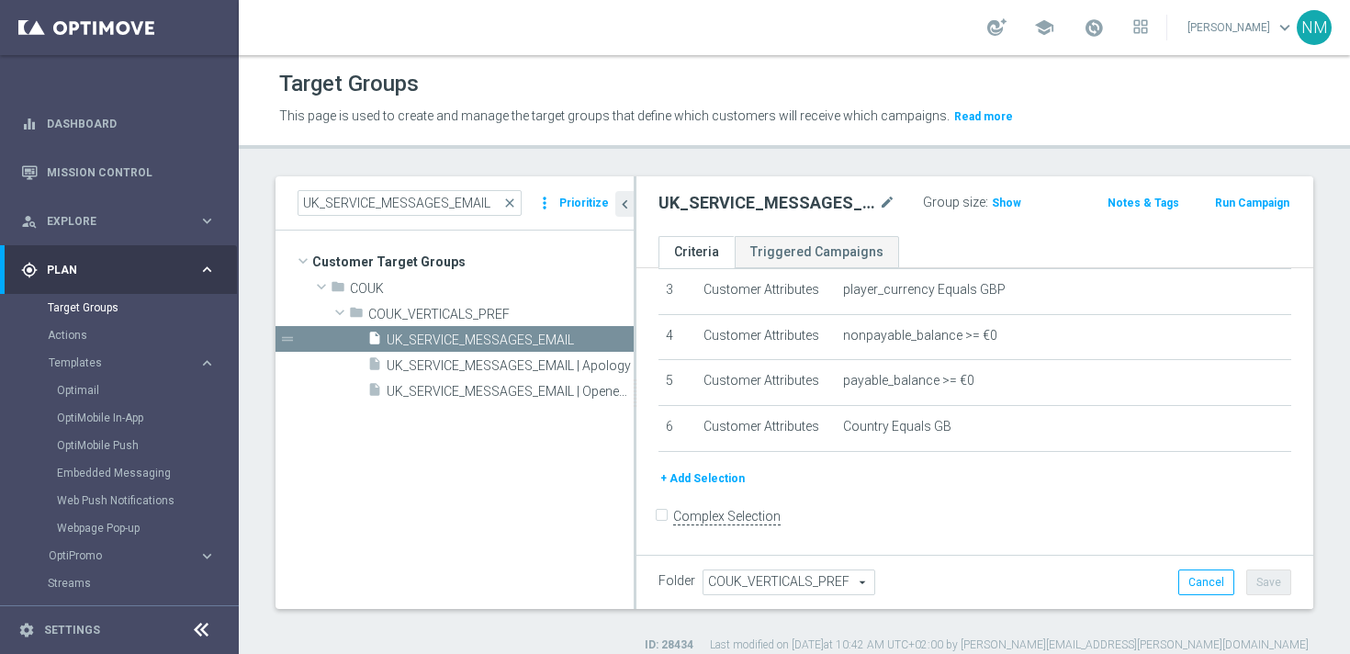
click at [718, 473] on button "+ Add Selection" at bounding box center [702, 478] width 88 height 20
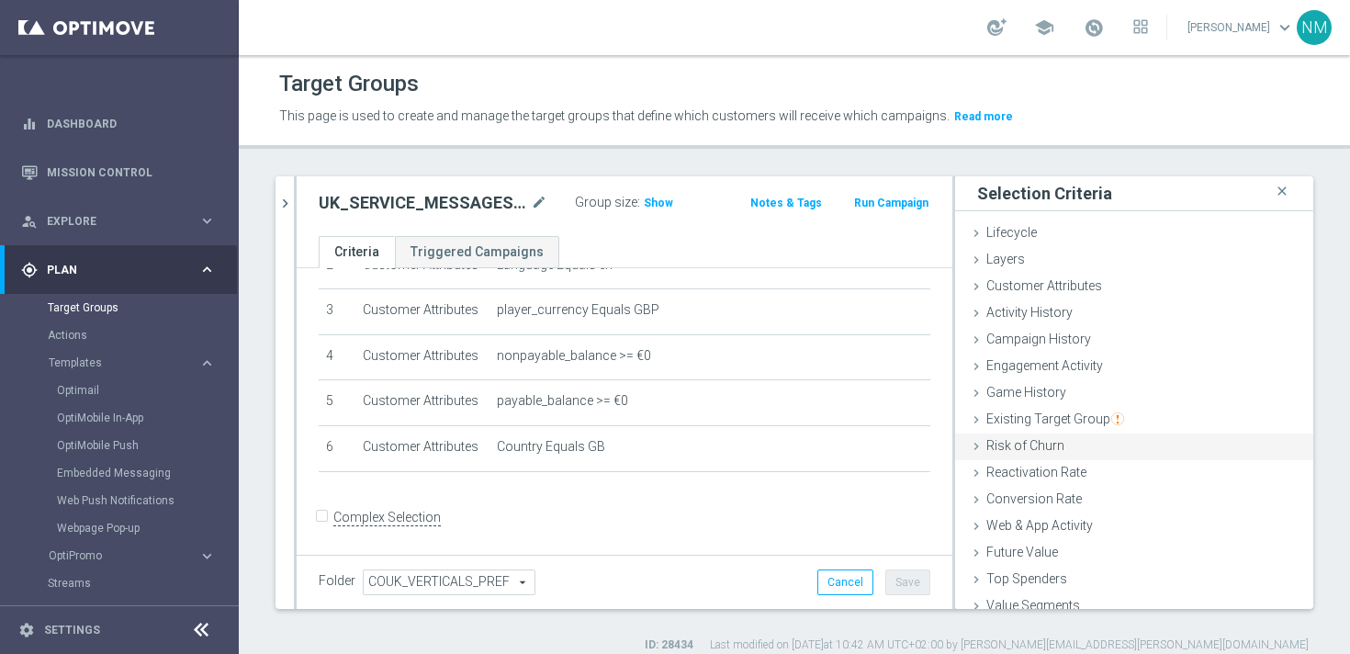
scroll to position [65, 0]
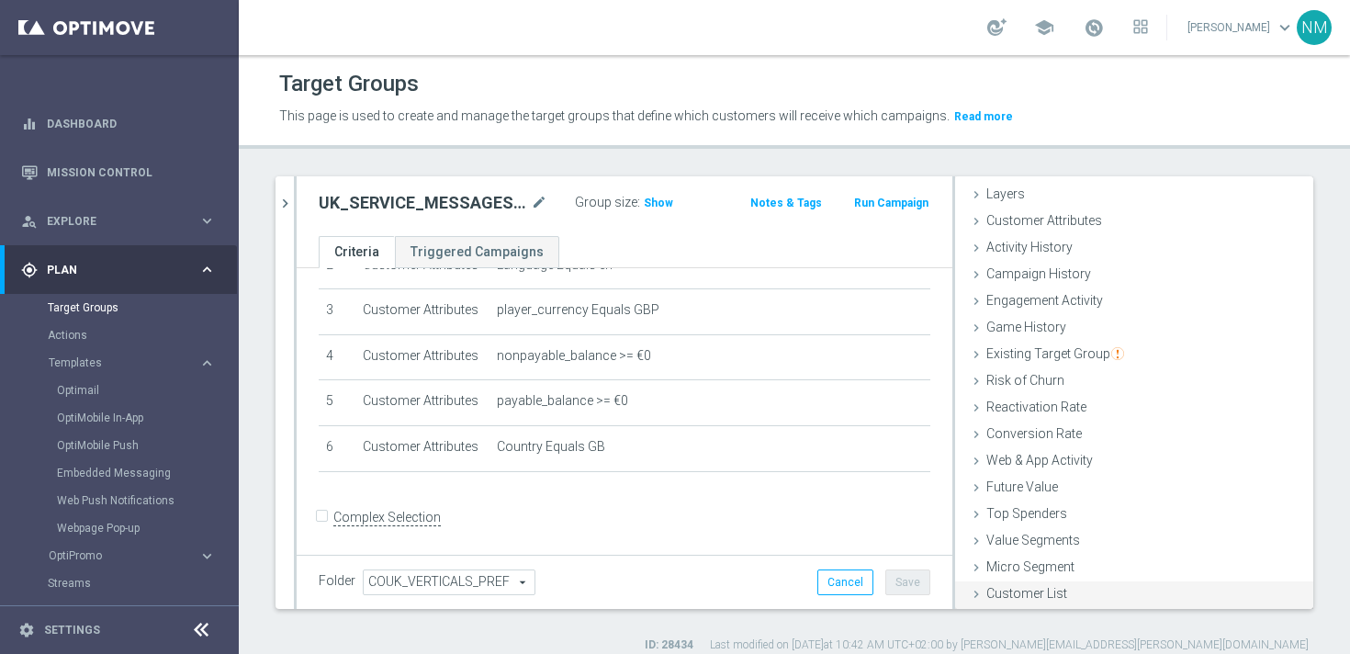
click at [1001, 595] on span "Customer List" at bounding box center [1026, 593] width 81 height 15
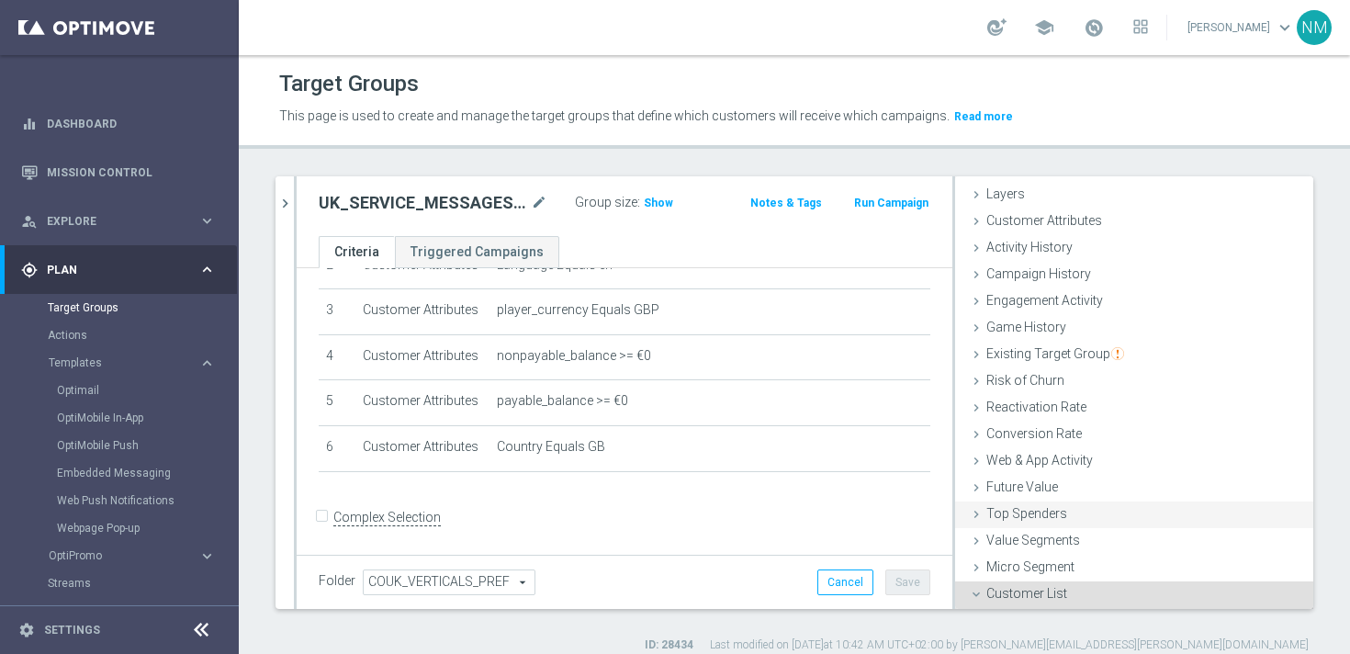
scroll to position [230, 0]
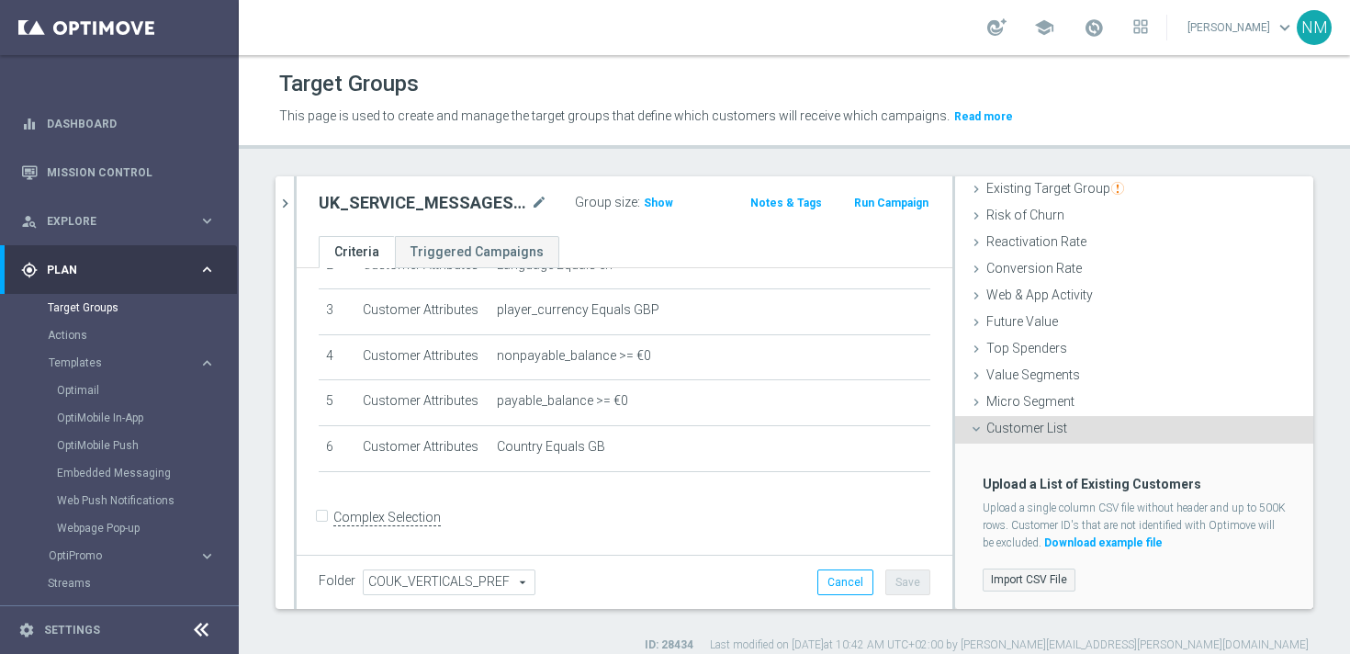
click at [1012, 570] on label "Import CSV File" at bounding box center [1028, 579] width 93 height 23
click at [0, 0] on input "Import CSV File" at bounding box center [0, 0] width 0 height 0
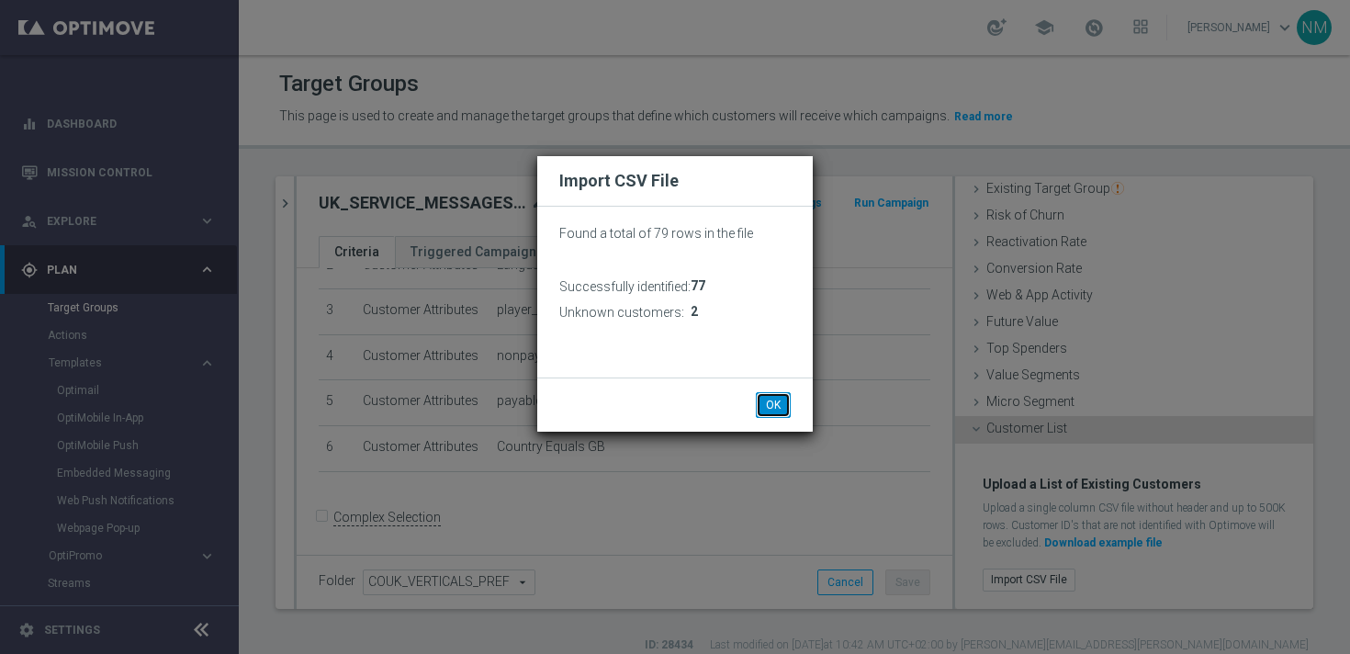
click at [778, 398] on button "OK" at bounding box center [773, 405] width 35 height 26
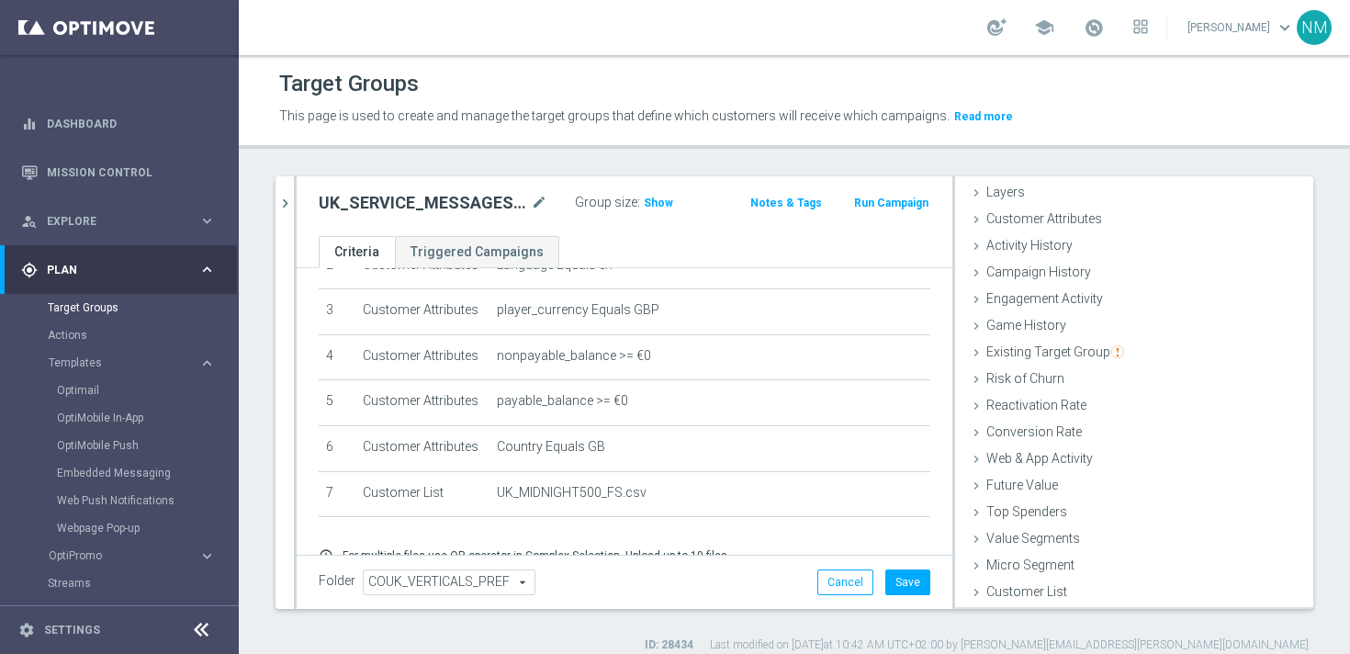
scroll to position [65, 0]
click at [906, 577] on button "Save" at bounding box center [907, 582] width 45 height 26
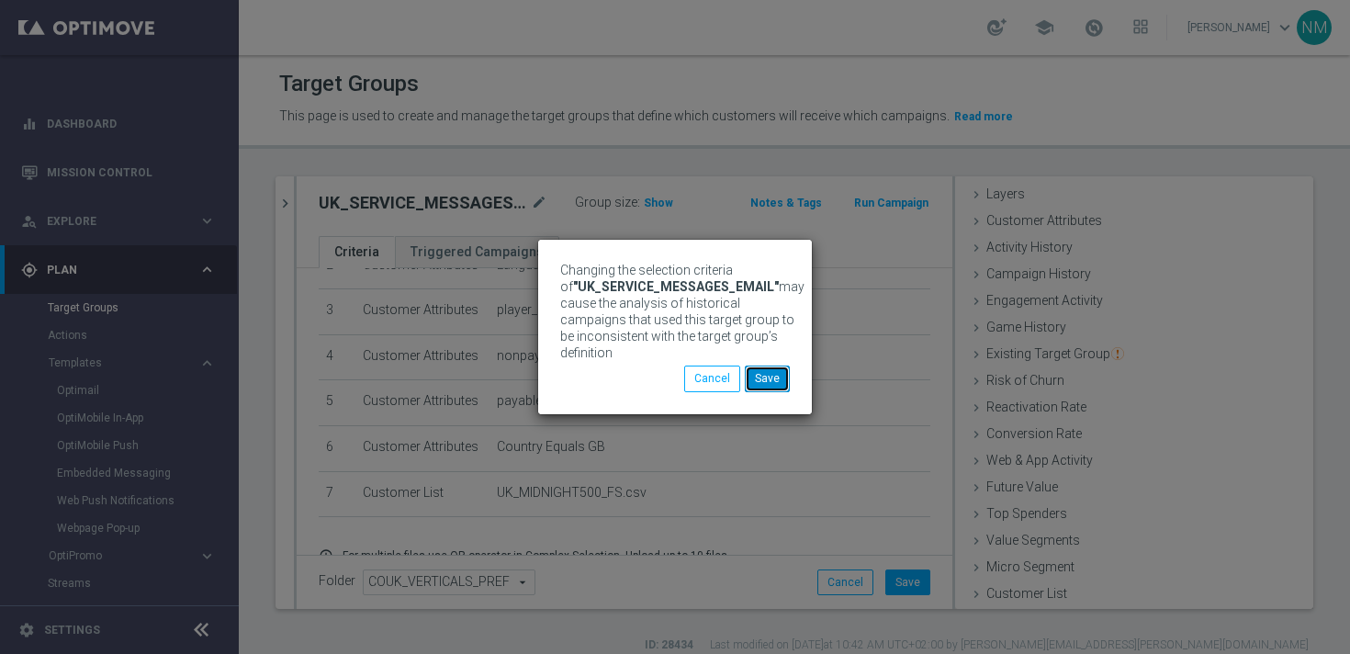
click at [768, 384] on button "Save" at bounding box center [767, 378] width 45 height 26
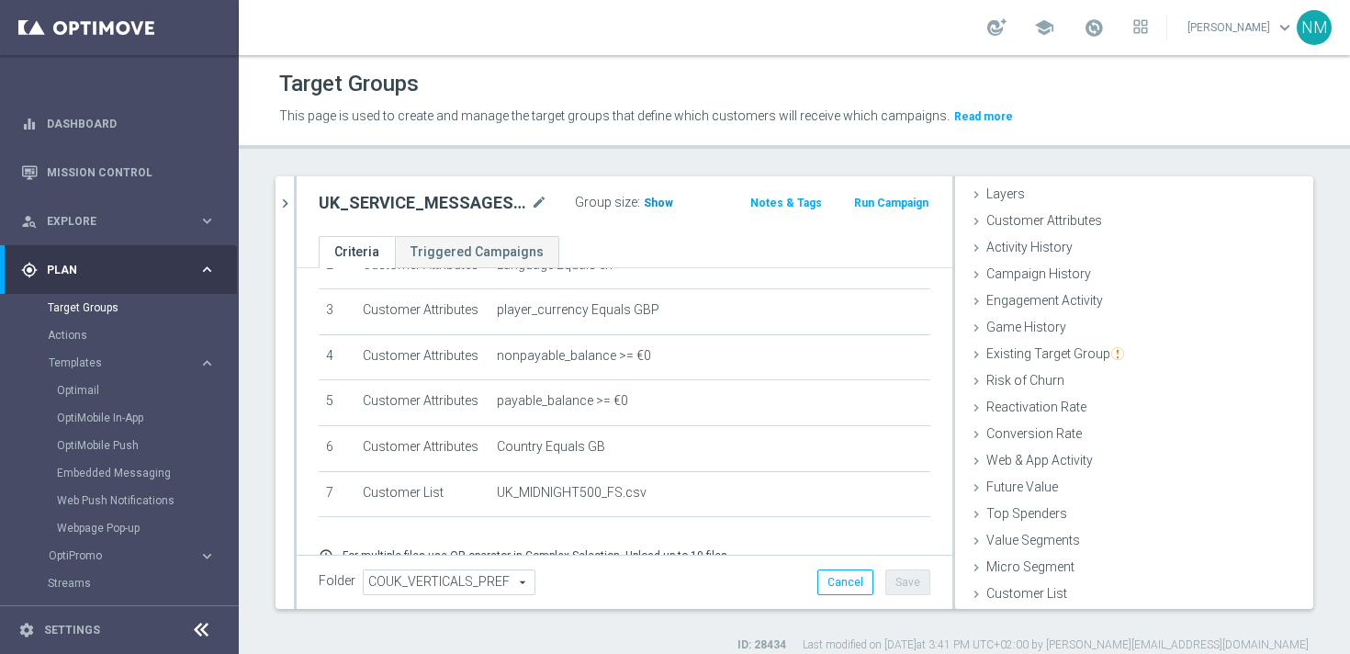
click at [648, 205] on span "Show" at bounding box center [658, 202] width 29 height 13
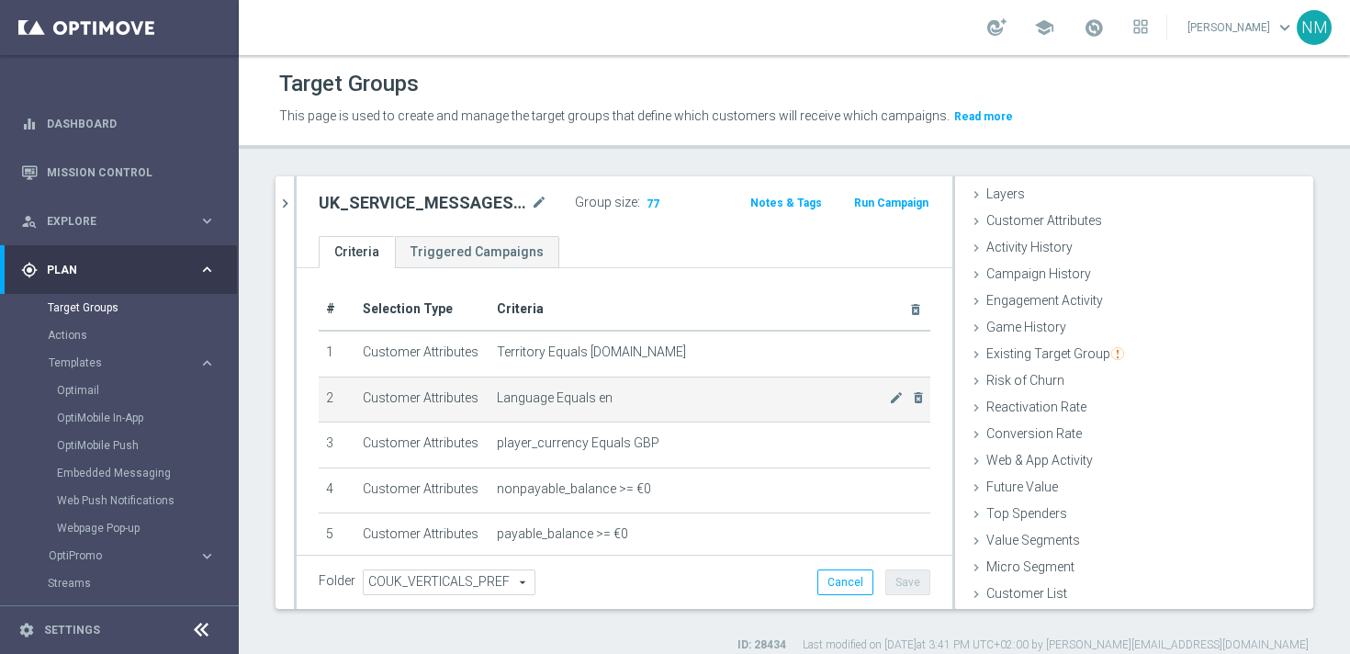
scroll to position [0, 0]
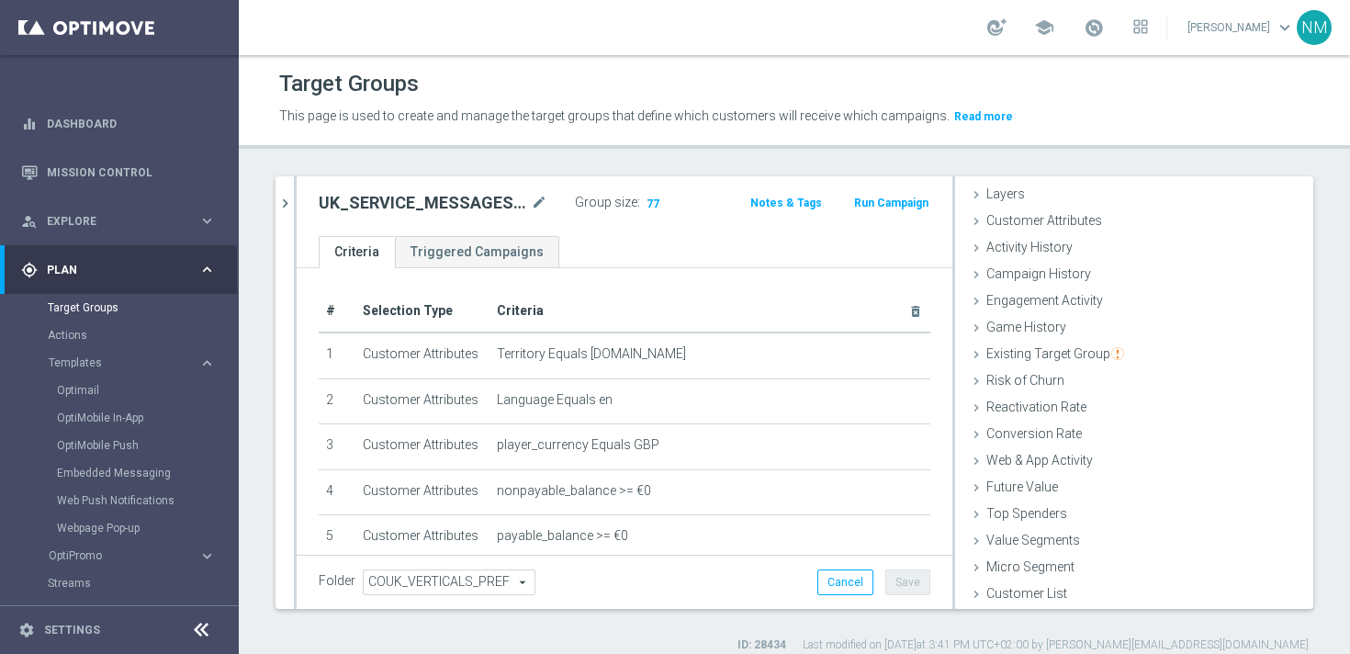
click at [86, 268] on span "Plan" at bounding box center [123, 269] width 152 height 11
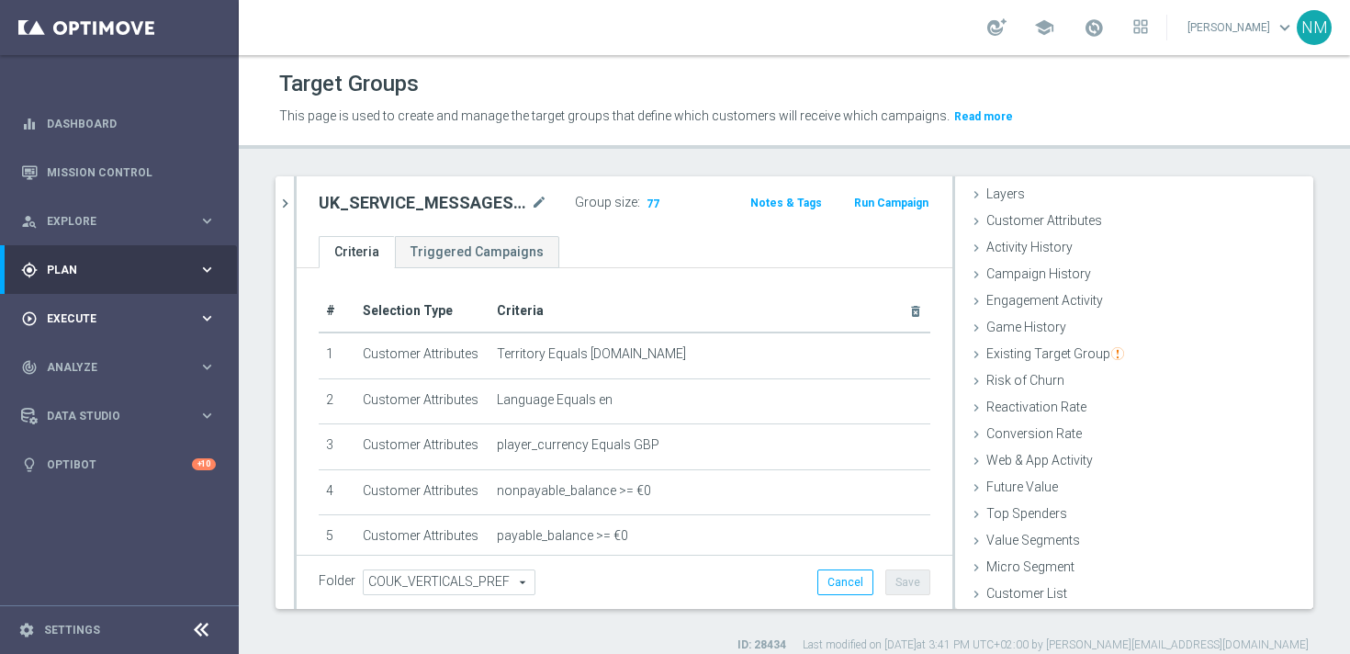
click at [86, 317] on span "Execute" at bounding box center [123, 318] width 152 height 11
click at [87, 359] on link "Campaign Builder" at bounding box center [119, 356] width 143 height 15
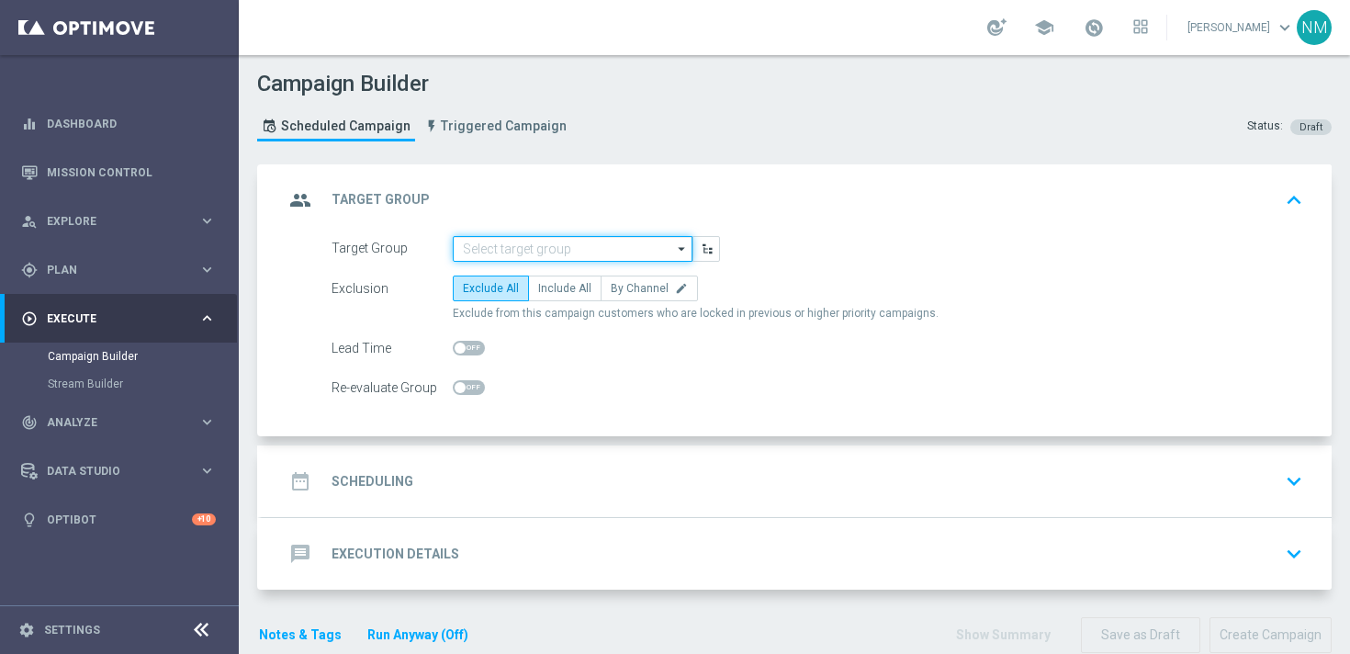
click at [493, 248] on input at bounding box center [573, 249] width 240 height 26
paste input "UK_SERVICE_MESSAGES_EMAIL"
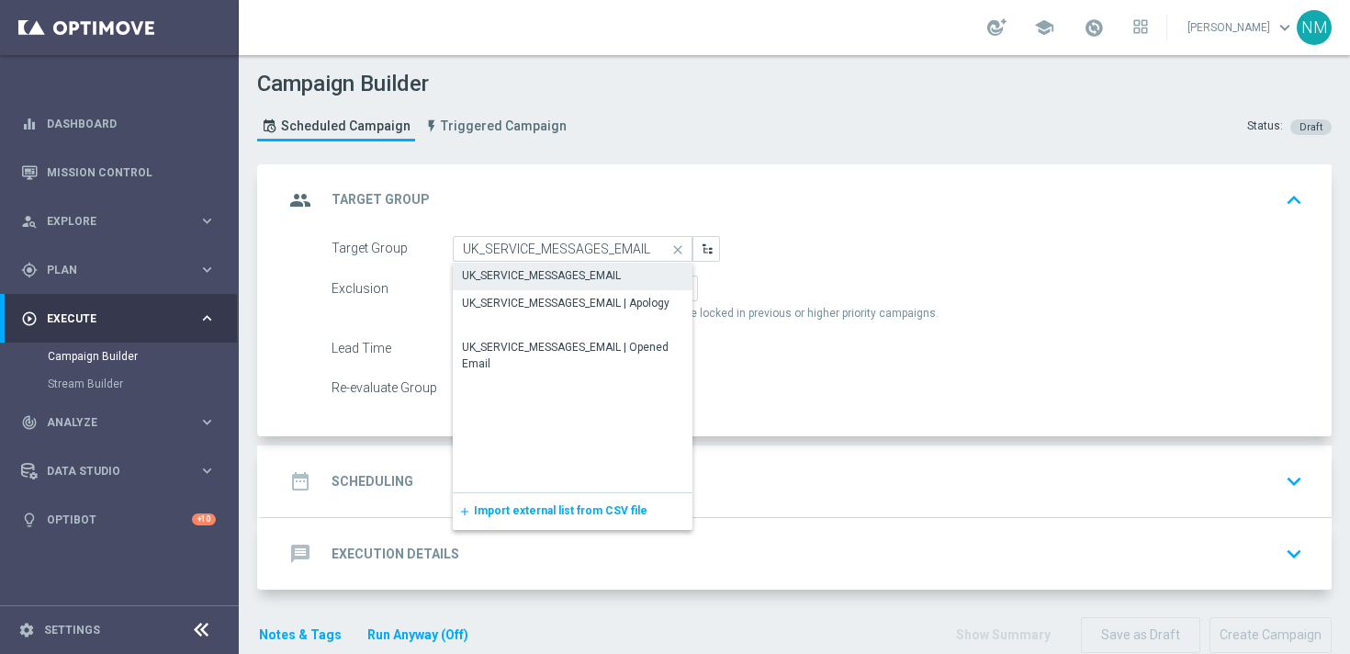
click at [515, 279] on div "UK_SERVICE_MESSAGES_EMAIL" at bounding box center [541, 275] width 159 height 17
type input "UK_SERVICE_MESSAGES_EMAIL"
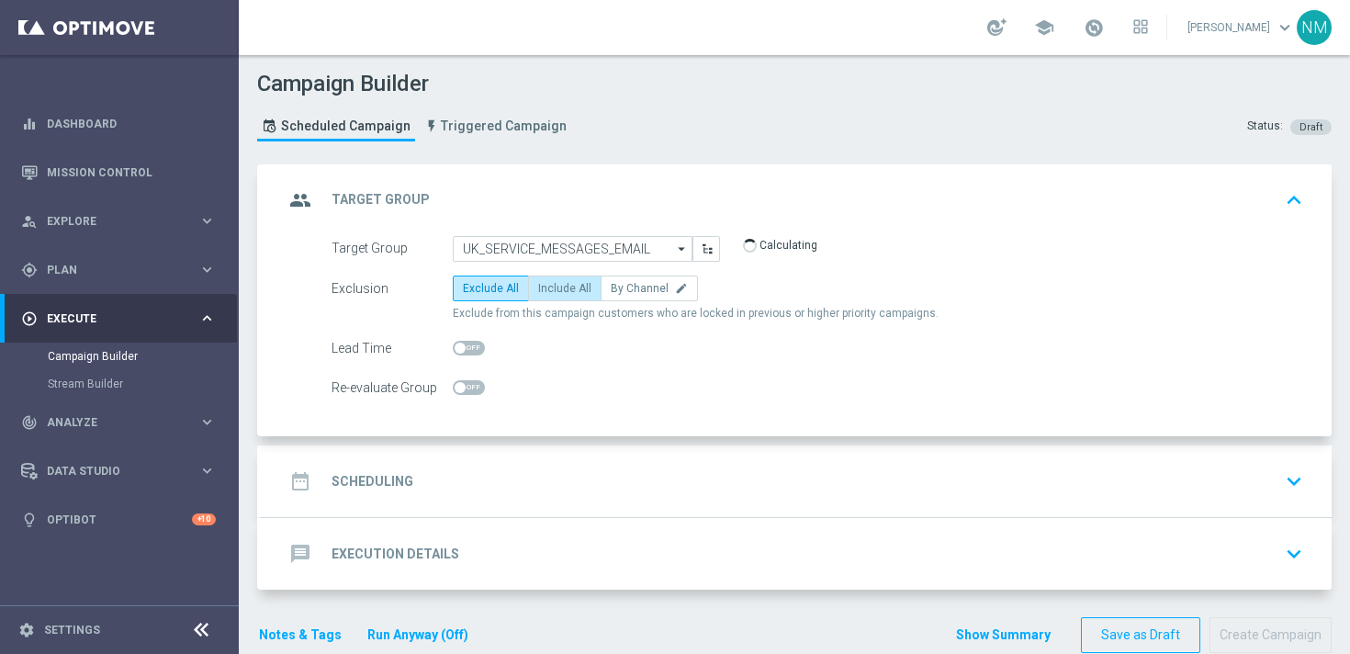
click at [567, 292] on span "Include All" at bounding box center [564, 288] width 53 height 13
click at [550, 292] on input "Include All" at bounding box center [544, 292] width 12 height 12
radio input "true"
click at [529, 488] on div "date_range Scheduling keyboard_arrow_down" at bounding box center [797, 481] width 1026 height 35
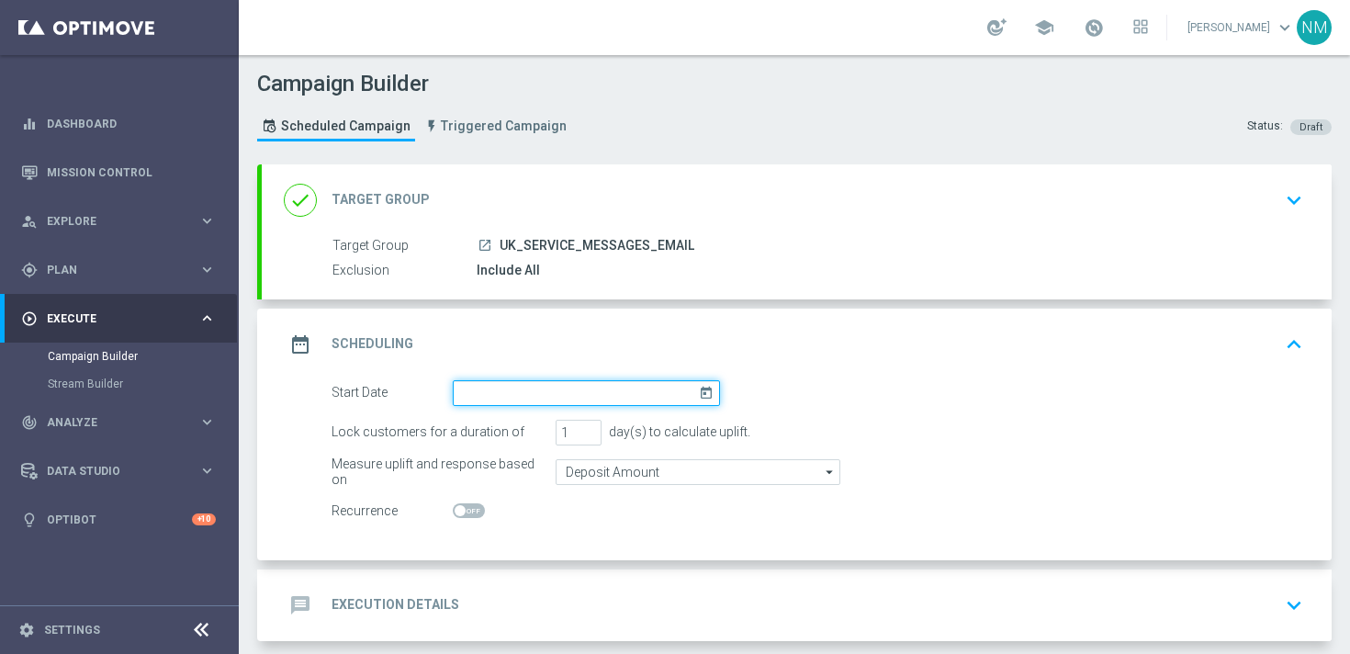
click at [588, 385] on input at bounding box center [586, 393] width 267 height 26
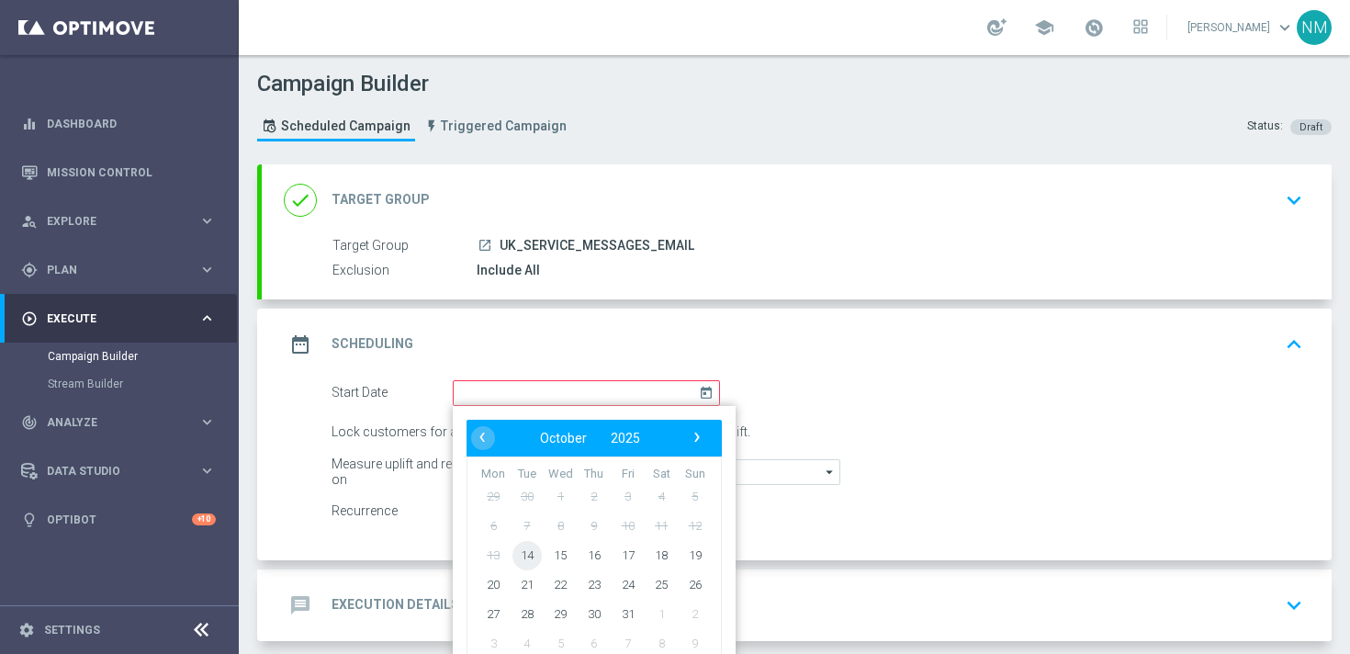
click at [519, 553] on span "14" at bounding box center [526, 554] width 29 height 29
type input "[DATE]"
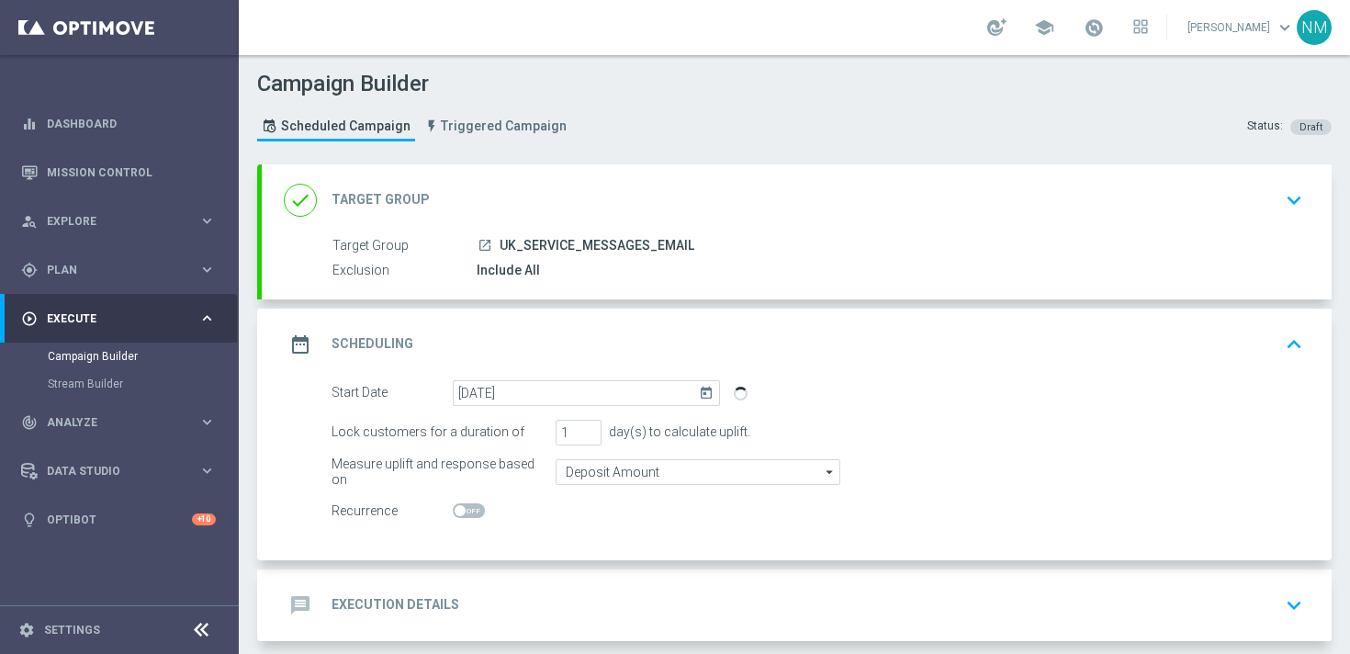
scroll to position [86, 0]
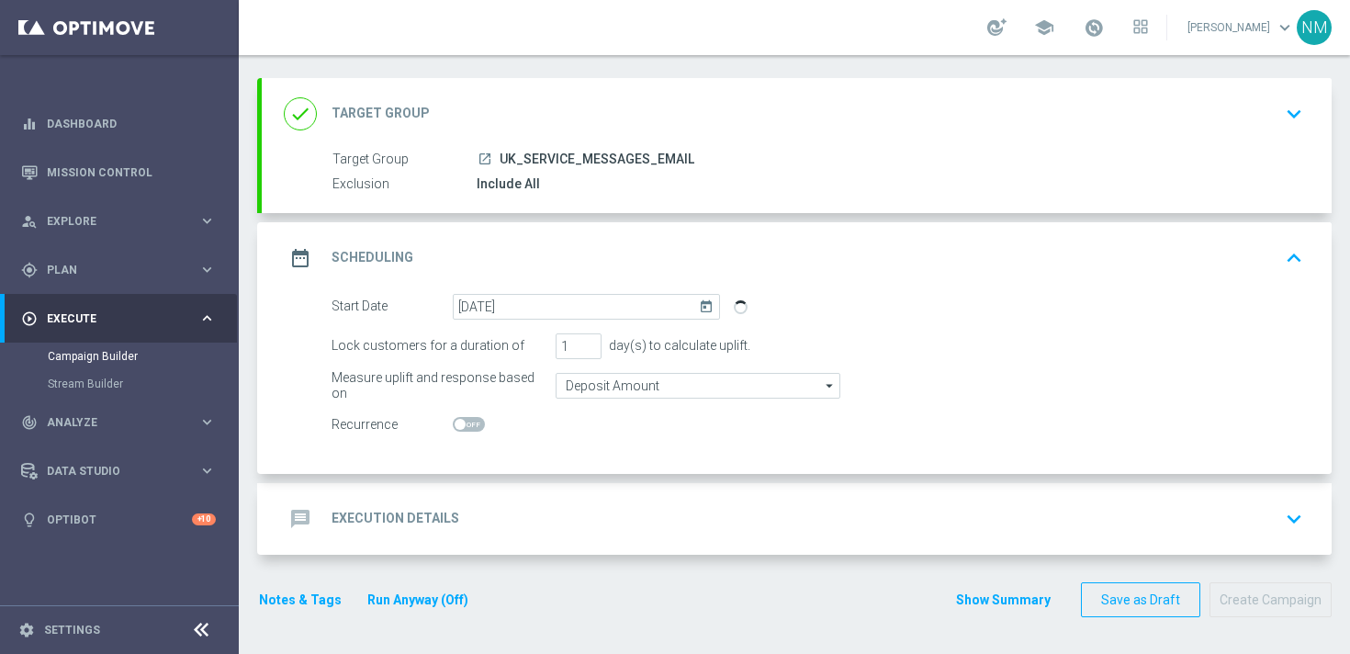
click at [441, 498] on div "message Execution Details keyboard_arrow_down" at bounding box center [797, 519] width 1070 height 72
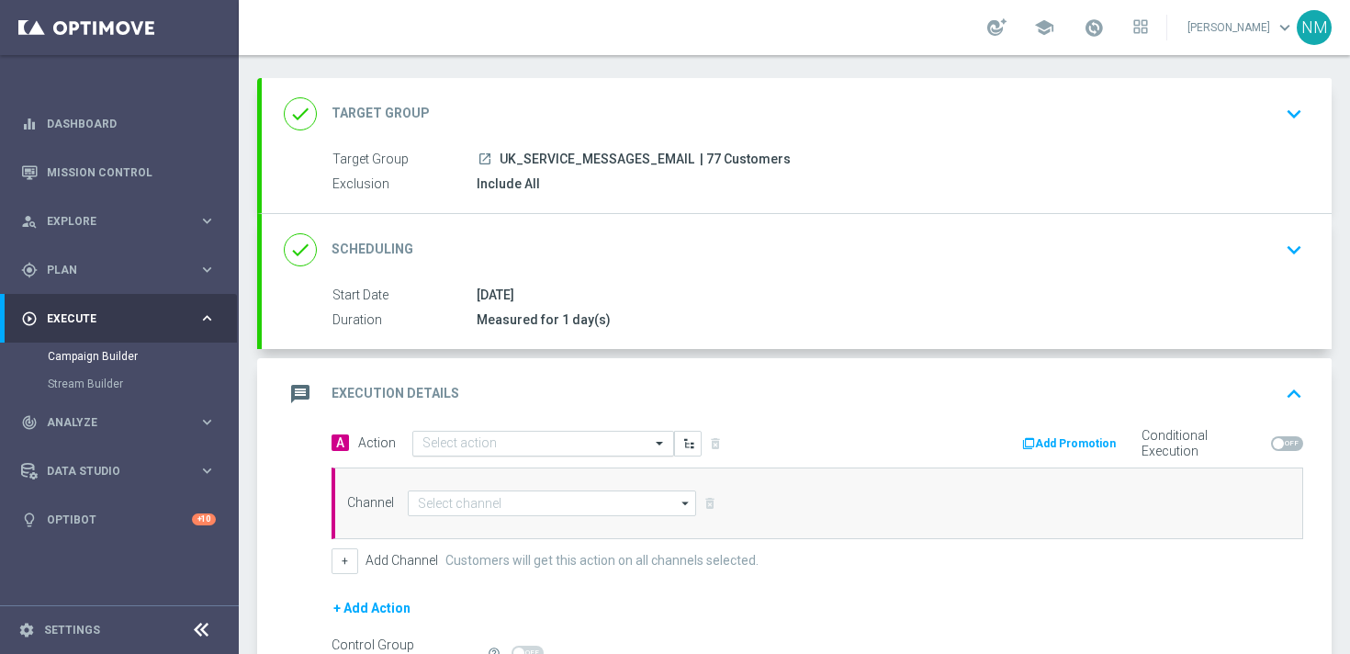
click at [437, 437] on input "text" at bounding box center [524, 444] width 205 height 16
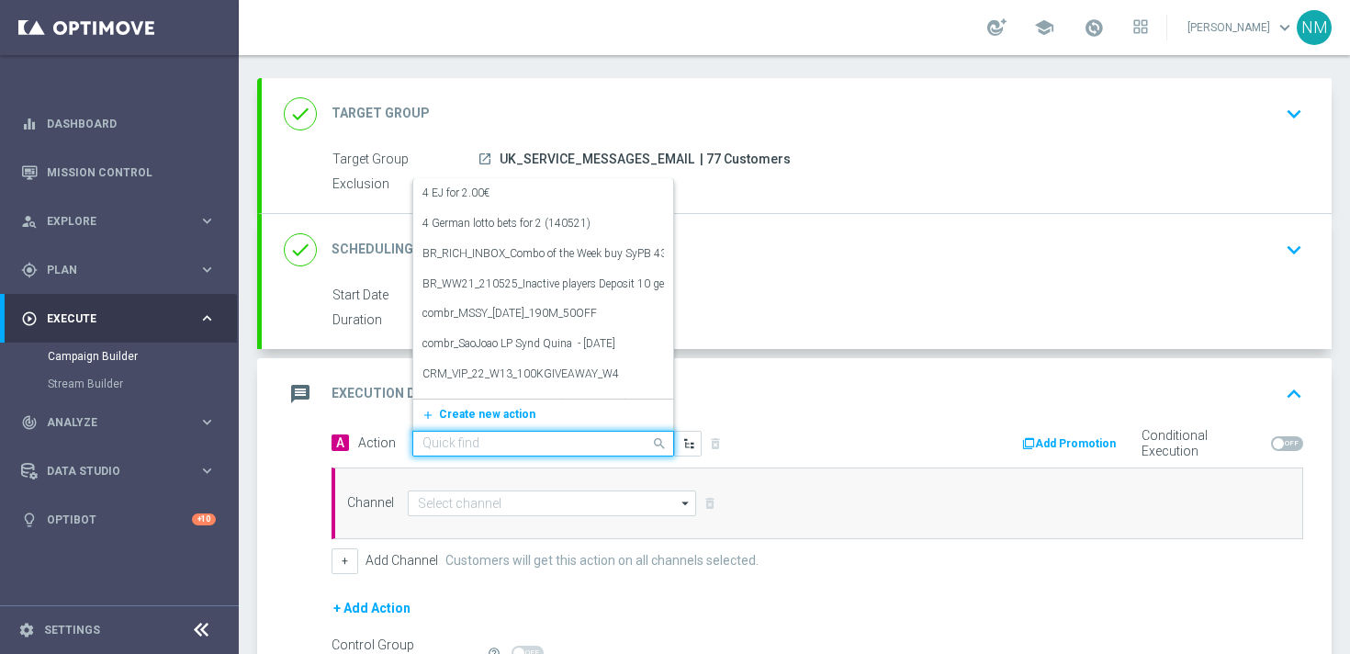
paste input ""UK - App Excl. Offer - 35 FS - Apology ""
type input ""UK - App Excl. Offer - 35 FS - Apology ""
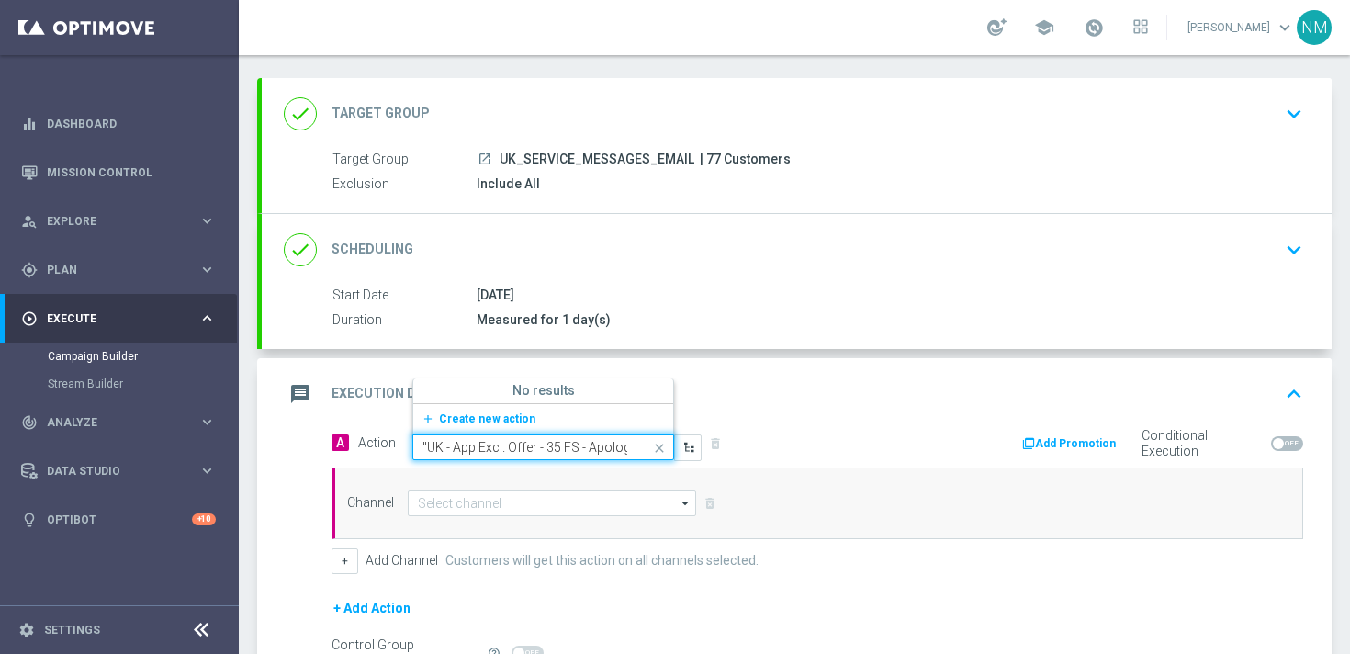
scroll to position [0, 12]
click at [465, 421] on span "Create new action" at bounding box center [487, 418] width 96 height 13
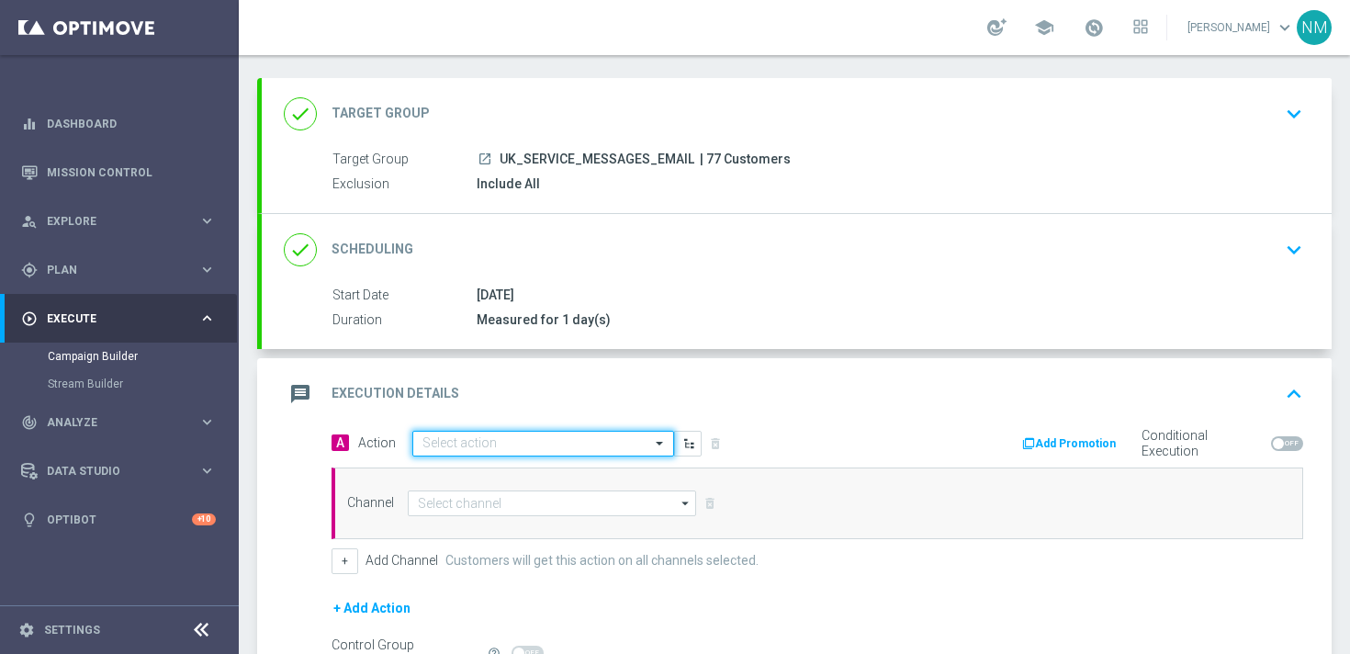
scroll to position [0, 0]
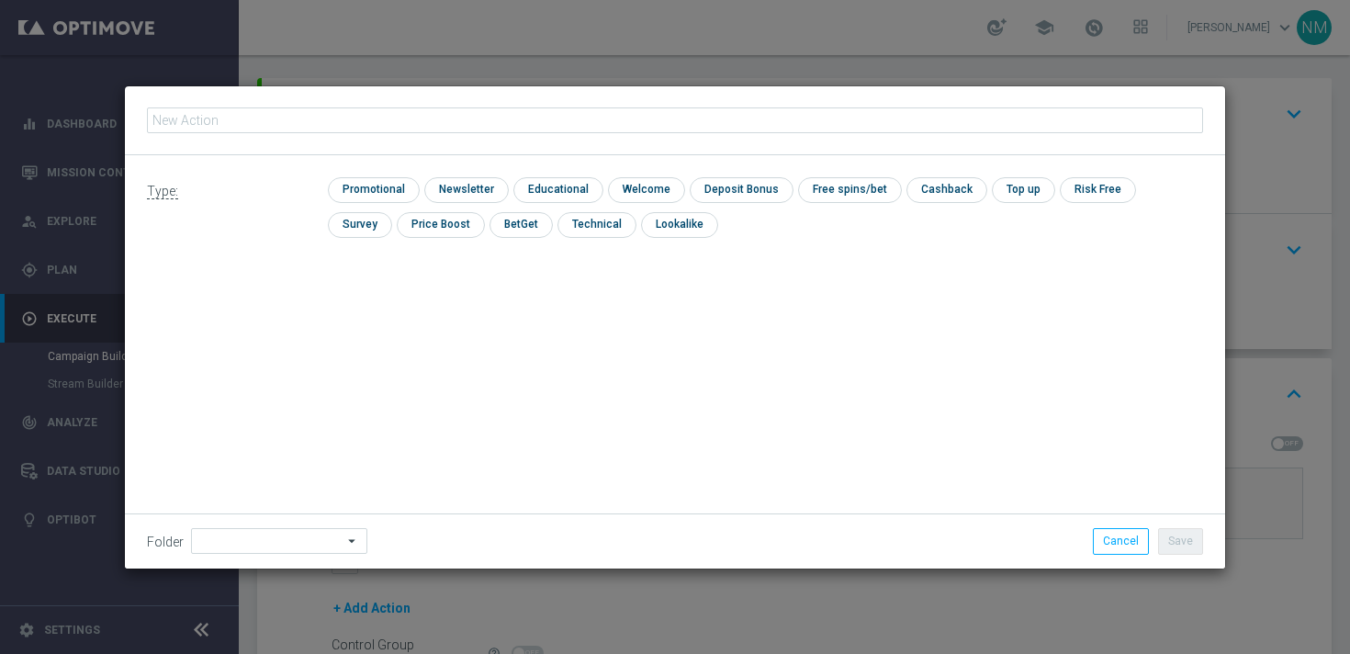
type input ""UK - App Excl. Offer - 35 FS - Apology ""
click at [378, 185] on input "checkbox" at bounding box center [371, 189] width 87 height 25
checkbox input "true"
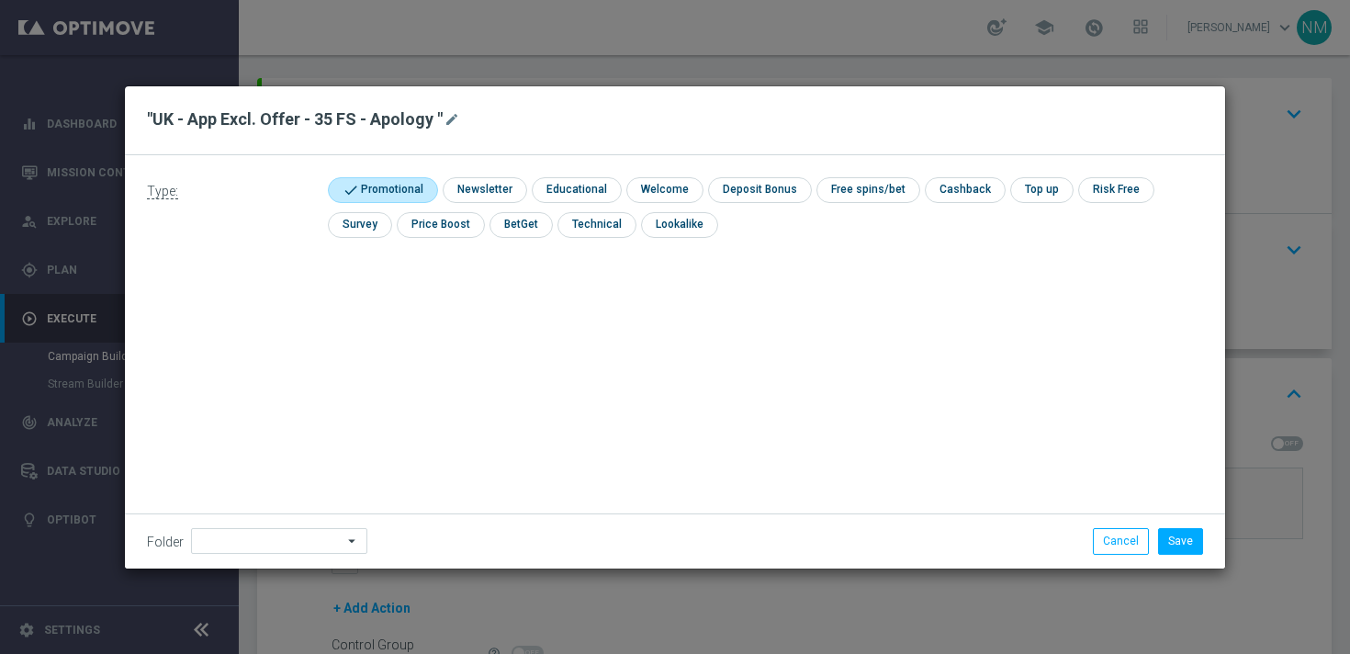
click at [459, 124] on button "mode_edit" at bounding box center [454, 119] width 23 height 22
click at [160, 119] on input ""UK - App Excl. Offer - 35 FS - Apology" at bounding box center [675, 120] width 1056 height 26
type input "UK - App Excl. Offer - 35 FS - Apology"
click at [1162, 535] on button "Save" at bounding box center [1180, 541] width 45 height 26
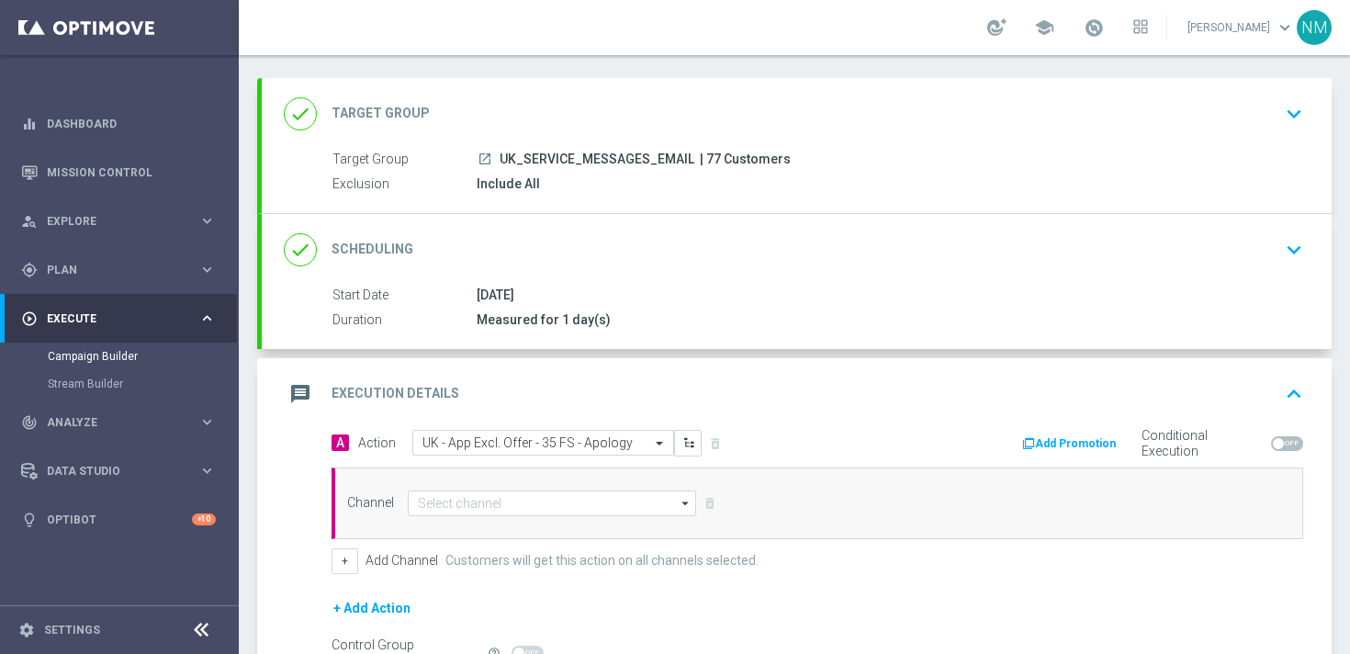
scroll to position [150, 0]
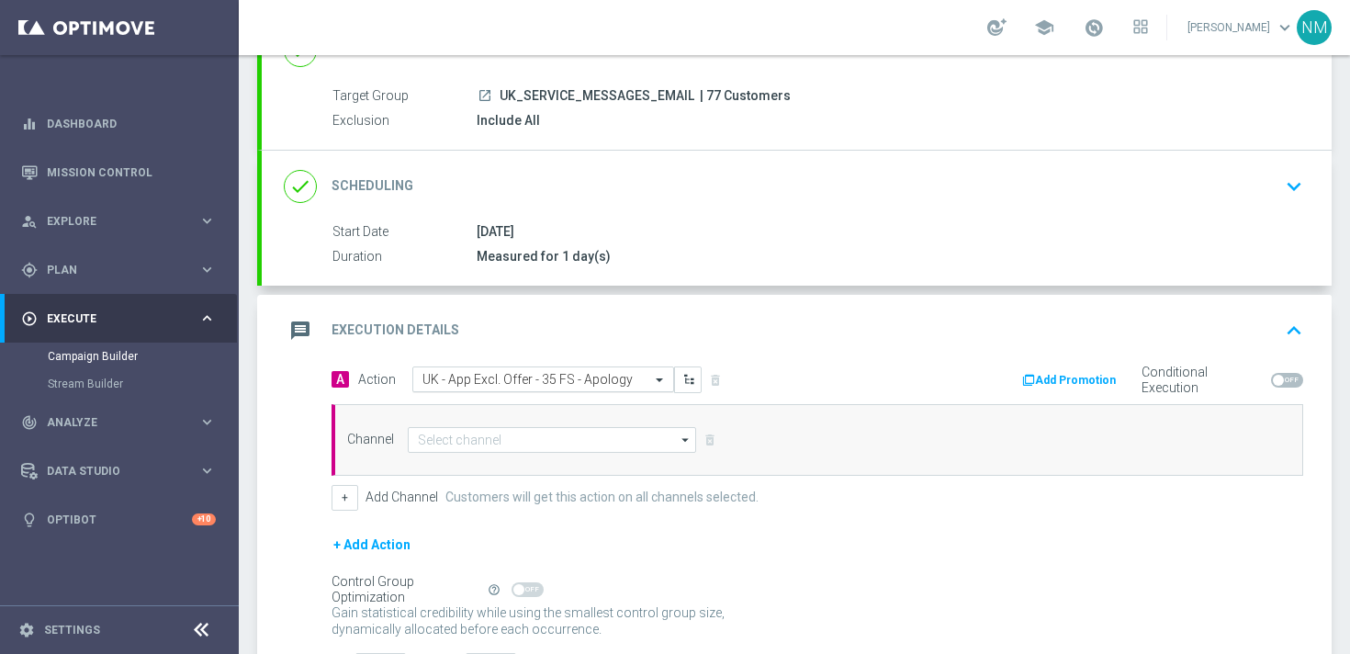
click at [633, 380] on div at bounding box center [543, 380] width 260 height 16
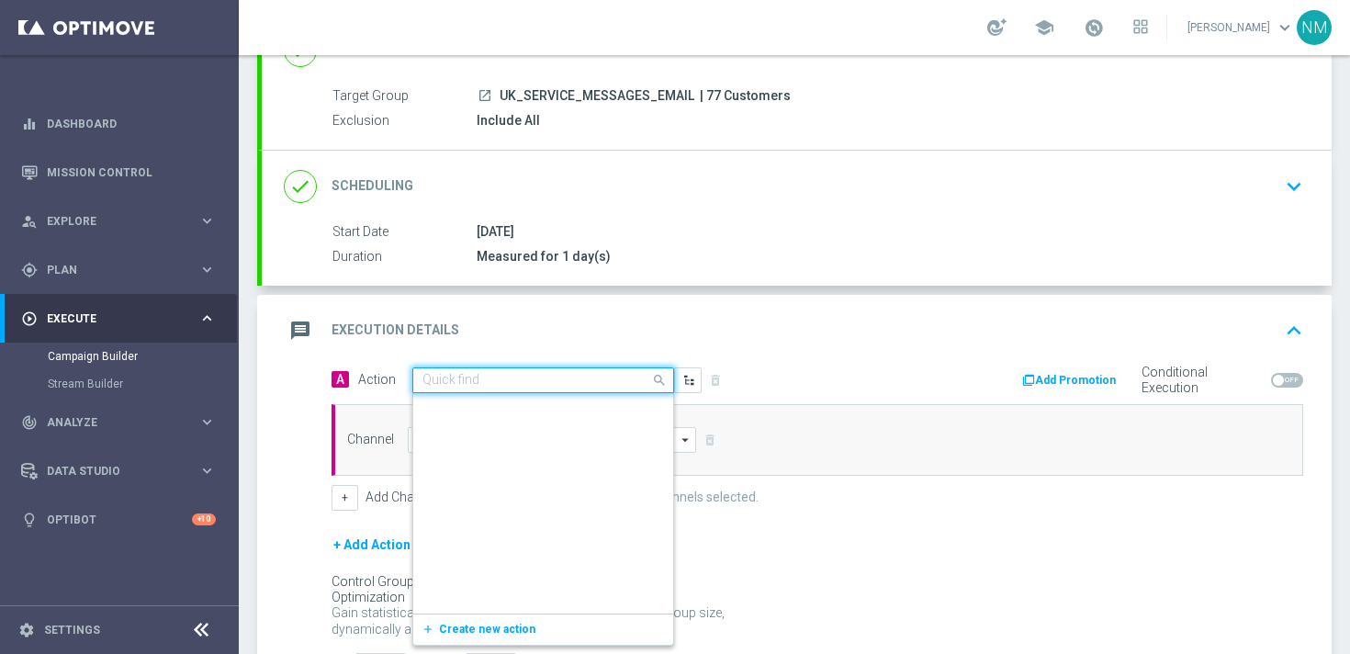
scroll to position [847399, 0]
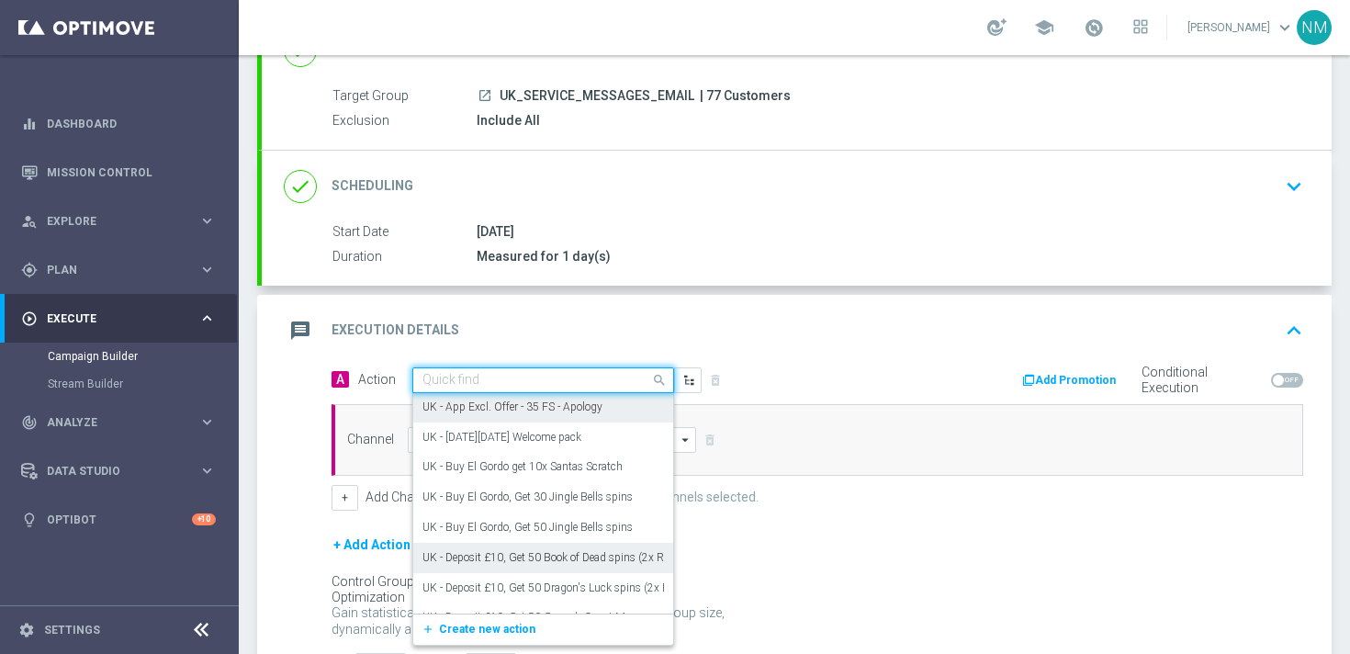
click at [809, 448] on div "Channel arrow_drop_down Drag here to set row groups Drag here to set column lab…" at bounding box center [813, 440] width 960 height 26
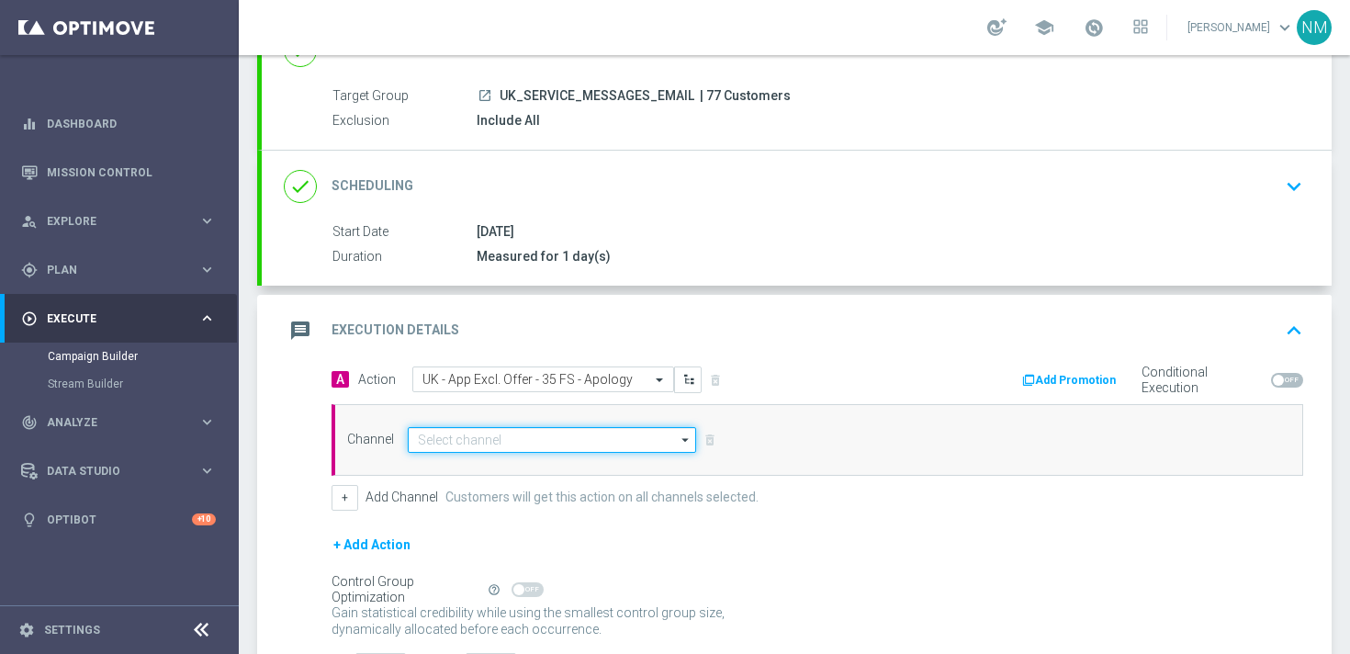
click at [579, 441] on input at bounding box center [552, 440] width 288 height 26
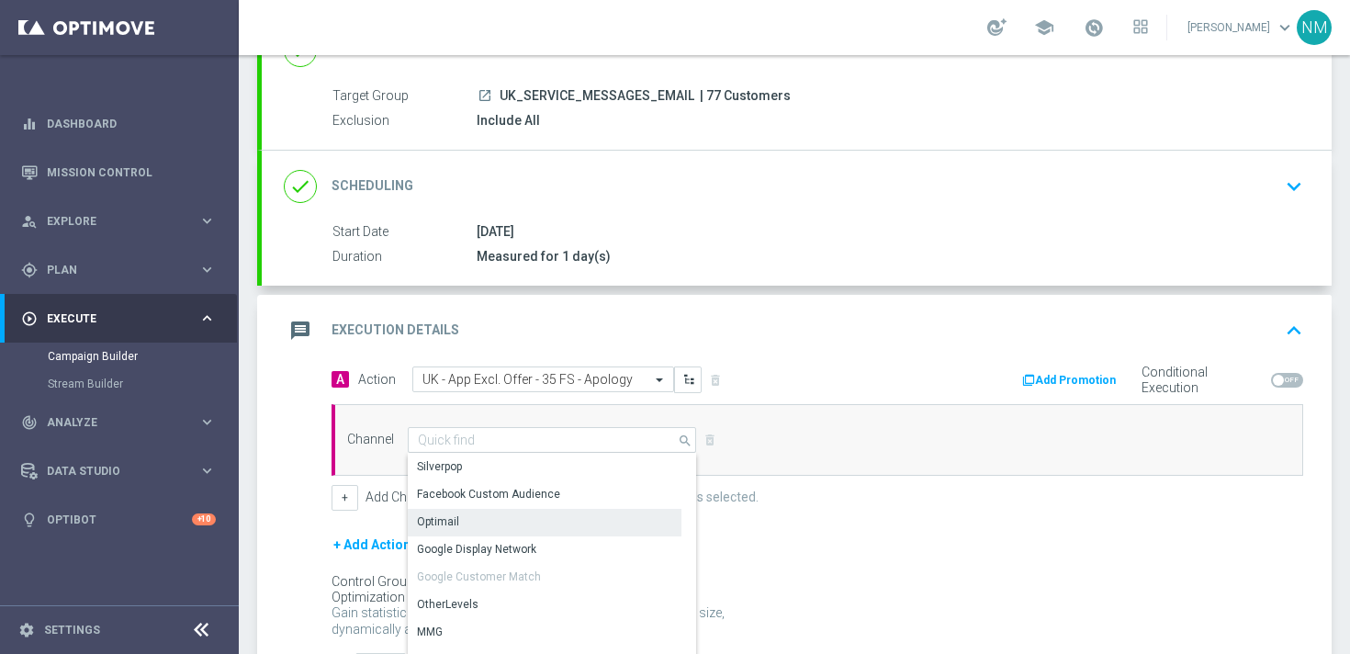
click at [475, 526] on div "Optimail" at bounding box center [545, 522] width 274 height 26
type input "Optimail"
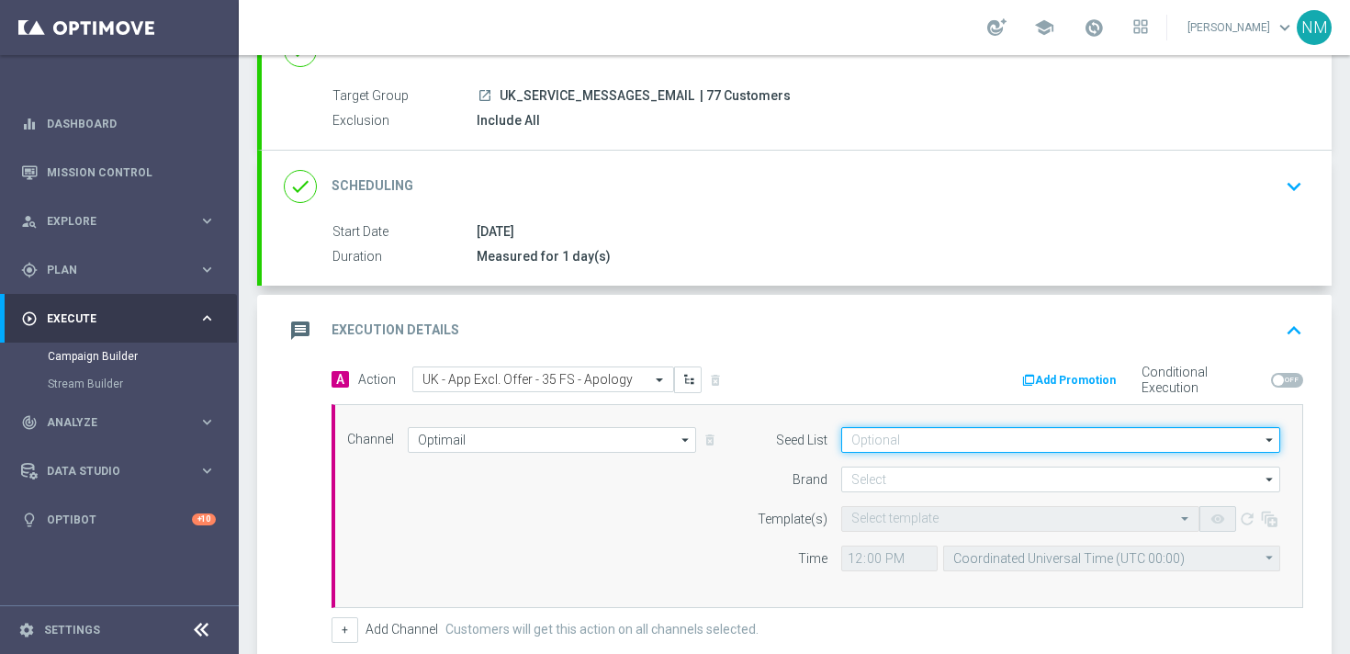
click at [930, 431] on input at bounding box center [1060, 440] width 439 height 26
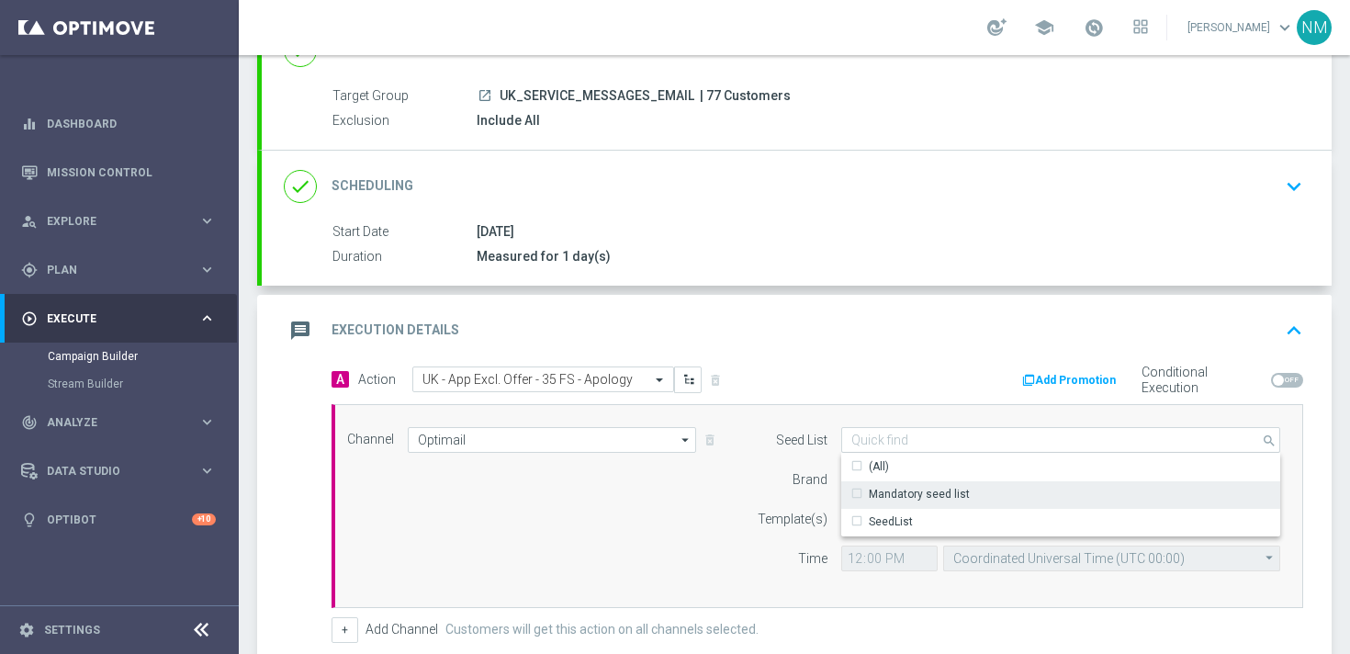
click at [884, 490] on div "Mandatory seed list" at bounding box center [919, 494] width 101 height 17
click at [774, 490] on div "Brand" at bounding box center [781, 479] width 94 height 26
type input "Mandatory seed list"
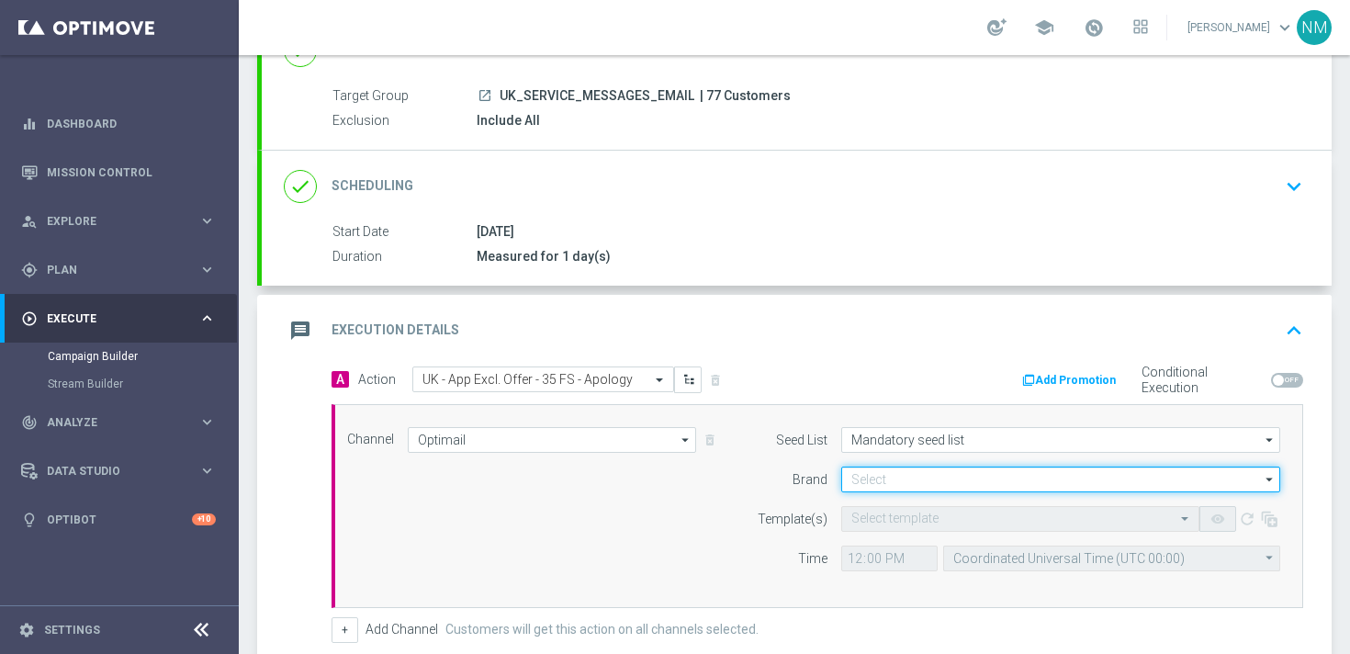
click at [870, 483] on input at bounding box center [1060, 479] width 439 height 26
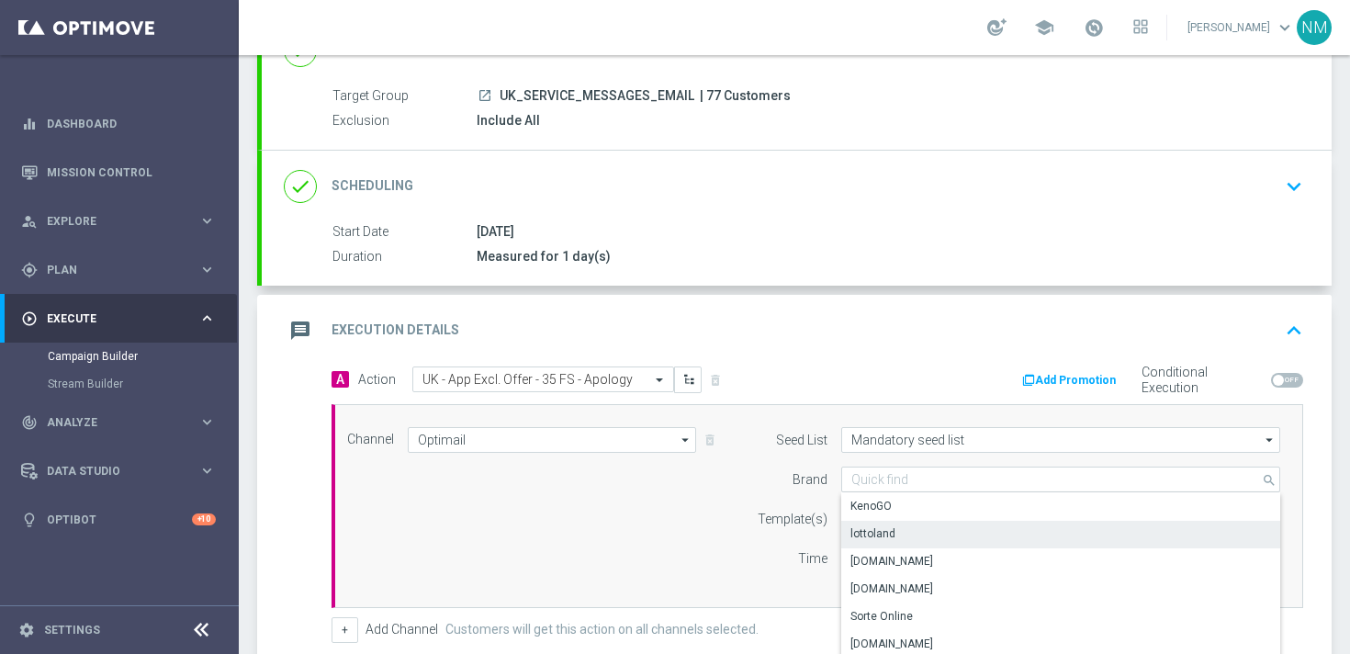
click at [882, 530] on div "lottoland" at bounding box center [872, 533] width 45 height 17
type input "lottoland"
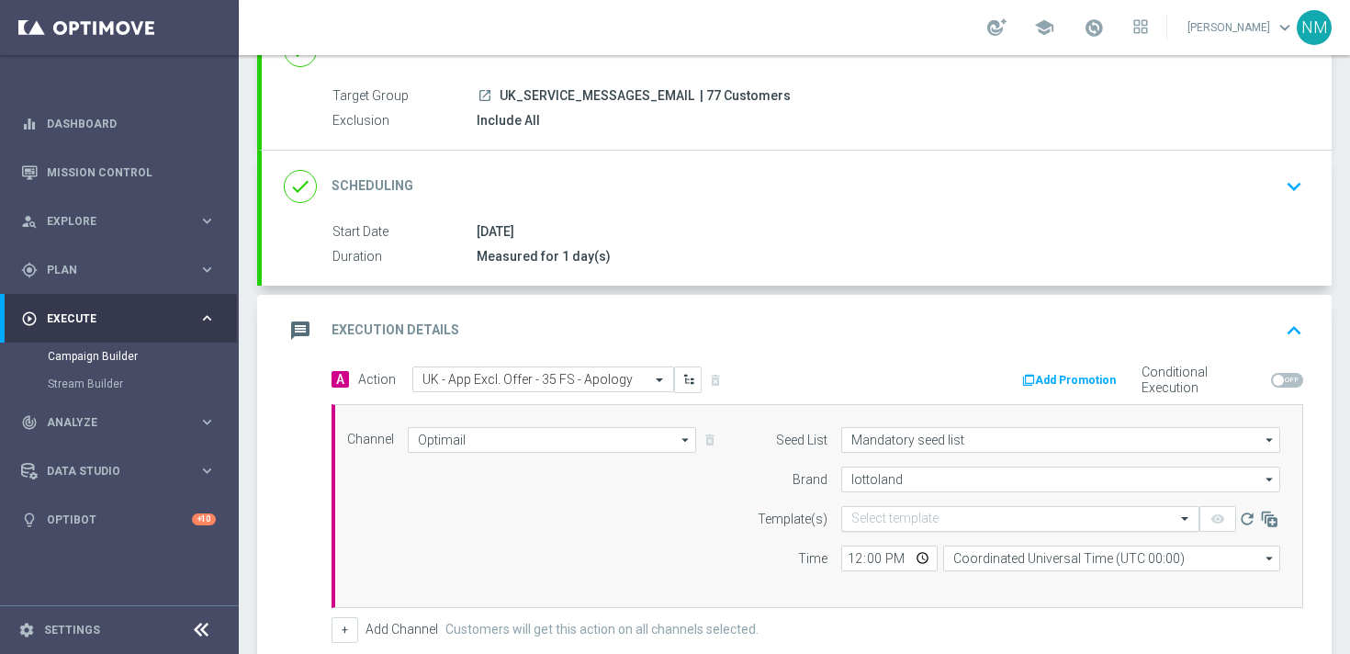
click at [892, 506] on div "Select template" at bounding box center [1020, 519] width 358 height 26
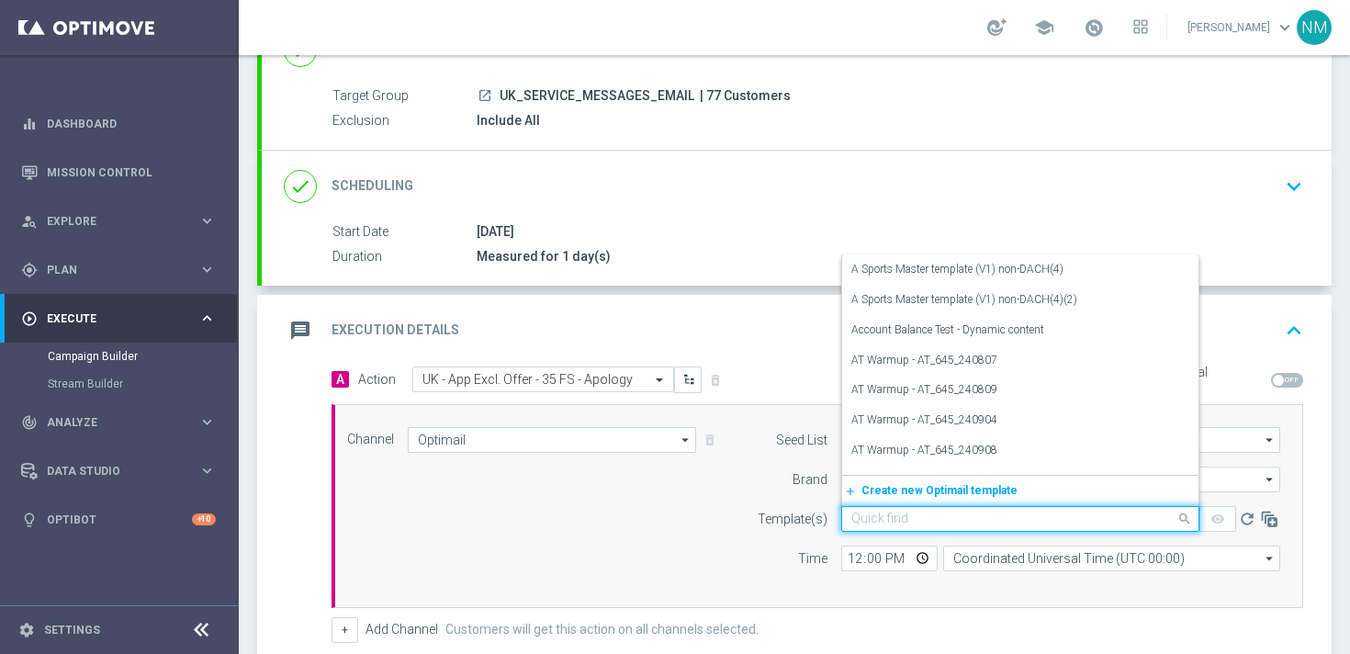
paste input "en_GB__APOLOGY_CASINO_APPEXCL_35FS_W42__NVIP_EMA_SER_GM"
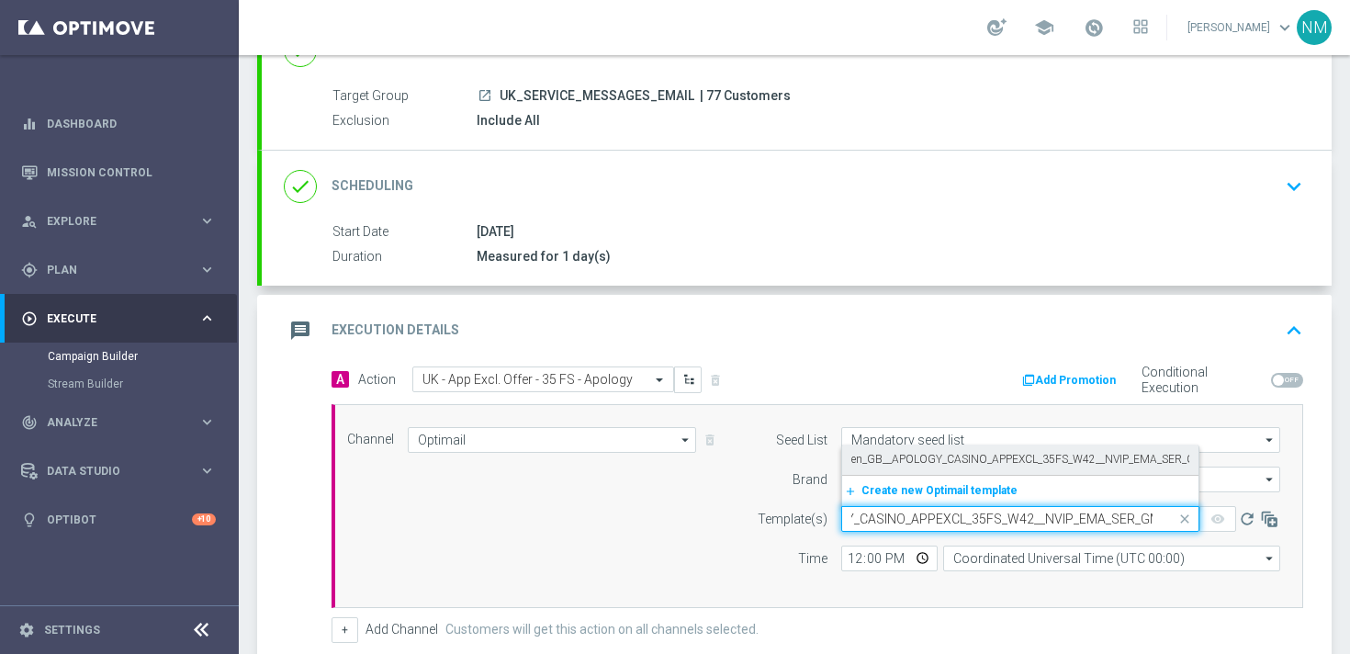
click at [915, 457] on label "en_GB__APOLOGY_CASINO_APPEXCL_35FS_W42__NVIP_EMA_SER_GM" at bounding box center [1028, 460] width 354 height 16
type input "en_GB__APOLOGY_CASINO_APPEXCL_35FS_W42__NVIP_EMA_SER_GM"
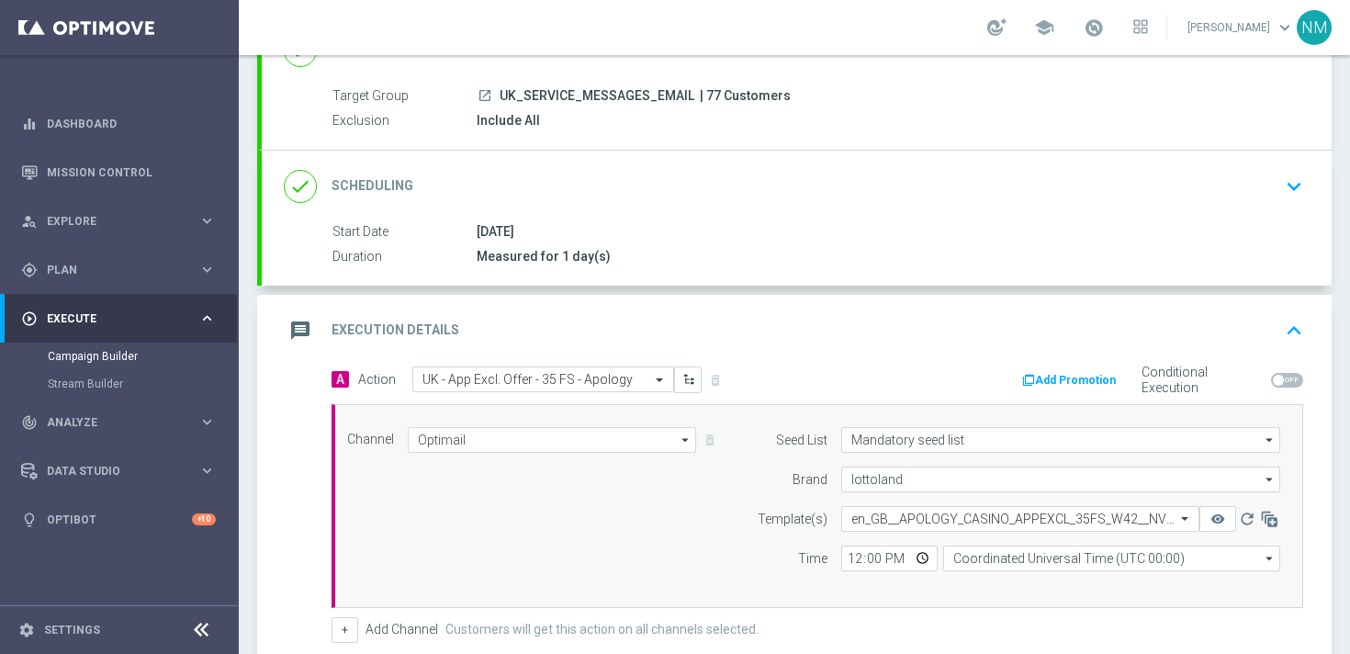
scroll to position [0, 0]
click at [923, 557] on input "12:00" at bounding box center [889, 558] width 96 height 26
type input "16:00"
click at [994, 627] on div "+ Add Channel Customers will get this action on all channels selected." at bounding box center [816, 630] width 971 height 26
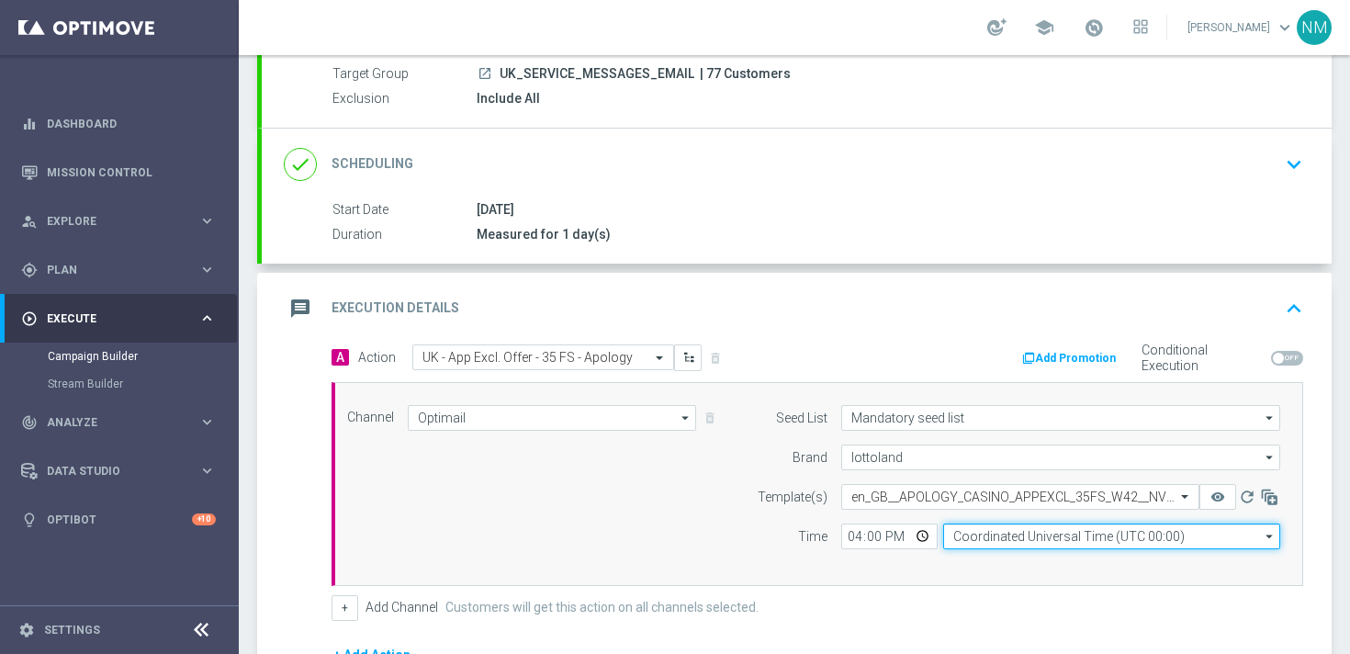
click at [994, 533] on input "Coordinated Universal Time (UTC 00:00)" at bounding box center [1111, 536] width 337 height 26
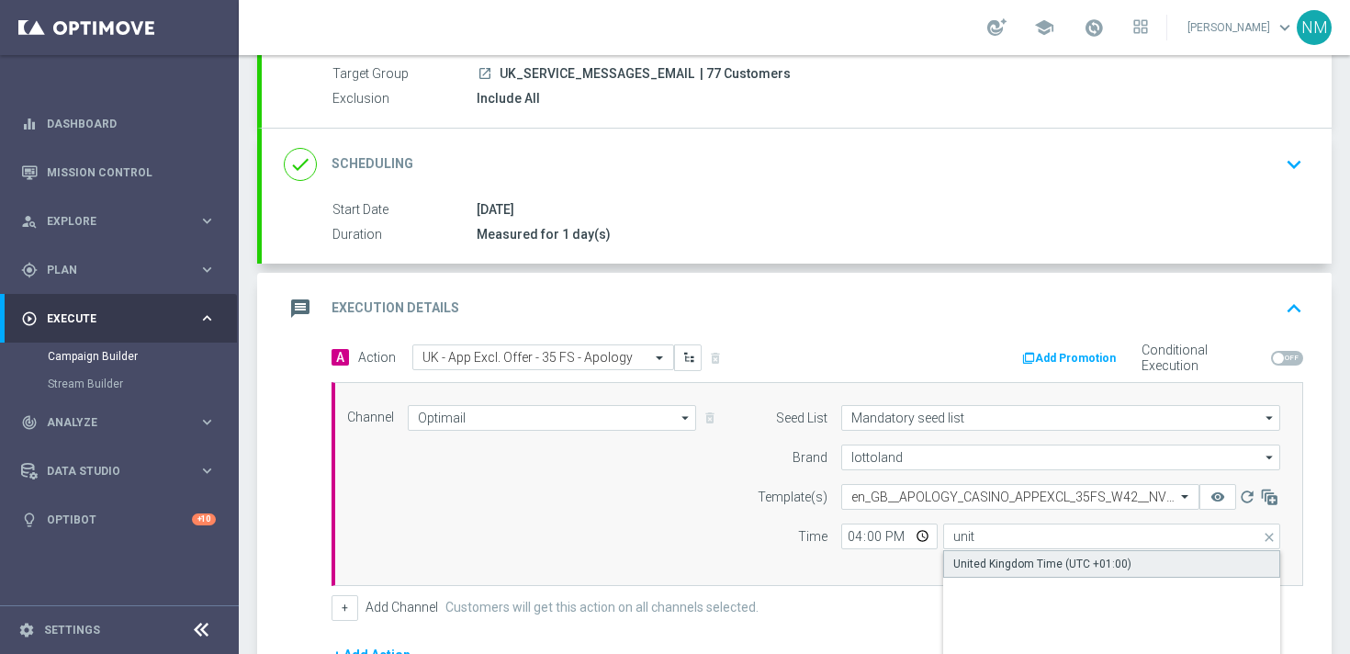
click at [976, 569] on div "United Kingdom Time (UTC +01:00)" at bounding box center [1042, 564] width 178 height 17
type input "United Kingdom Time (UTC +01:00)"
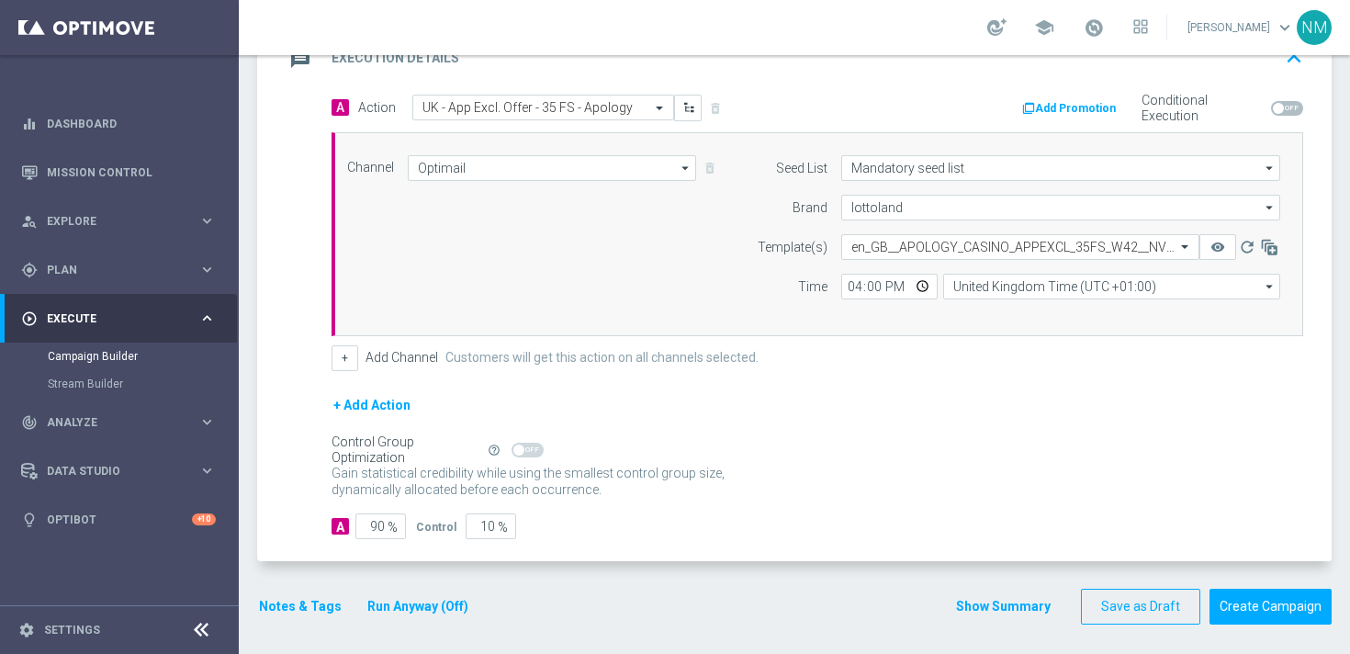
scroll to position [429, 0]
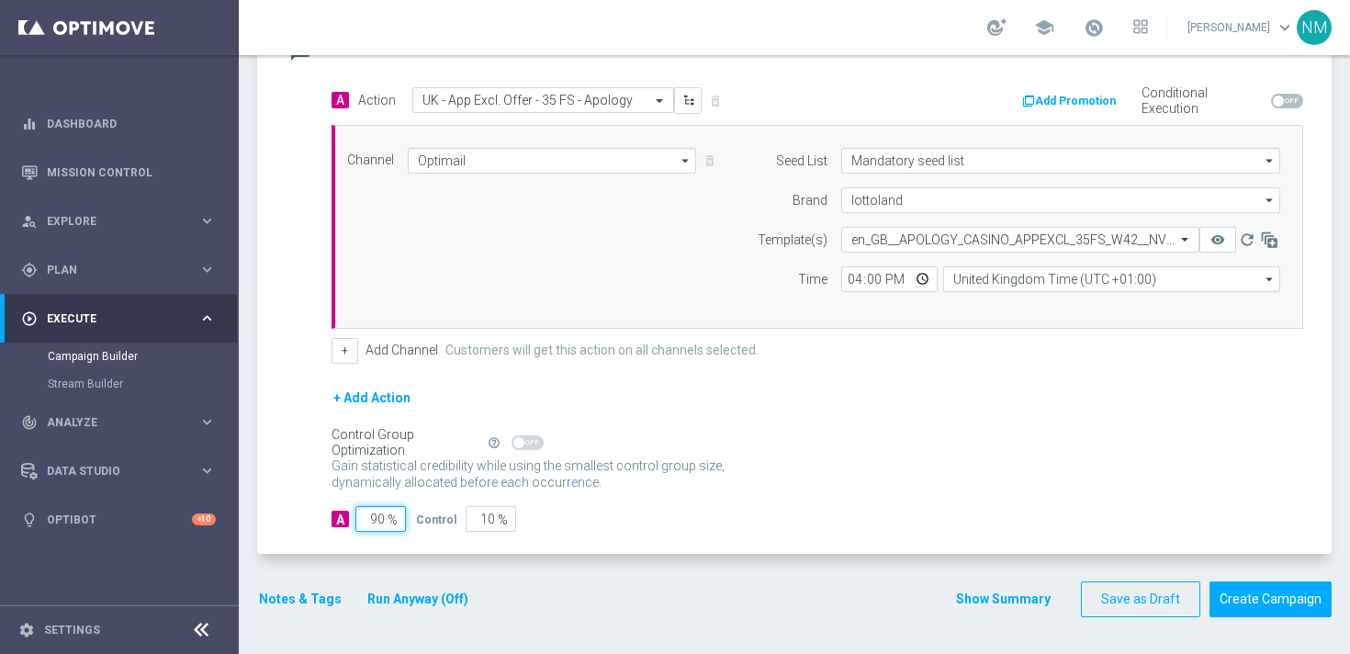
click at [378, 519] on input "90" at bounding box center [380, 519] width 51 height 26
type input "0"
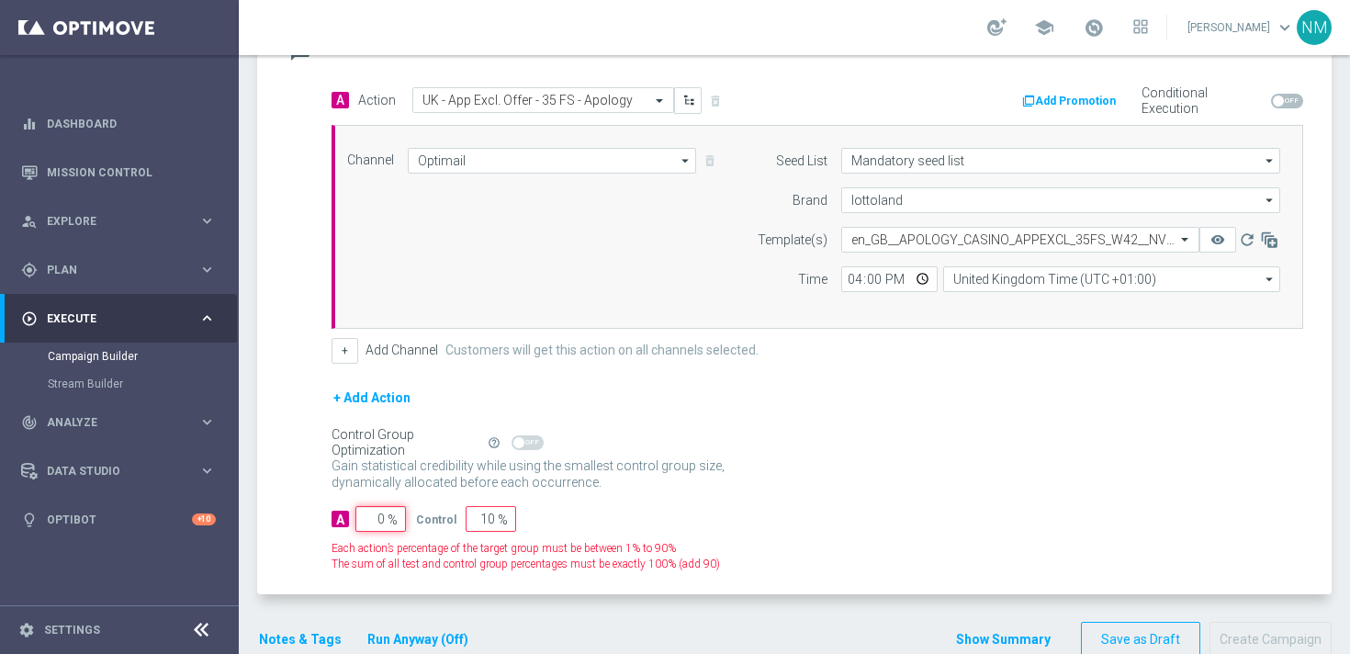
type input "100"
type input "10"
type input "90"
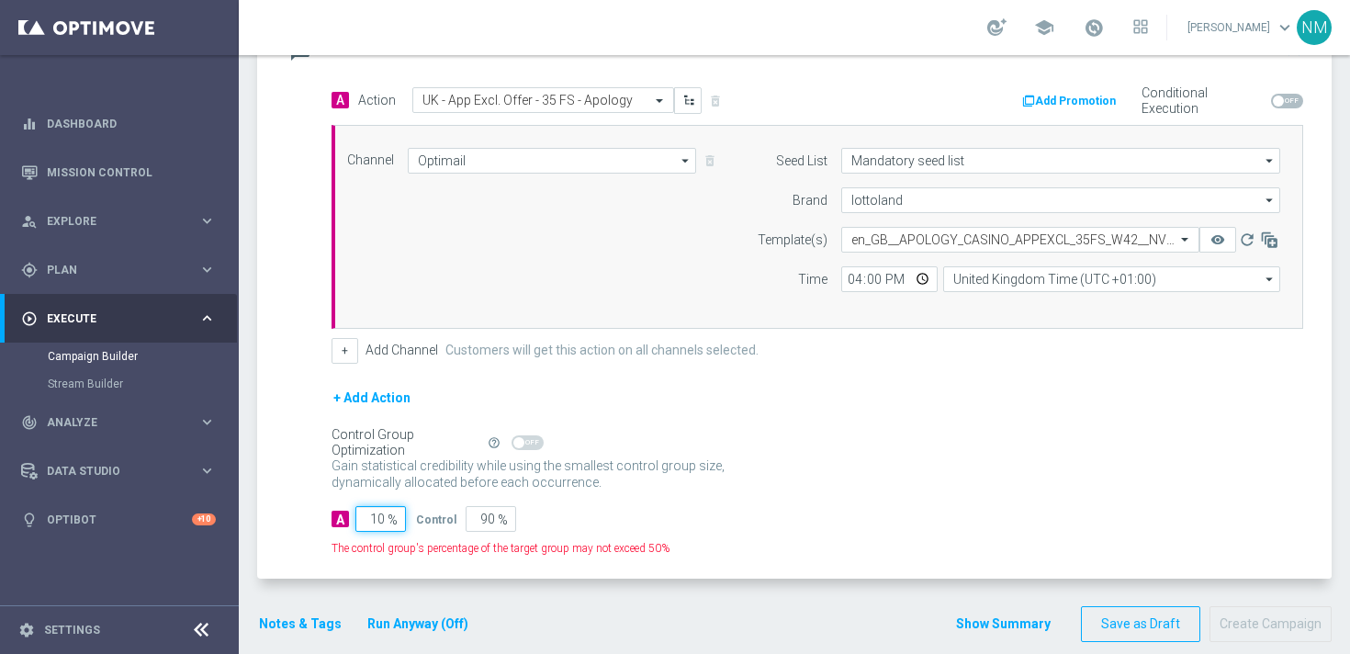
type input "100"
type input "0"
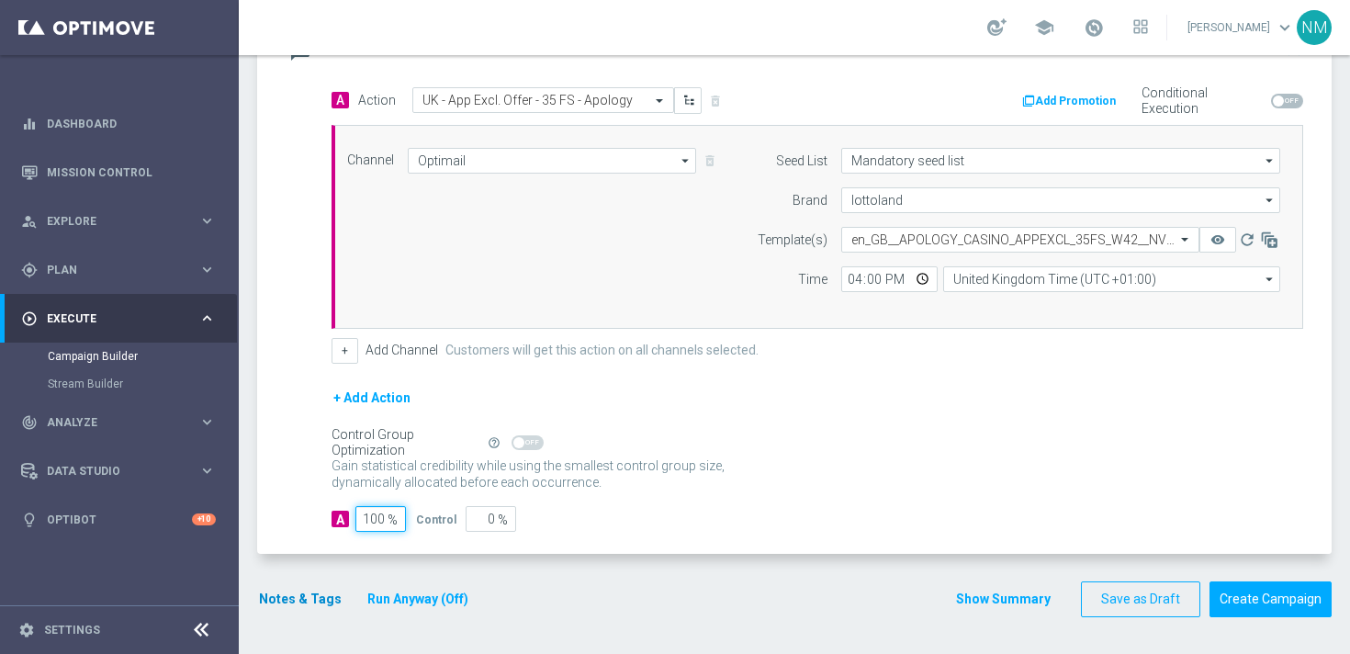
type input "100"
click at [295, 604] on button "Notes & Tags" at bounding box center [300, 599] width 86 height 23
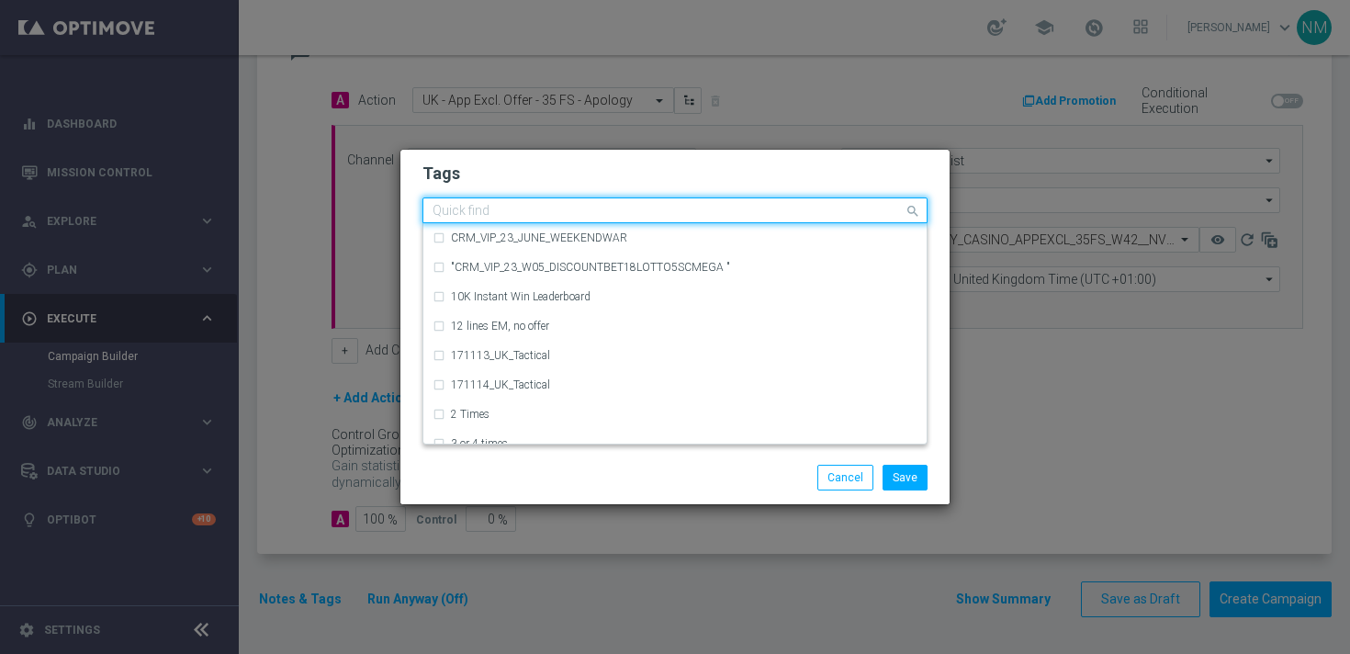
click at [518, 214] on input "text" at bounding box center [667, 212] width 471 height 16
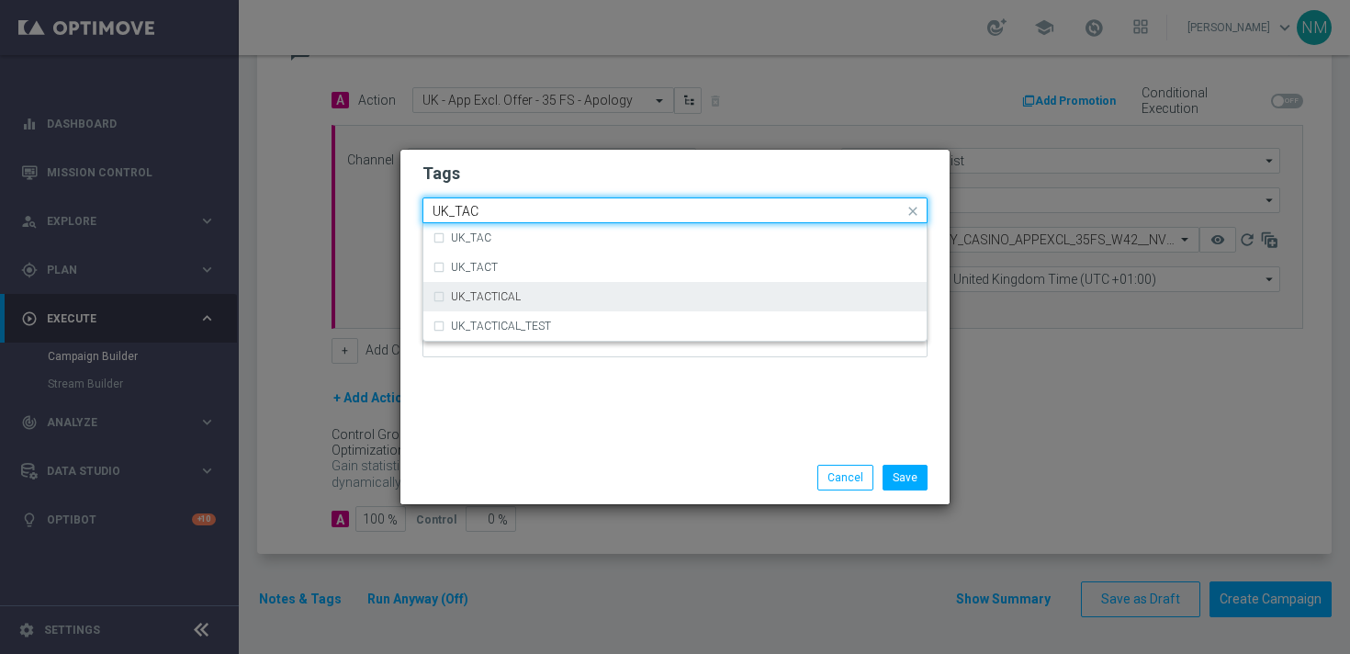
click at [519, 303] on div "UK_TACTICAL" at bounding box center [674, 296] width 485 height 29
type input "UK_TAC"
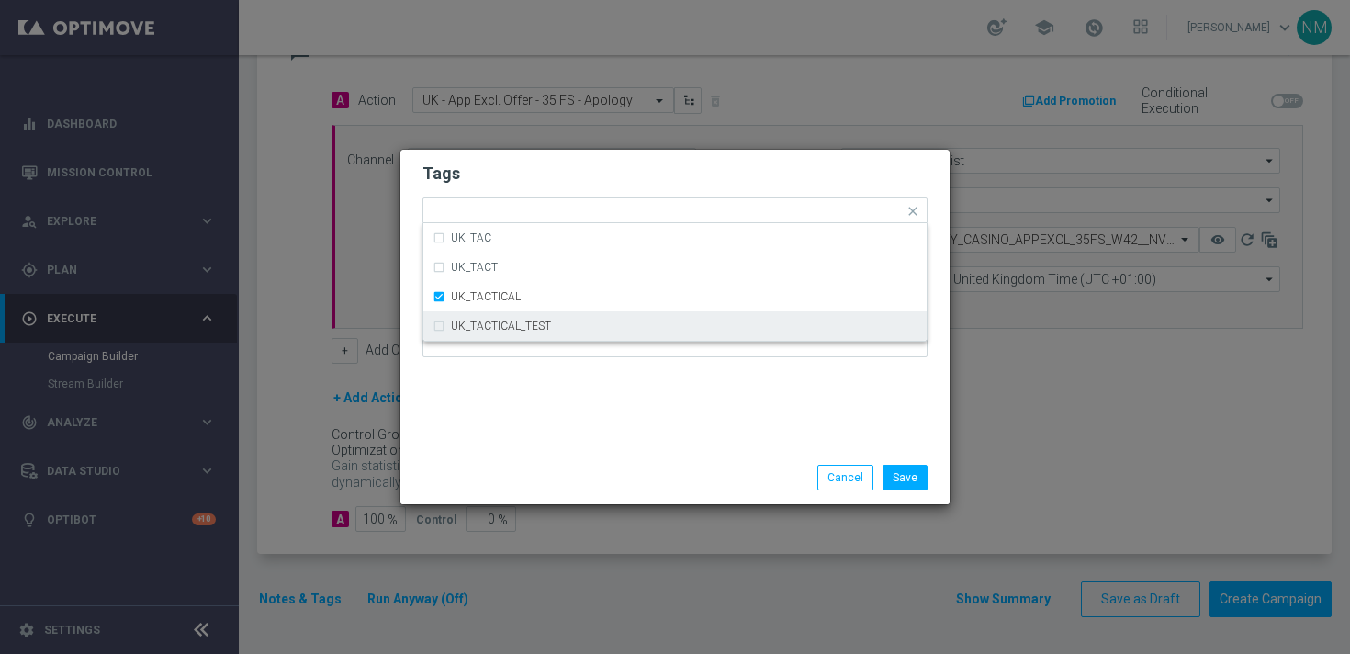
click at [678, 454] on div "Save Cancel" at bounding box center [674, 477] width 549 height 53
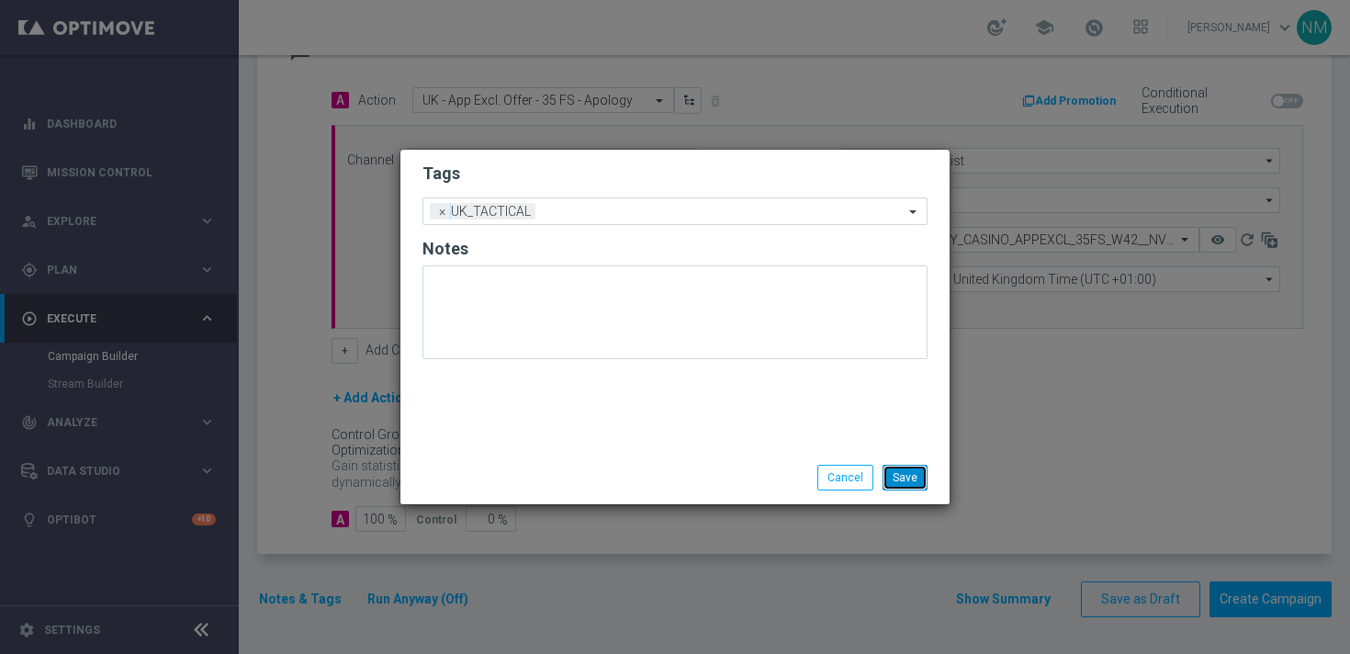
click at [923, 479] on button "Save" at bounding box center [904, 478] width 45 height 26
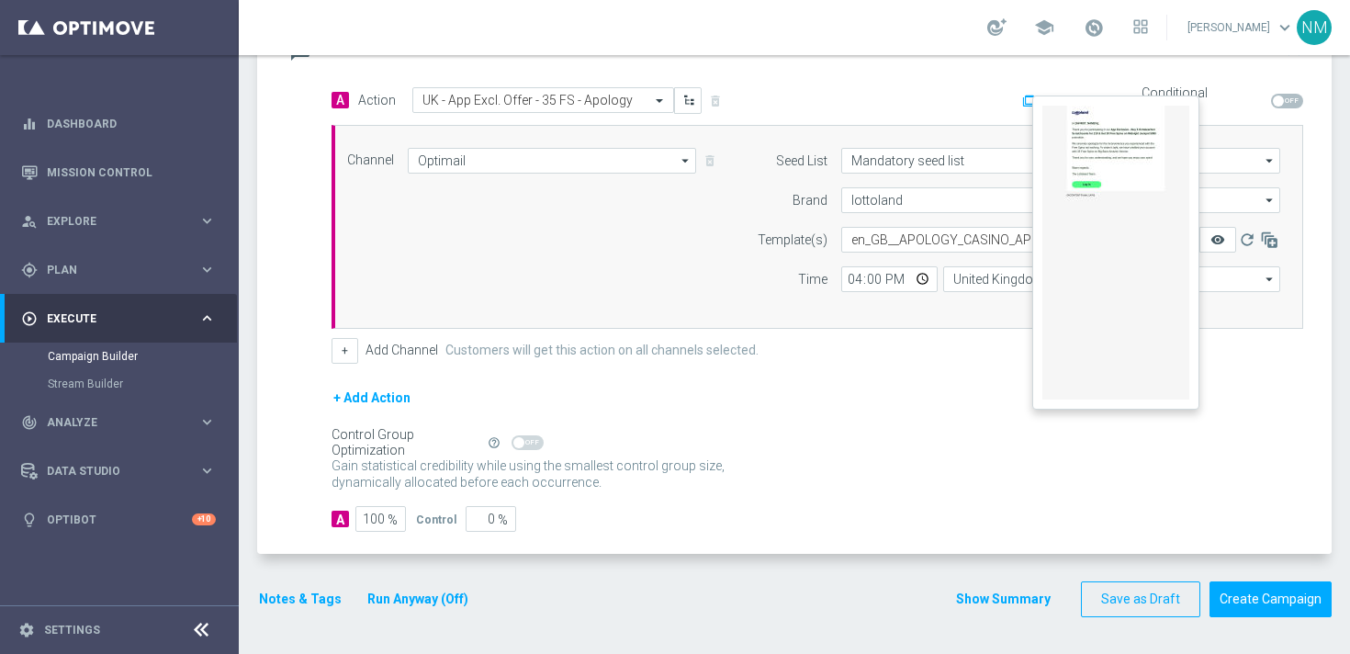
click at [1219, 237] on icon "remove_red_eye" at bounding box center [1217, 239] width 15 height 15
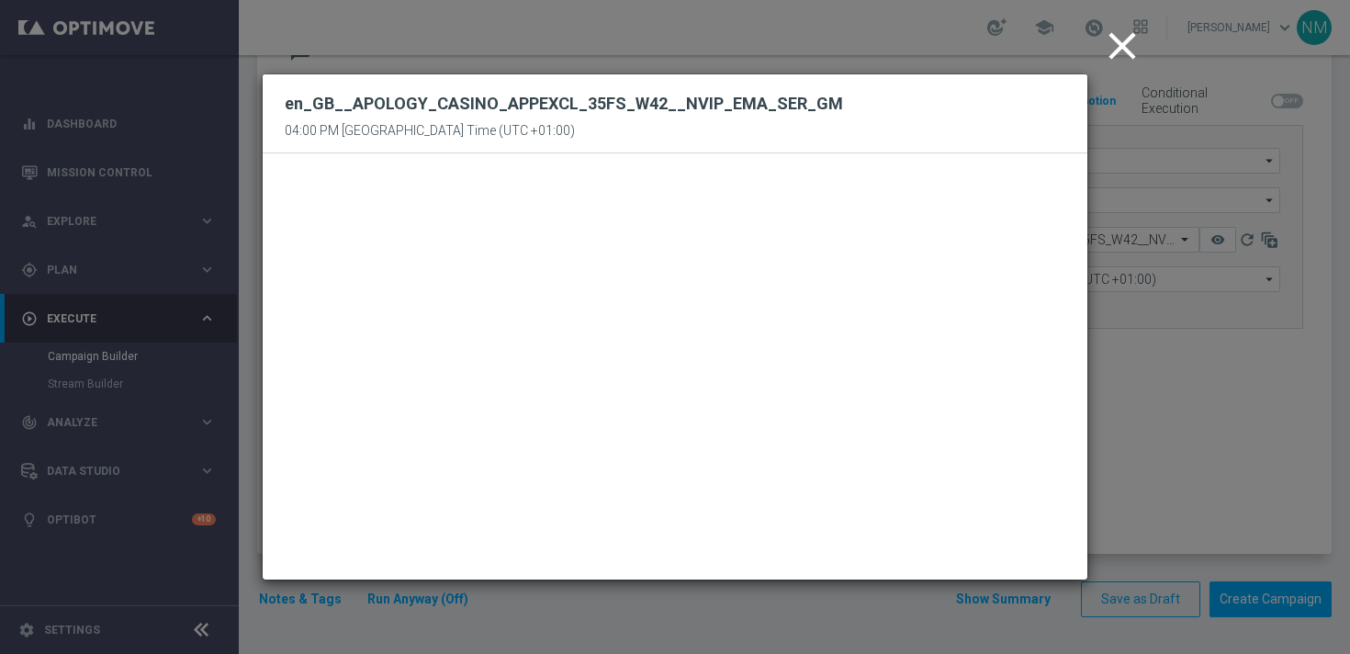
click at [1131, 46] on icon "close" at bounding box center [1122, 46] width 46 height 46
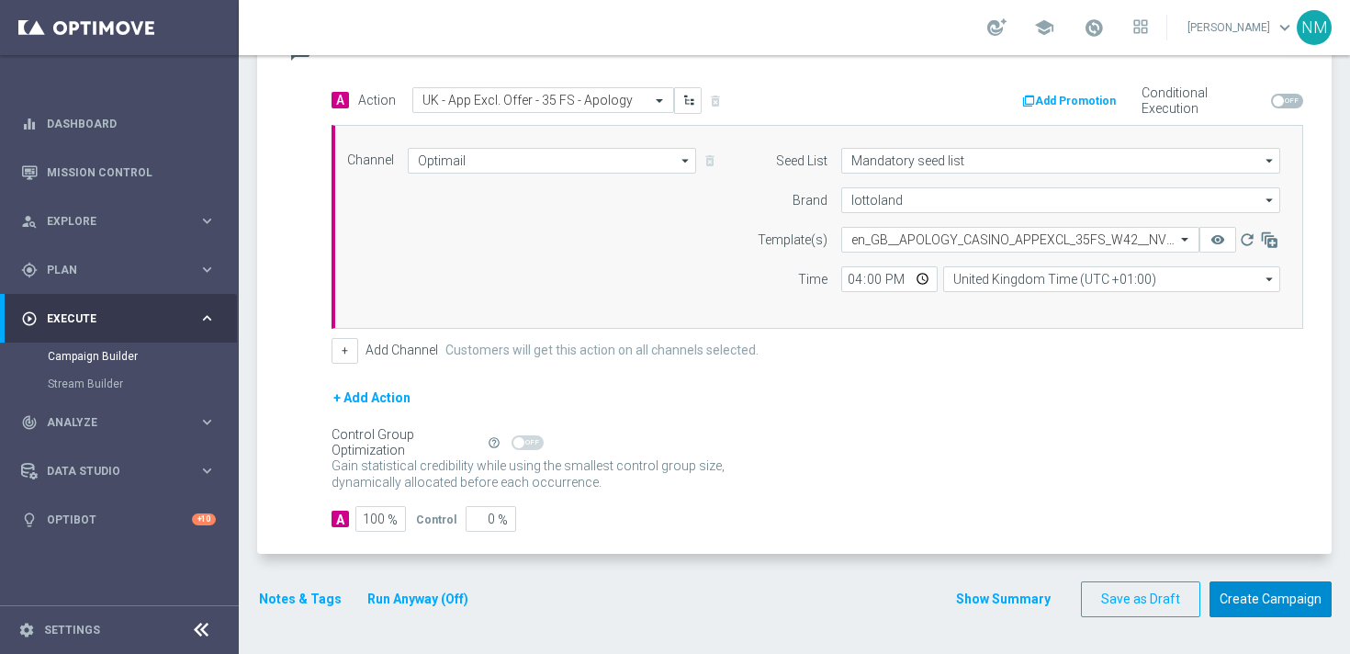
click at [1264, 597] on button "Create Campaign" at bounding box center [1270, 599] width 122 height 36
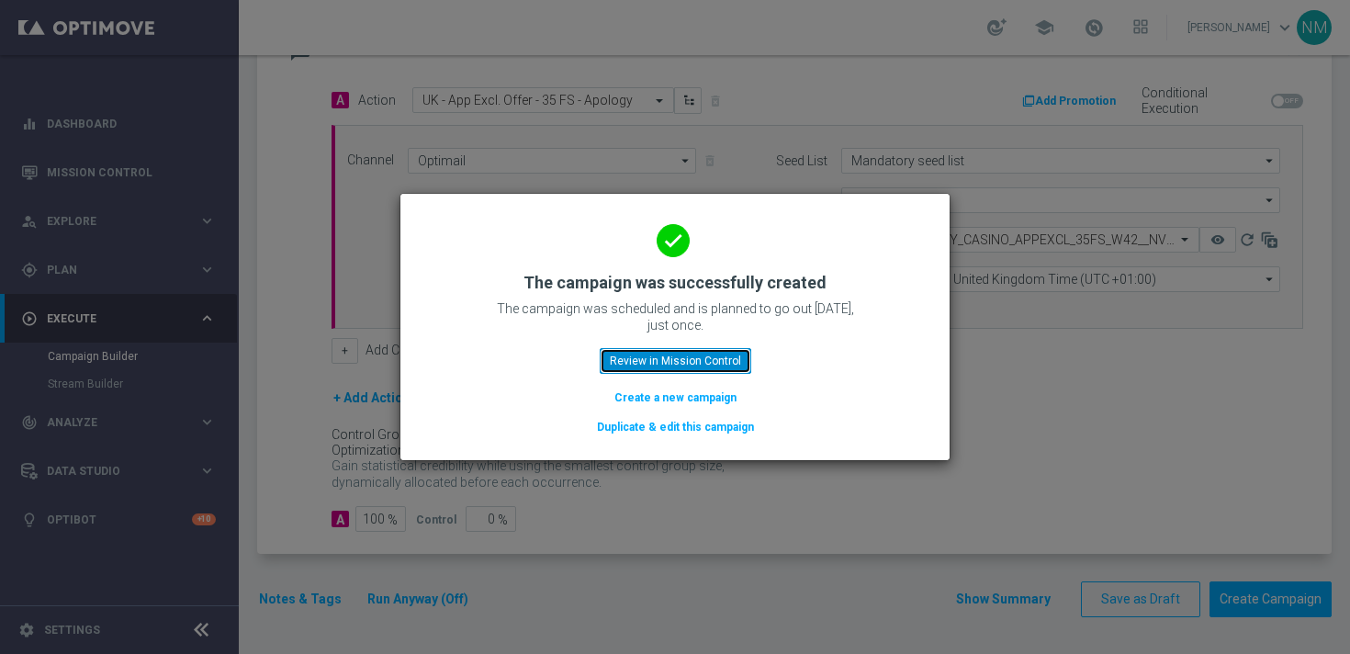
click at [708, 349] on button "Review in Mission Control" at bounding box center [676, 361] width 152 height 26
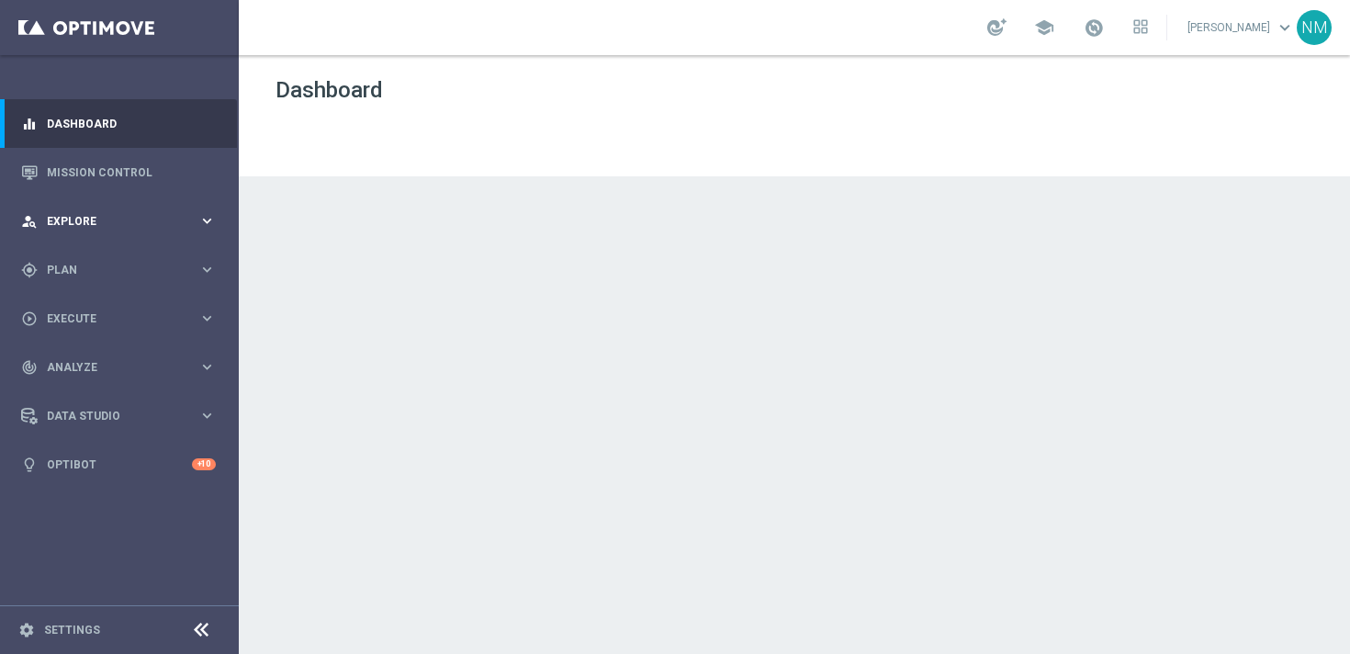
click at [108, 222] on span "Explore" at bounding box center [123, 221] width 152 height 11
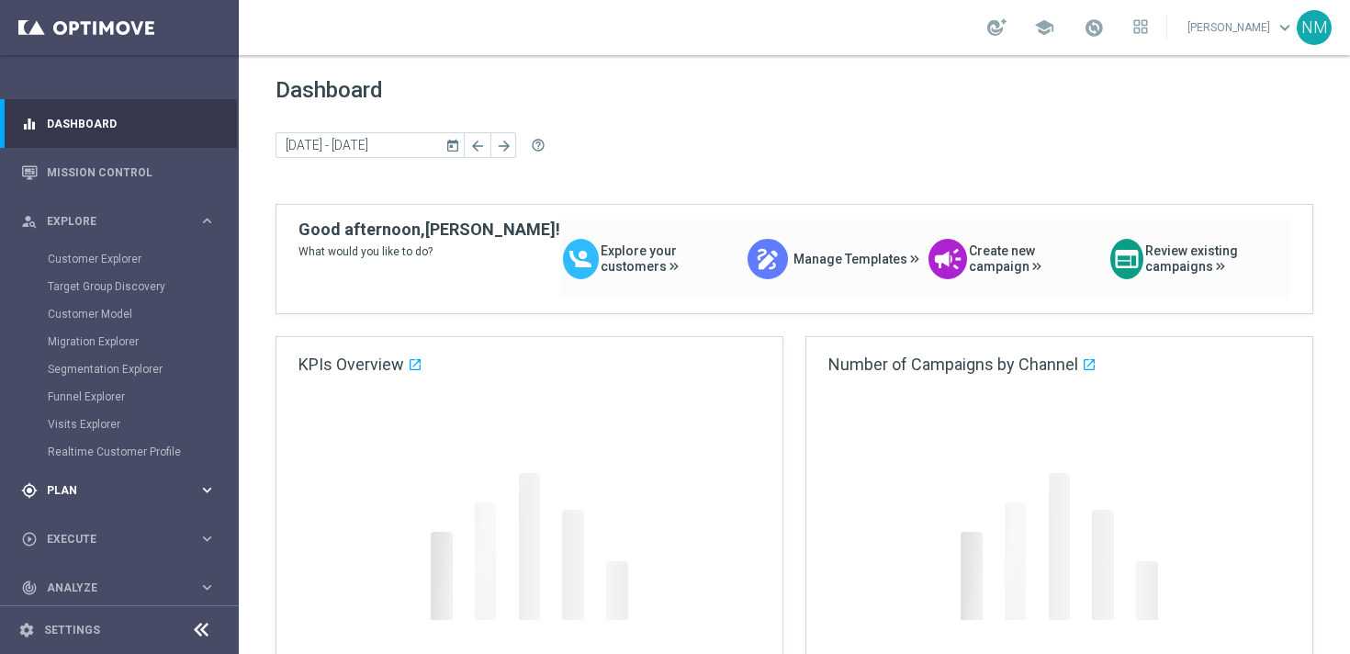
click at [88, 480] on div "gps_fixed Plan keyboard_arrow_right" at bounding box center [118, 490] width 237 height 49
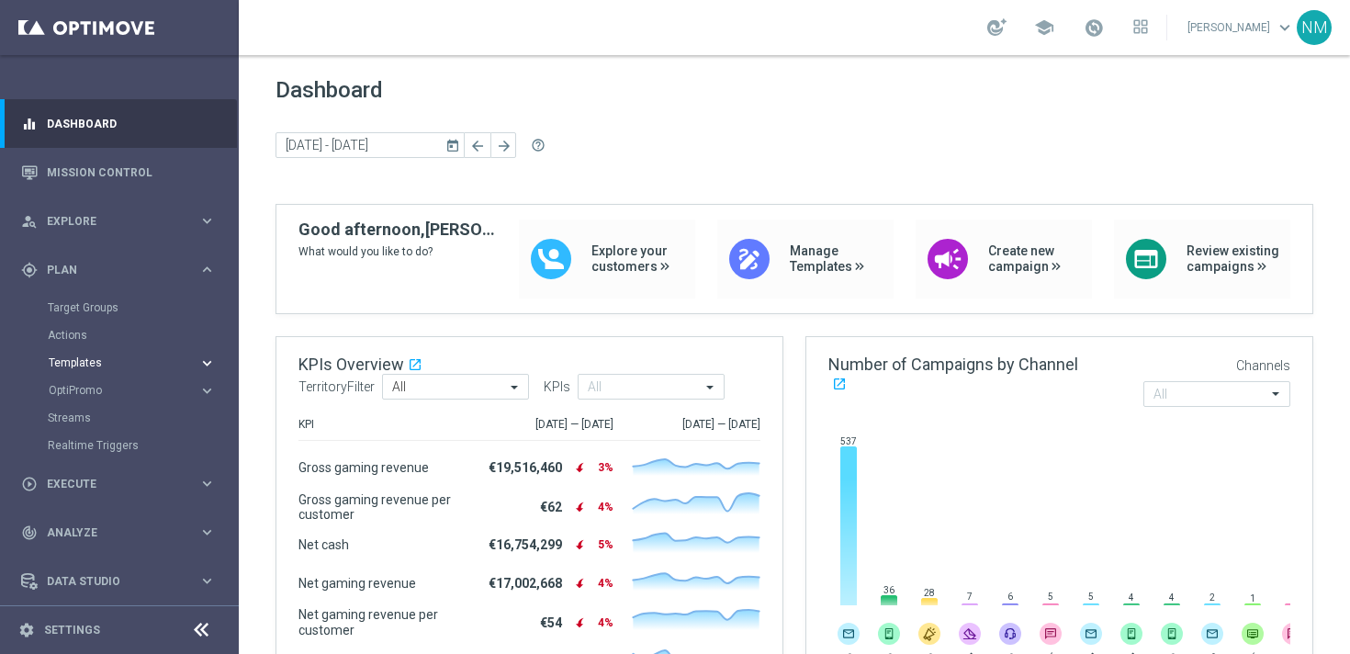
click at [75, 364] on span "Templates" at bounding box center [114, 362] width 131 height 11
click at [75, 387] on link "Optimail" at bounding box center [124, 390] width 134 height 15
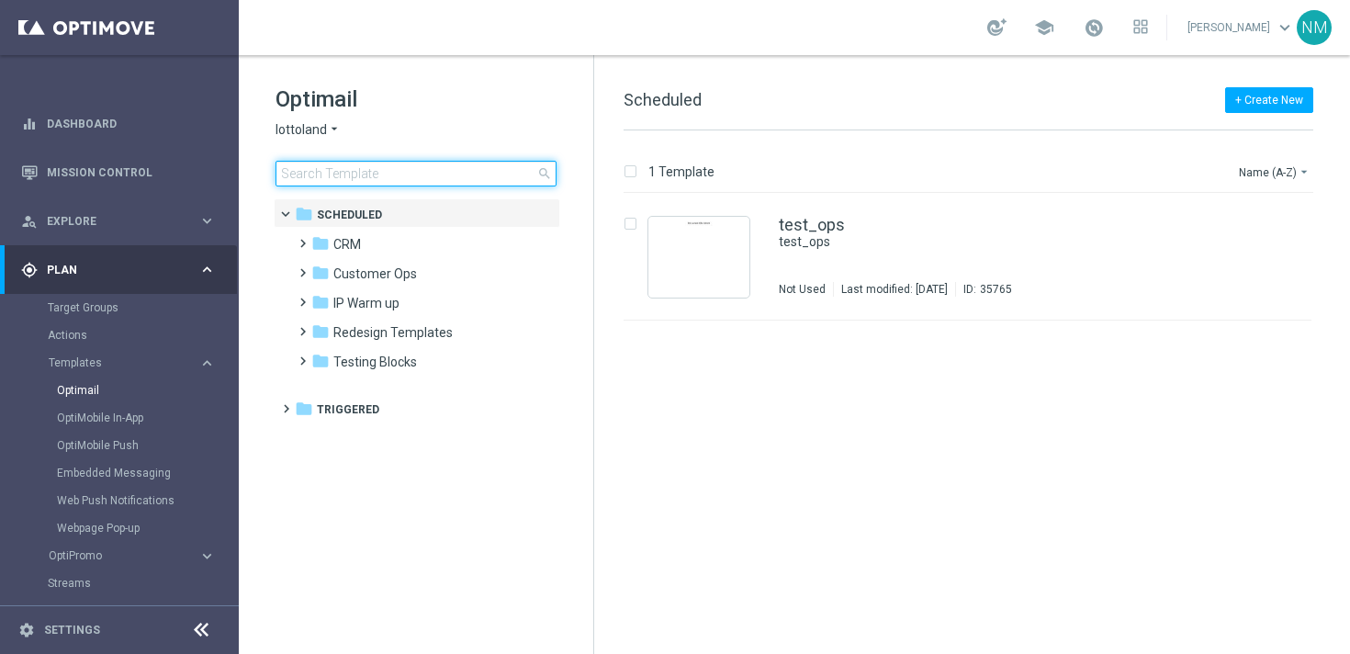
click at [355, 172] on input at bounding box center [415, 174] width 281 height 26
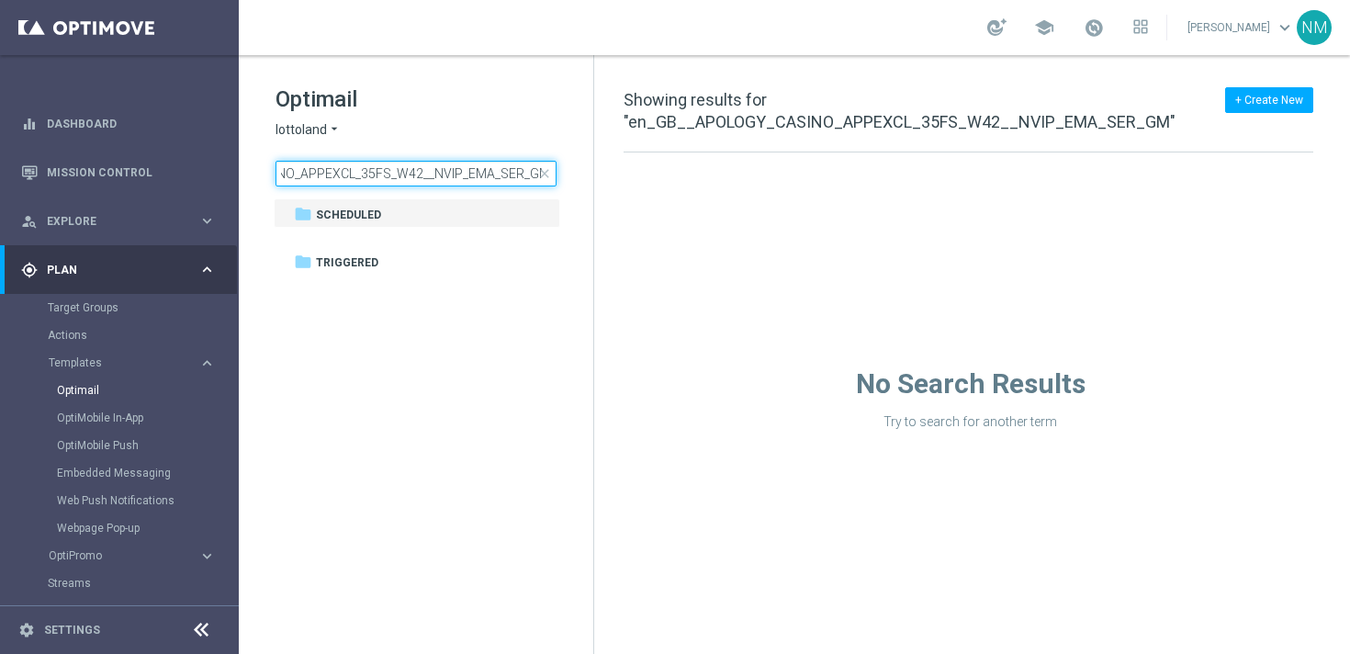
type input "en_GB__APOLOGY_CASINO_APPEXCL_35FS_W42__NVIP_EMA_SER_GM"
click at [320, 124] on span "lottoland" at bounding box center [300, 129] width 51 height 17
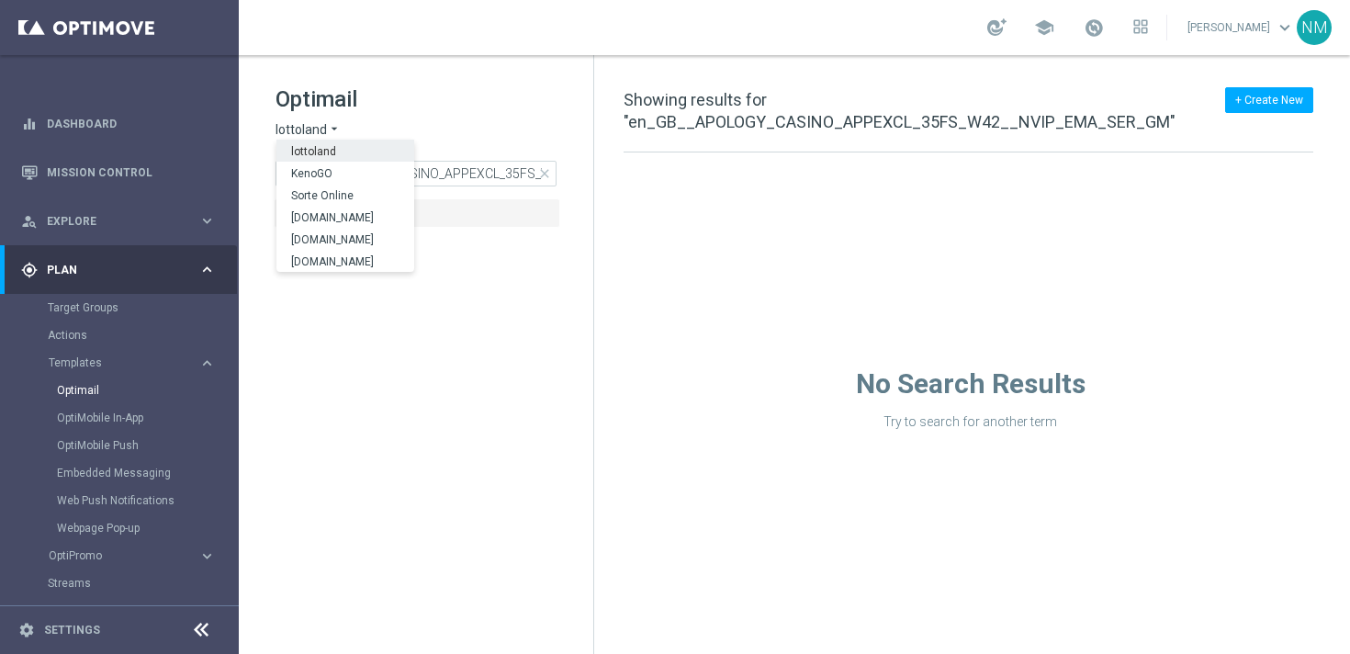
click at [448, 83] on div "Optimail lottoland arrow_drop_down × lottoland lottoland KenoGO Sorte Online So…" at bounding box center [416, 181] width 354 height 253
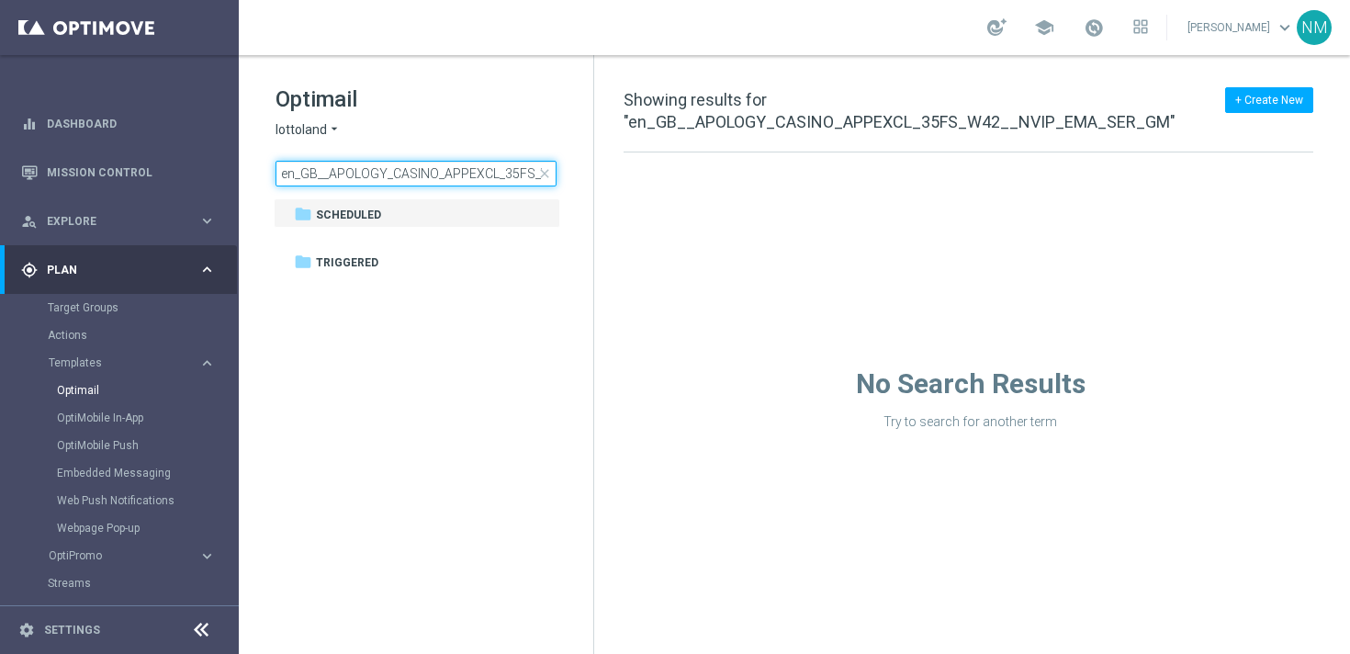
click at [388, 177] on input "en_GB__APOLOGY_CASINO_APPEXCL_35FS_W42__NVIP_EMA_SER_GM" at bounding box center [415, 174] width 281 height 26
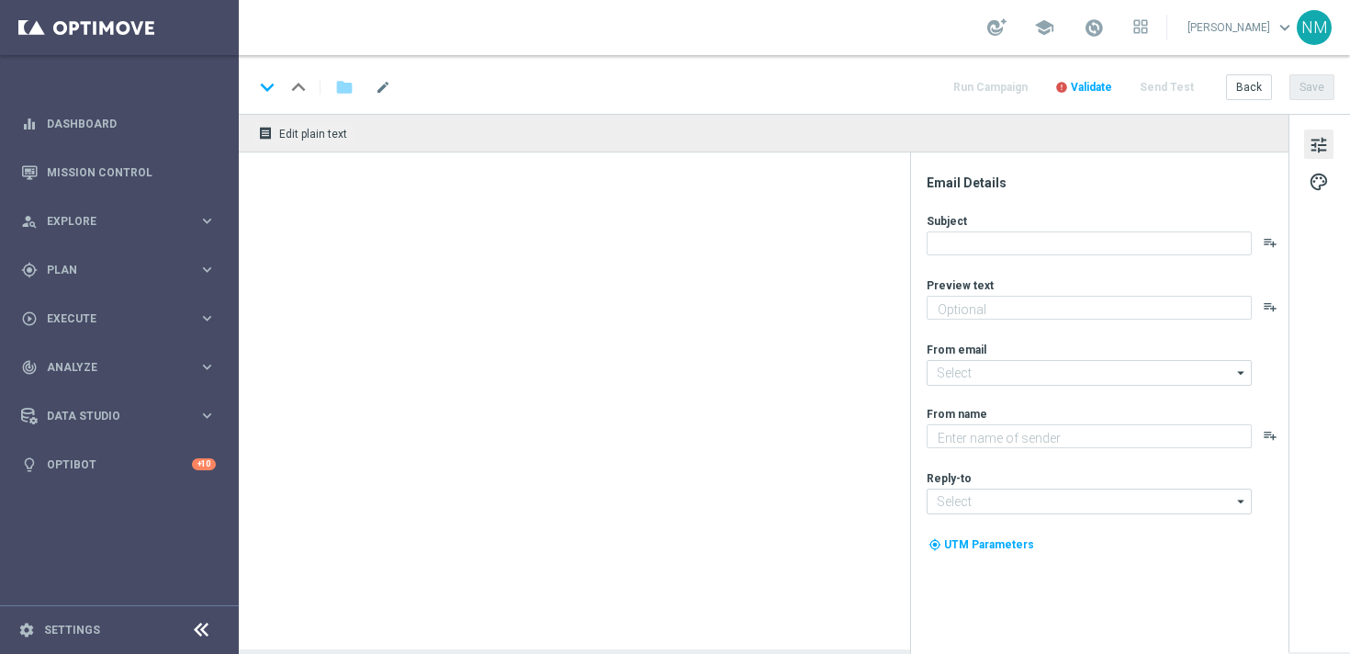
type textarea "Live Blackjack Cashback."
type input "mail@crm.lottoland.com"
type textarea "Lottoland"
type input "[EMAIL_ADDRESS][DOMAIN_NAME]"
